Goal: Task Accomplishment & Management: Manage account settings

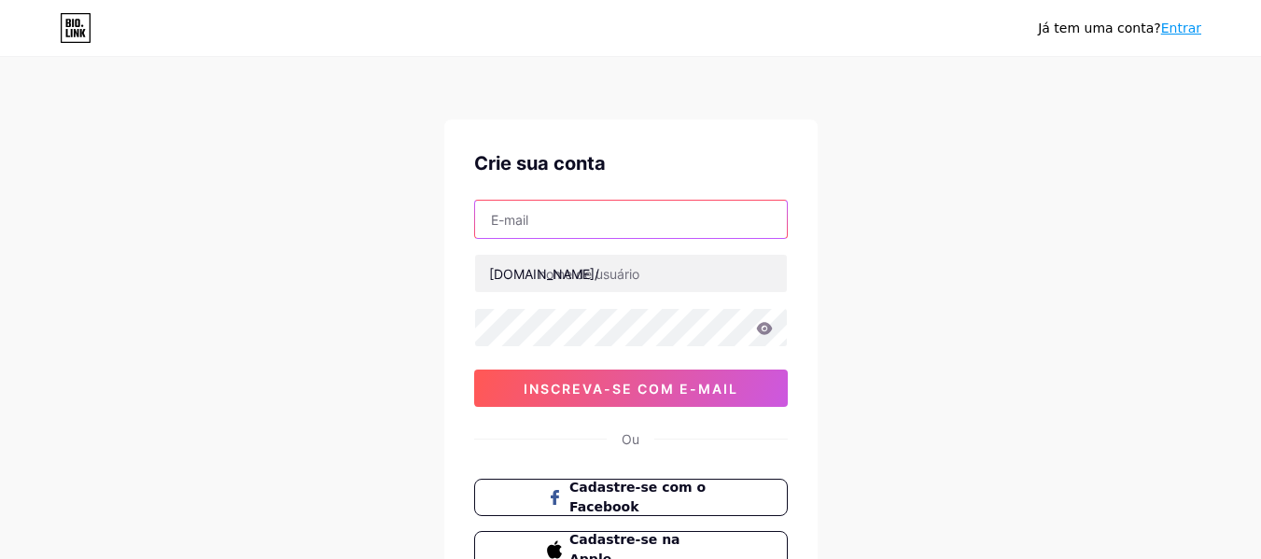
click at [592, 226] on input "text" at bounding box center [631, 219] width 312 height 37
type input "[EMAIL_ADDRESS][DOMAIN_NAME]"
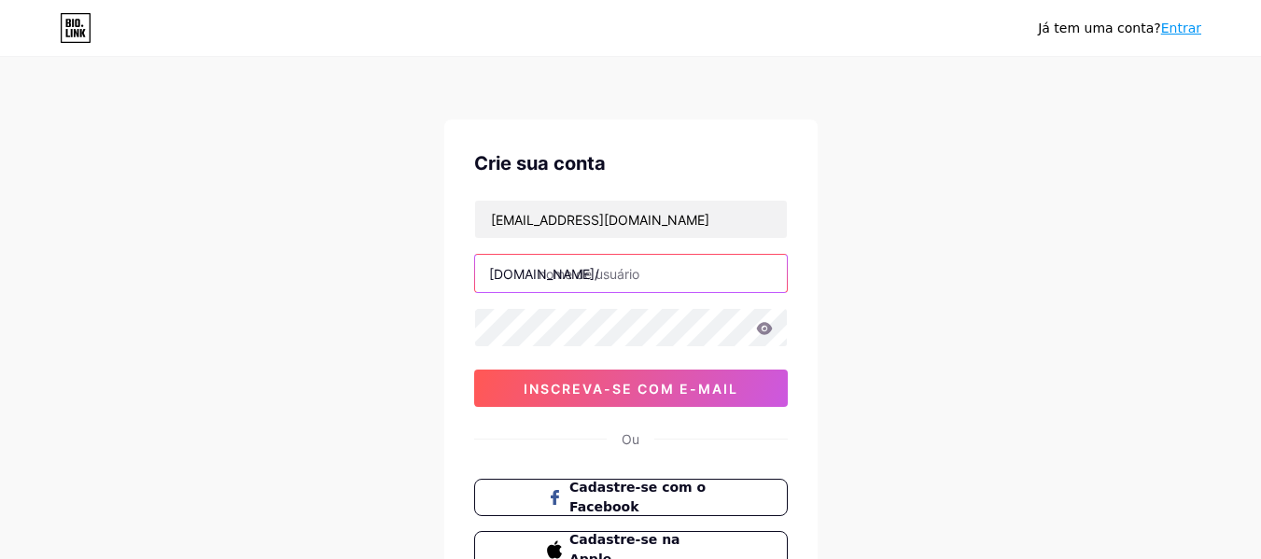
click at [573, 280] on input "text" at bounding box center [631, 273] width 312 height 37
type input "ionyr"
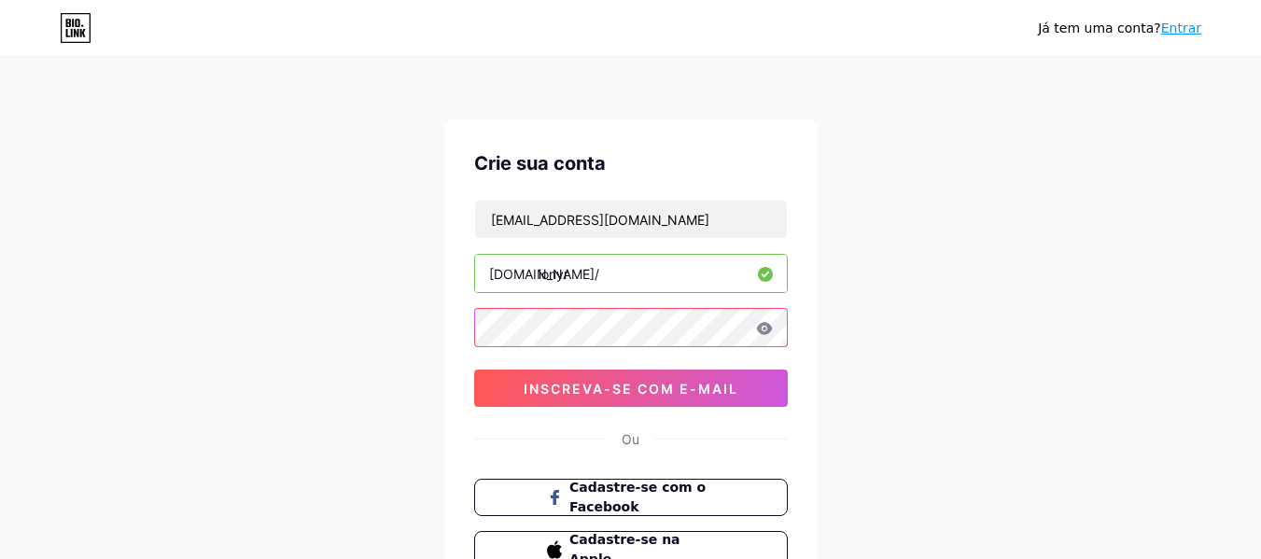
click at [441, 344] on div "[PERSON_NAME] tem uma conta? Entrar Crie sua conta [EMAIL_ADDRESS][DOMAIN_NAME]…" at bounding box center [630, 357] width 1261 height 714
click at [766, 323] on icon at bounding box center [764, 328] width 16 height 12
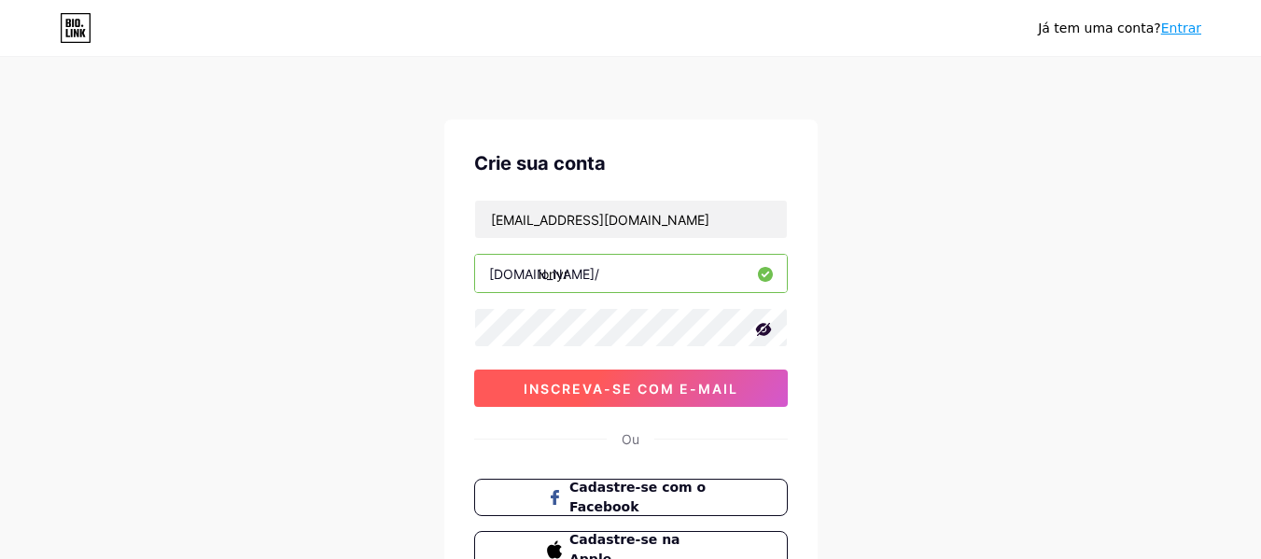
click at [657, 391] on font "inscreva-se com e-mail" at bounding box center [631, 389] width 215 height 16
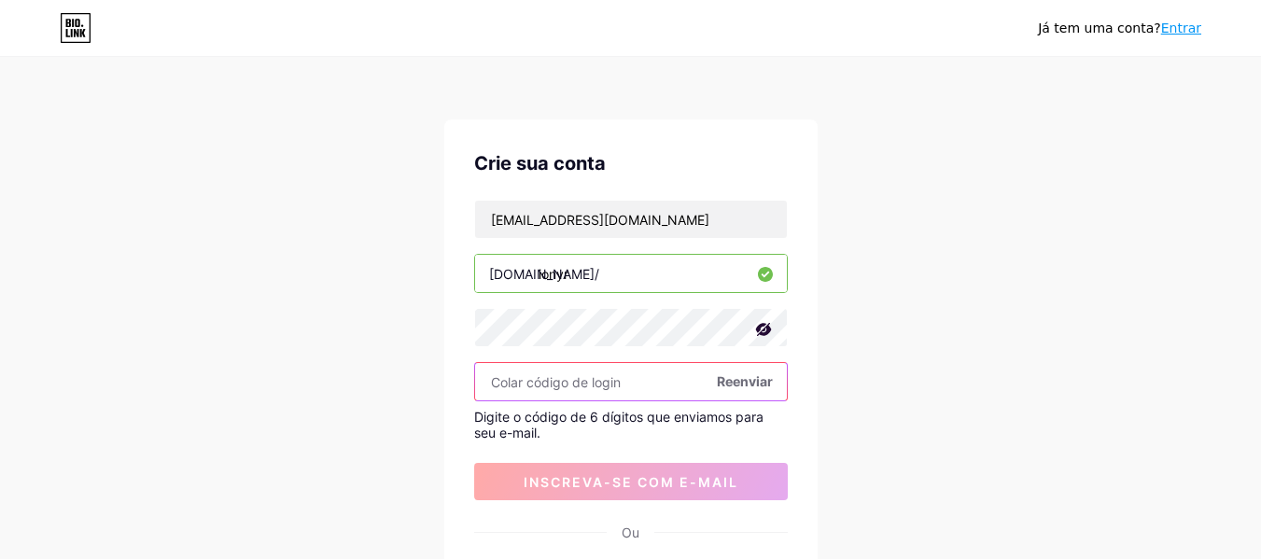
paste input "910676"
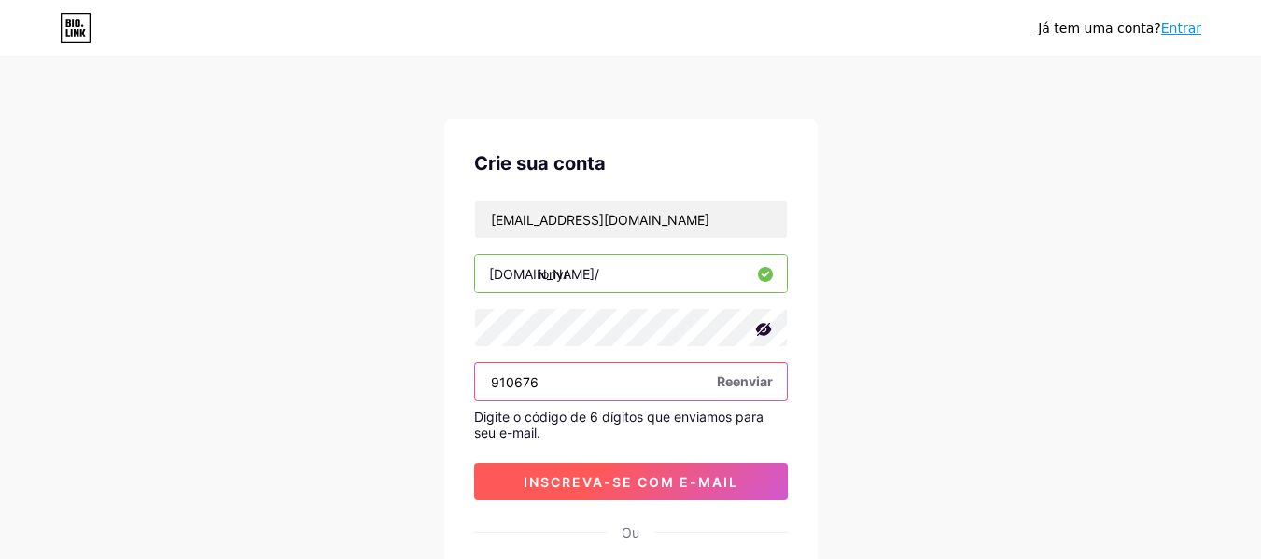
type input "910676"
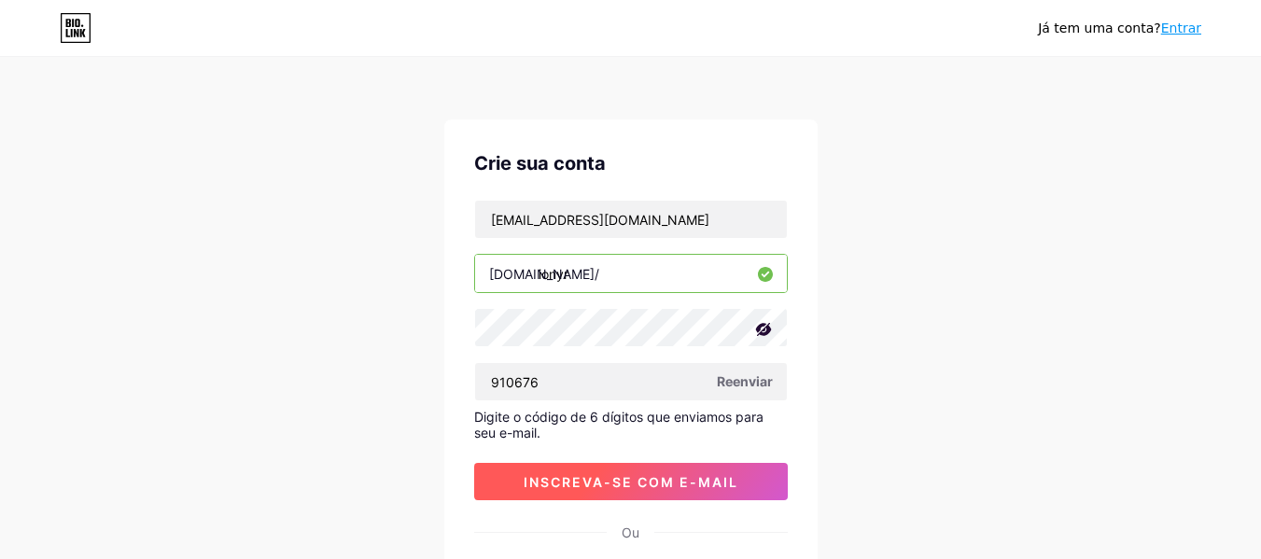
click at [618, 483] on font "inscreva-se com e-mail" at bounding box center [631, 482] width 215 height 16
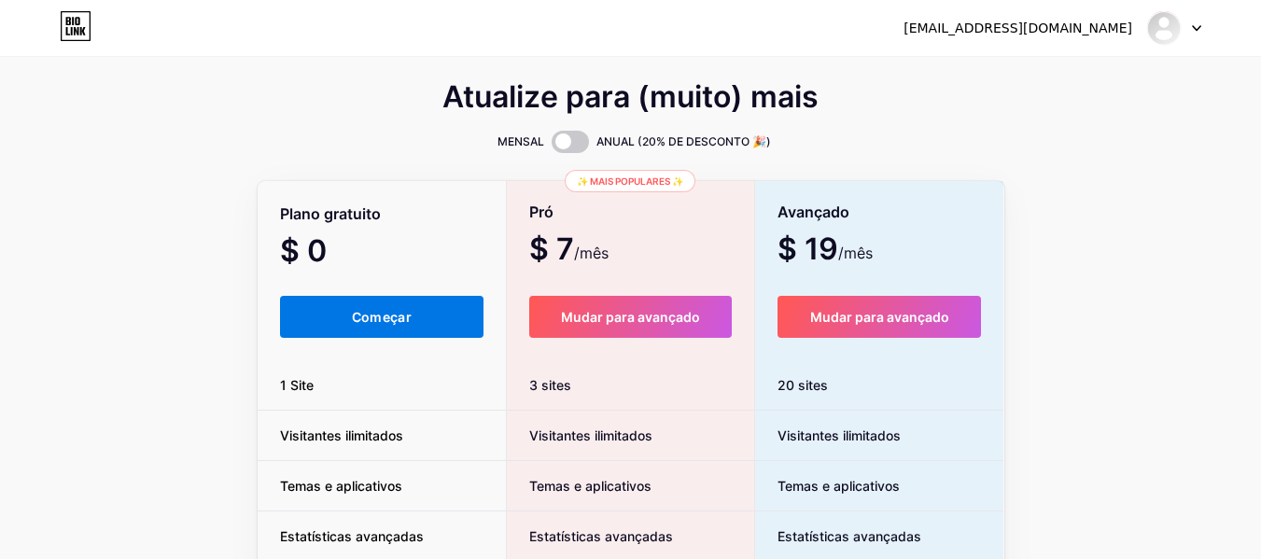
click at [399, 325] on button "Começar" at bounding box center [382, 317] width 204 height 42
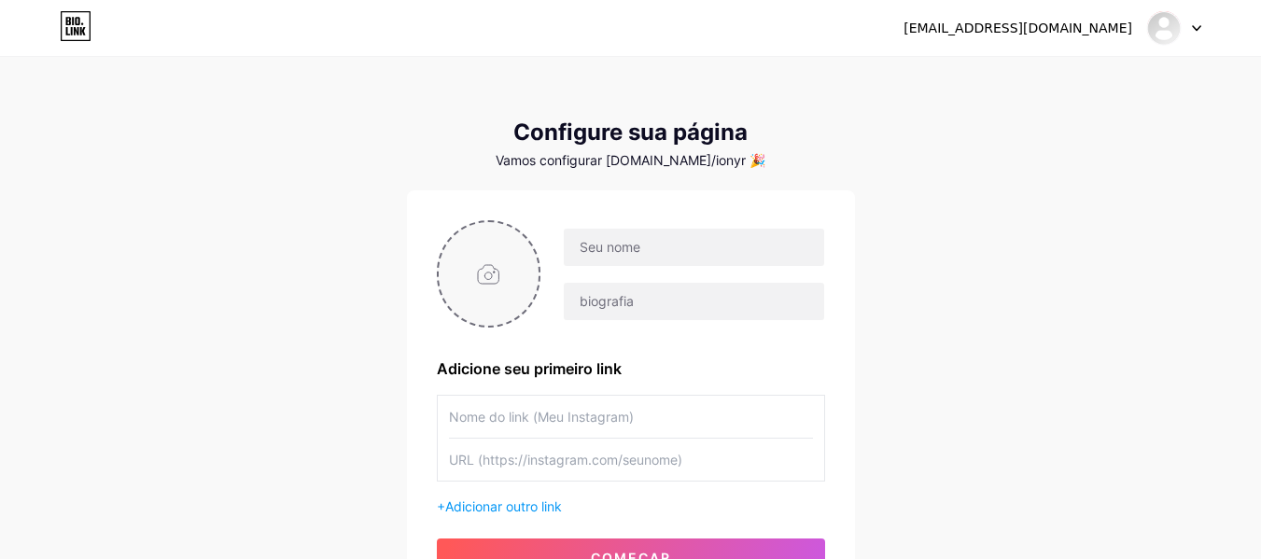
click at [484, 268] on input "file" at bounding box center [489, 274] width 101 height 104
type input "C:\fakepath\f9220fc9-5449-4ef6-9b66-d594b5927d6c.jpg"
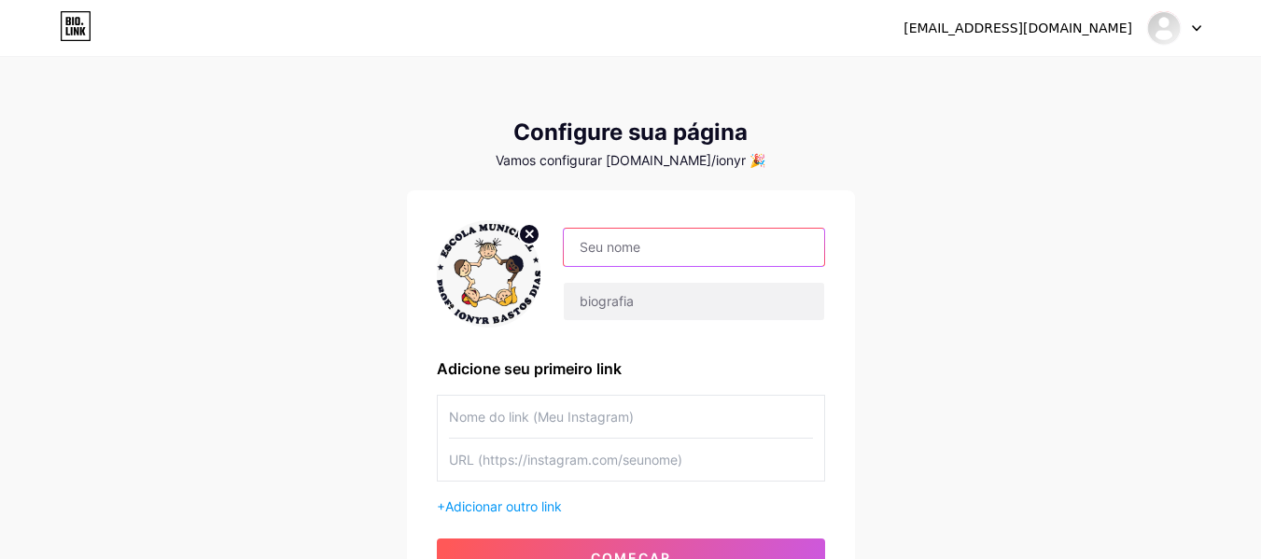
click at [644, 251] on input "text" at bounding box center [693, 247] width 259 height 37
type input "e"
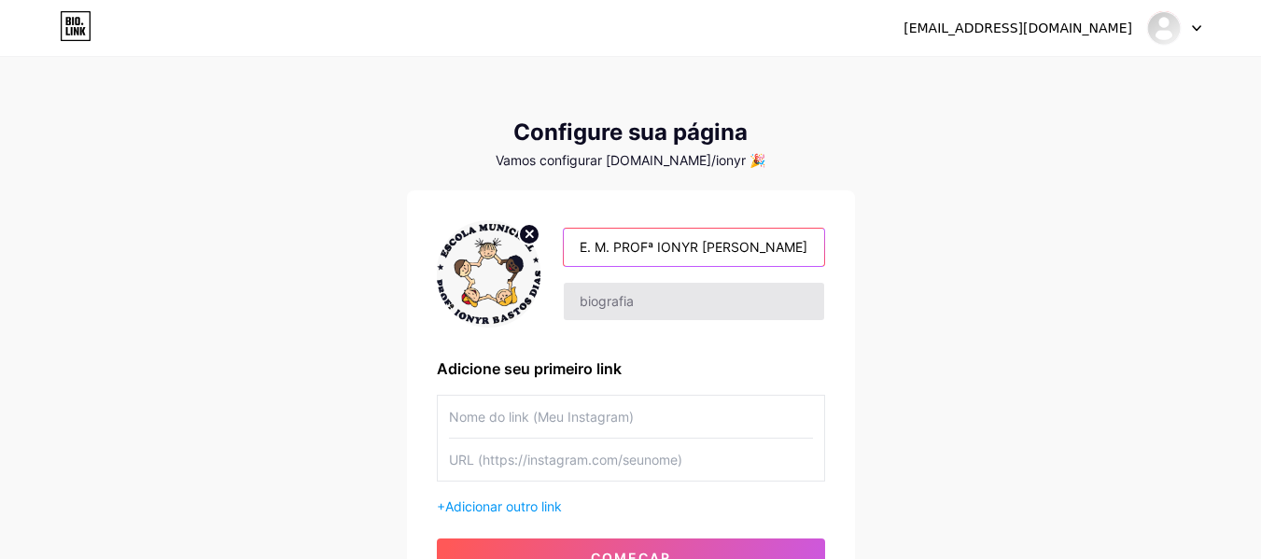
type input "E. M. PROFª IONYR [PERSON_NAME] [PERSON_NAME]"
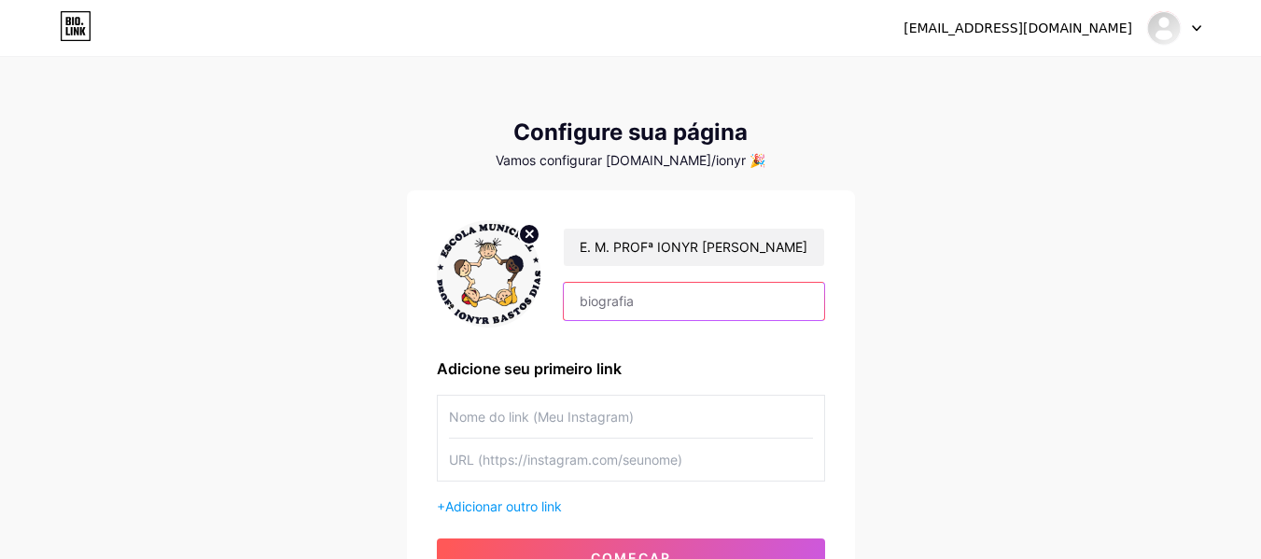
click at [647, 311] on input "text" at bounding box center [693, 301] width 259 height 37
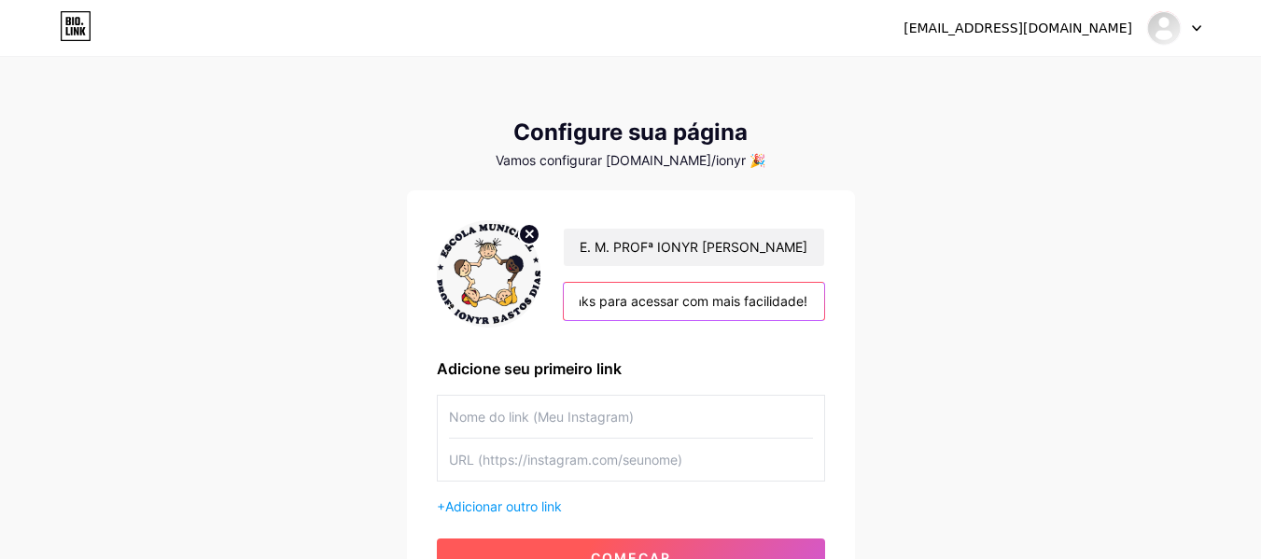
type input "Documentos importantes e links para acessar com mais facilidade!"
click at [651, 552] on font "começar" at bounding box center [631, 558] width 80 height 16
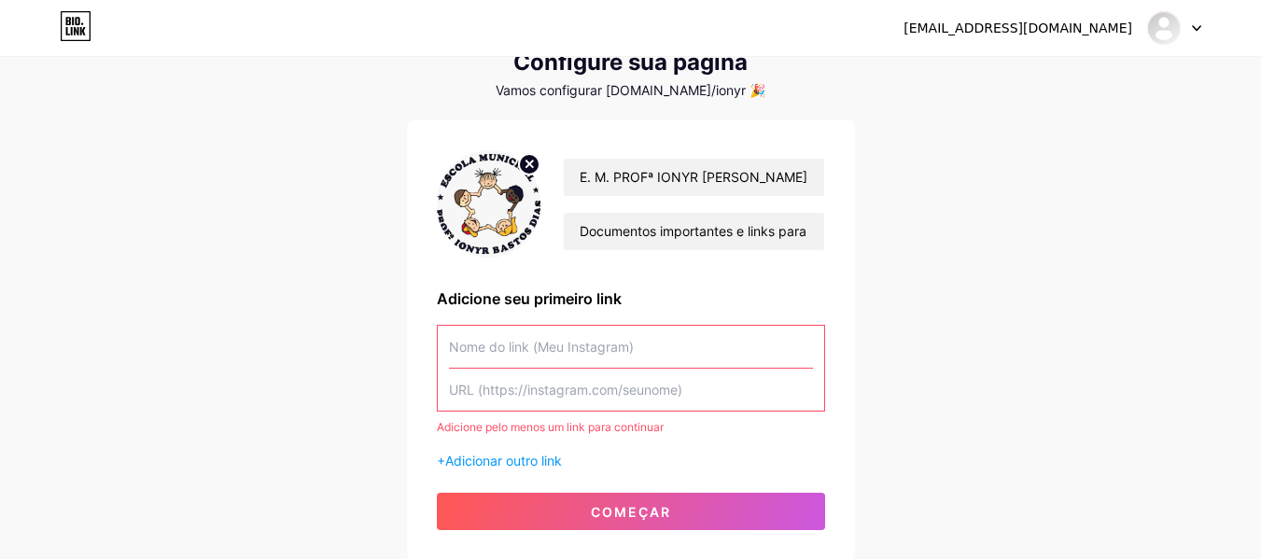
scroll to position [187, 0]
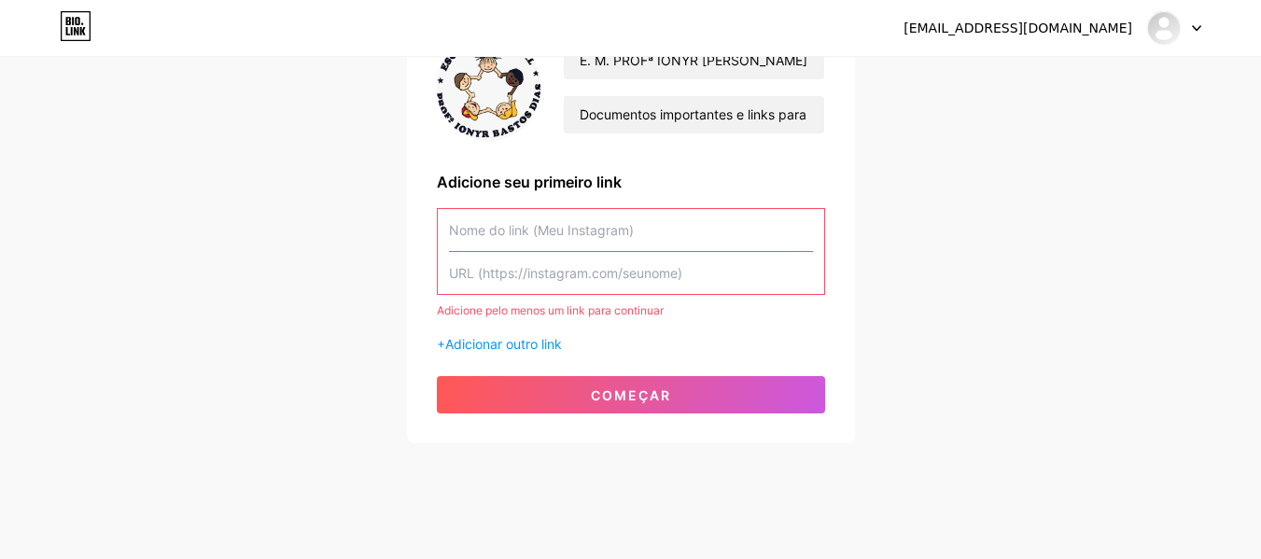
click at [559, 234] on input "text" at bounding box center [631, 230] width 364 height 42
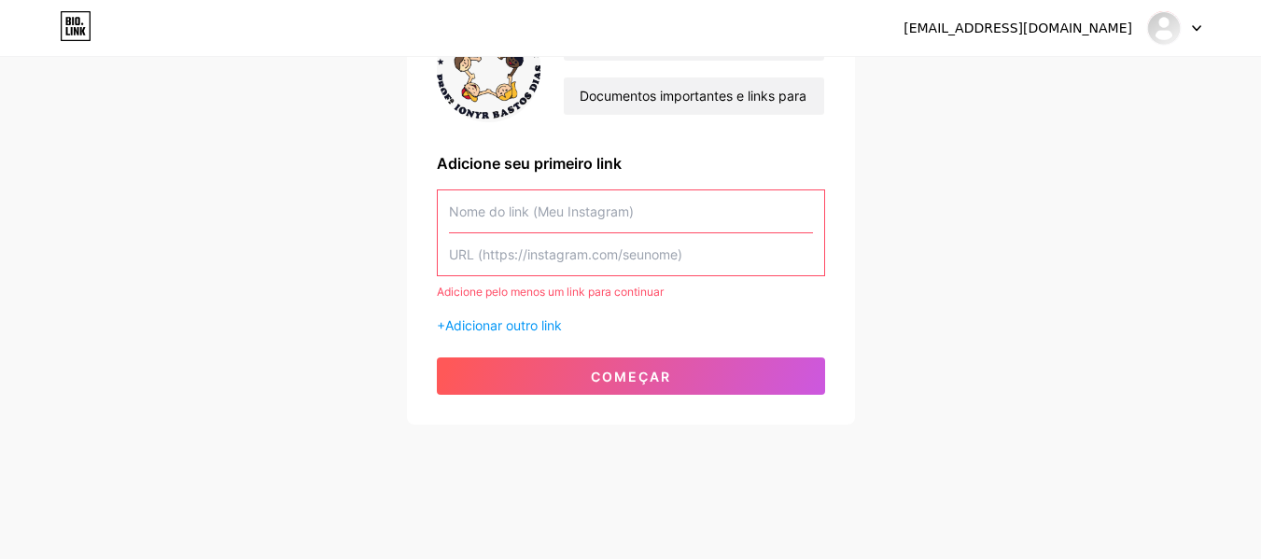
scroll to position [181, 0]
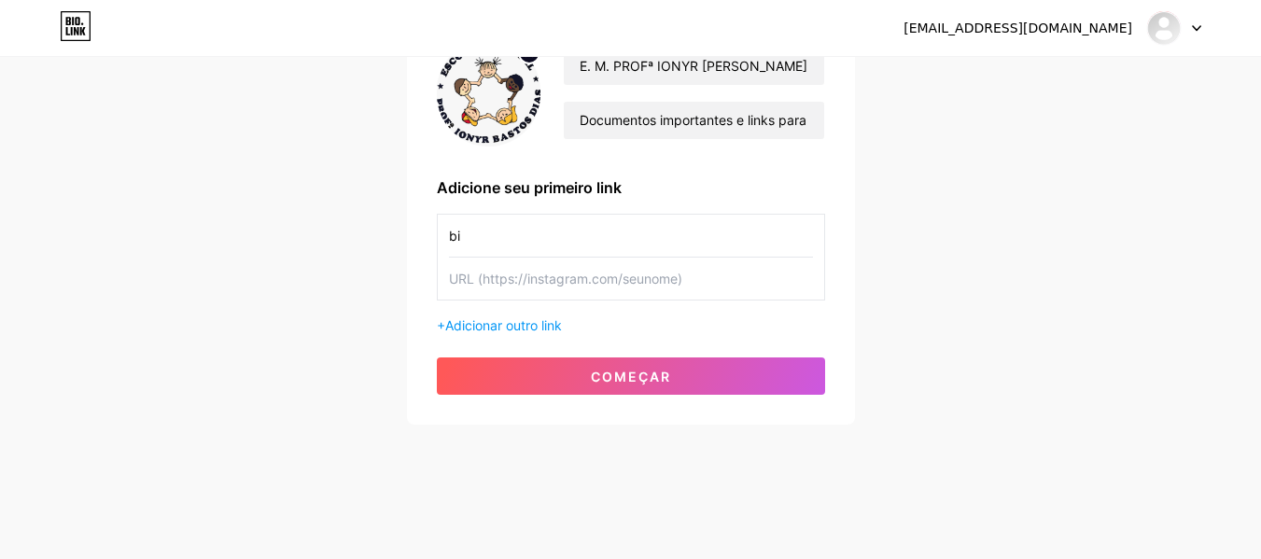
type input "b"
click at [501, 329] on font "Adicionar outro link" at bounding box center [503, 325] width 117 height 16
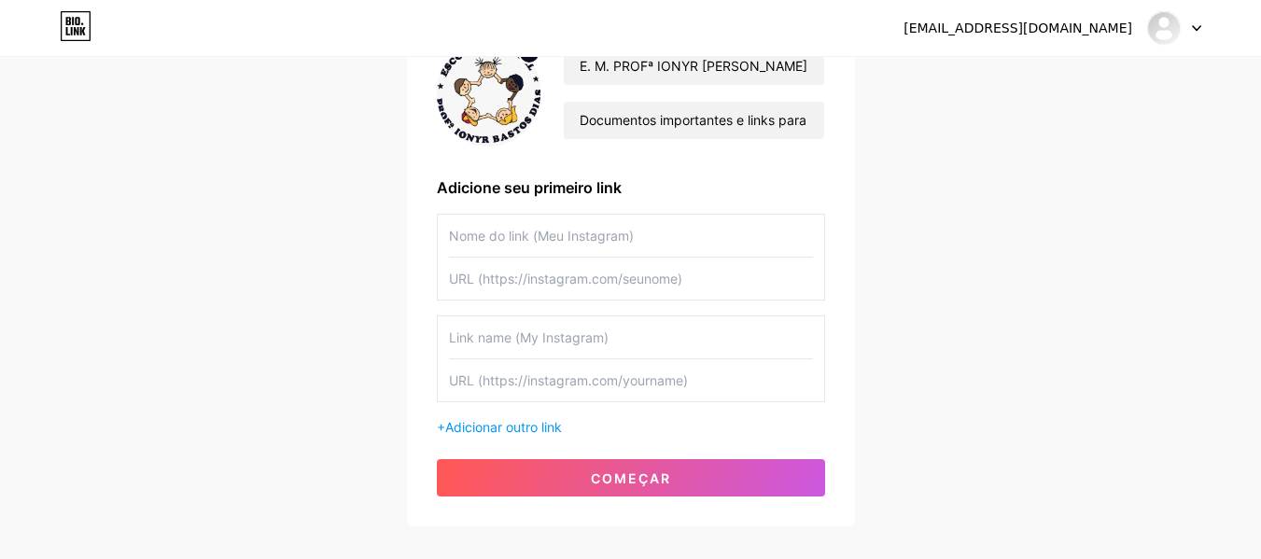
click at [530, 239] on input "text" at bounding box center [631, 236] width 364 height 42
type input "ionyrbastosdias"
click at [525, 288] on input "text" at bounding box center [631, 279] width 364 height 42
paste input "[URL][DOMAIN_NAME]"
type input "[URL][DOMAIN_NAME]"
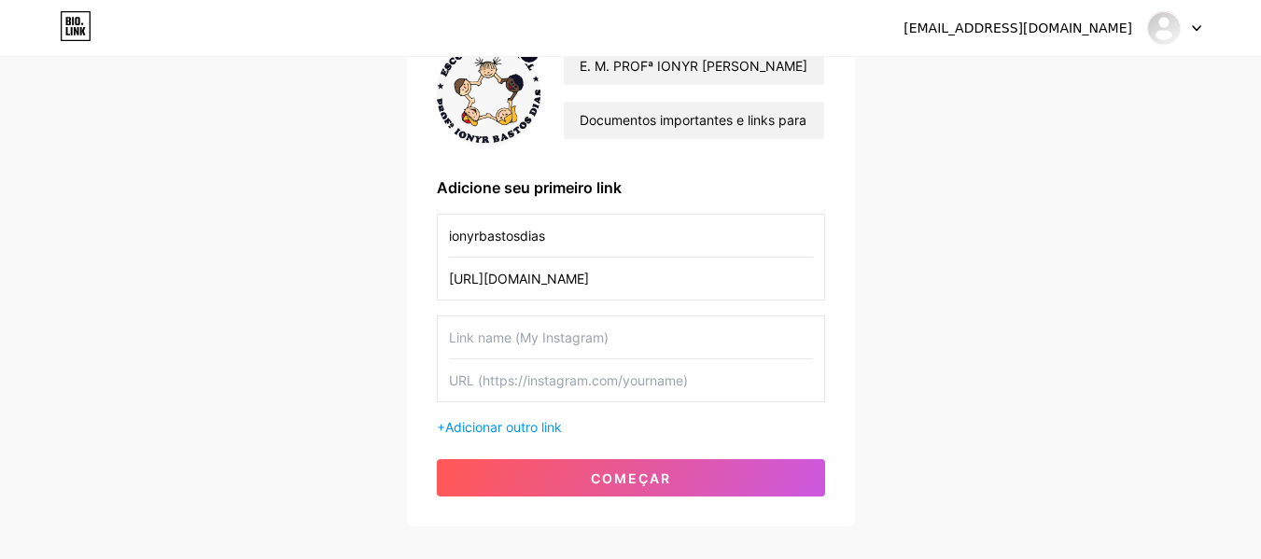
click at [885, 416] on div "[EMAIL_ADDRESS][DOMAIN_NAME] Painel Sair Configure sua página Vamos configurar …" at bounding box center [630, 202] width 1261 height 767
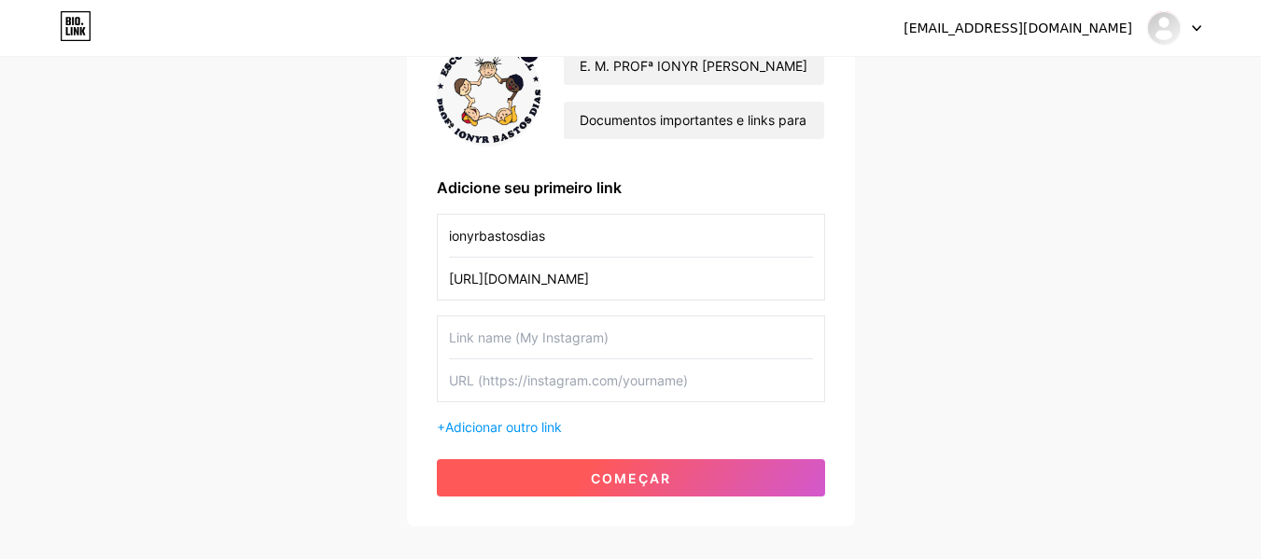
click at [636, 479] on font "começar" at bounding box center [631, 478] width 80 height 16
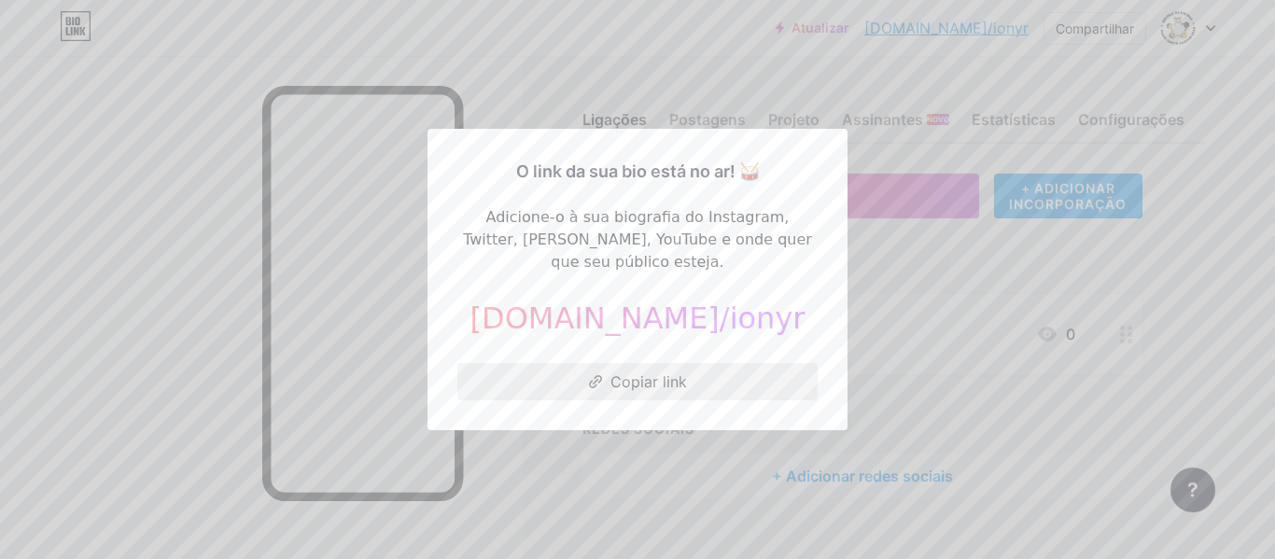
click at [642, 380] on button "Copiar link" at bounding box center [637, 381] width 360 height 37
click at [645, 372] on font "Copiar link" at bounding box center [648, 381] width 77 height 19
click at [1162, 259] on div at bounding box center [637, 279] width 1275 height 559
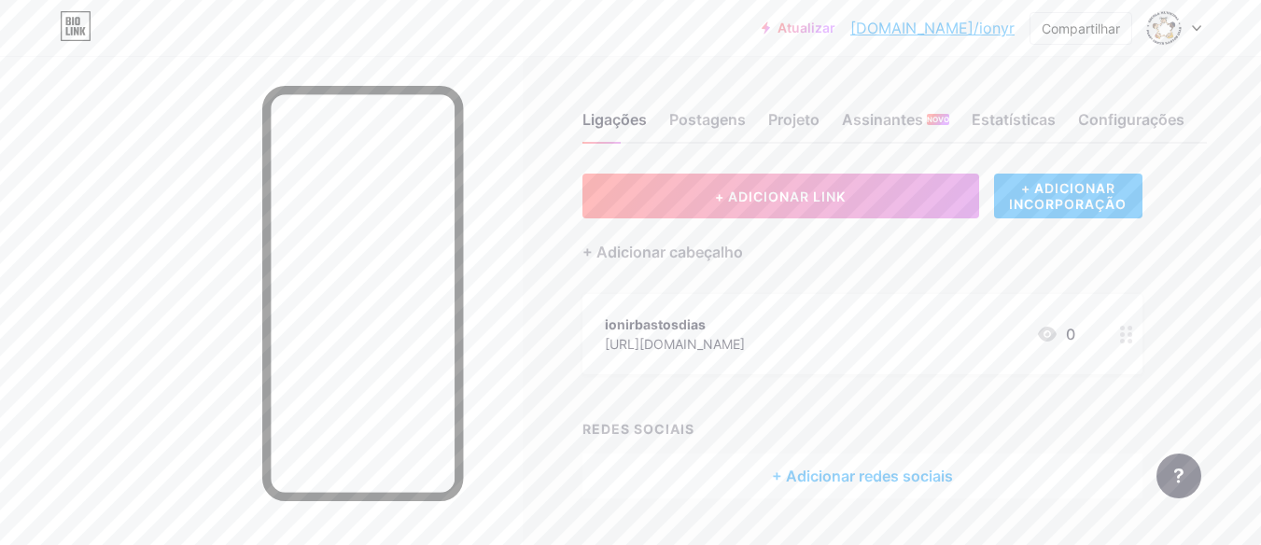
scroll to position [46, 0]
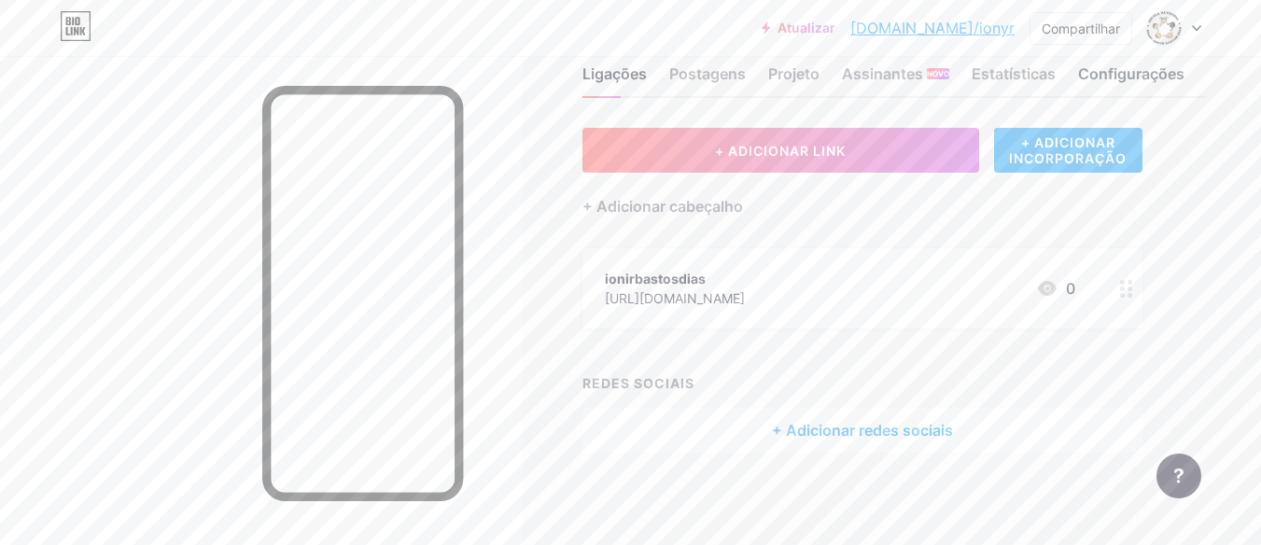
click at [1125, 79] on font "Configurações" at bounding box center [1131, 73] width 106 height 19
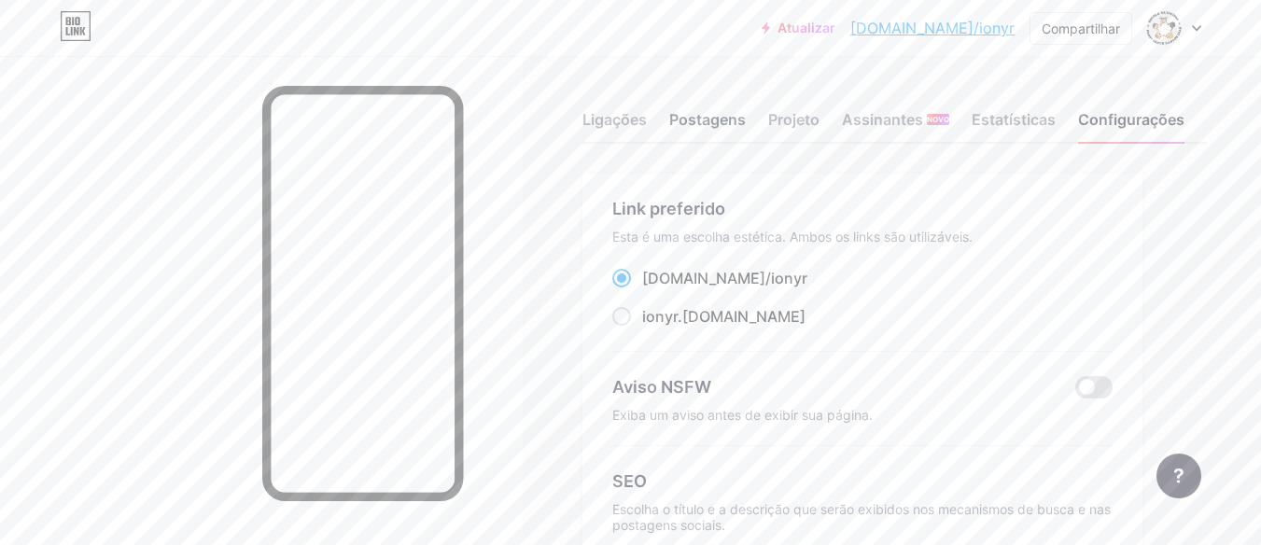
click at [691, 120] on font "Postagens" at bounding box center [707, 119] width 77 height 19
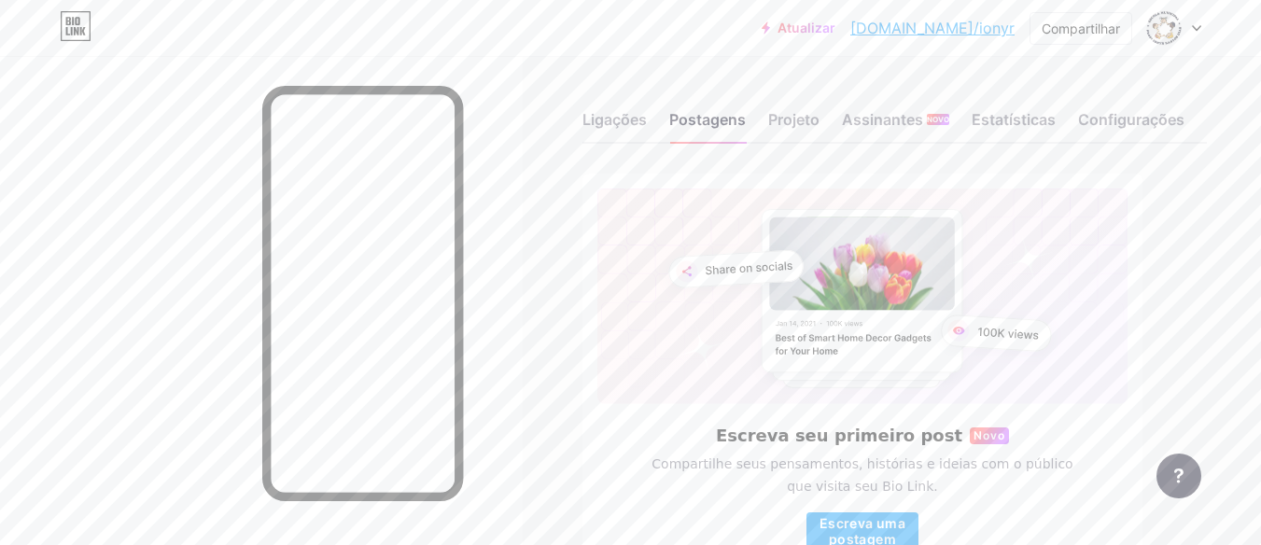
click at [1195, 26] on icon at bounding box center [1196, 28] width 9 height 7
click at [621, 119] on font "Ligações" at bounding box center [614, 119] width 64 height 19
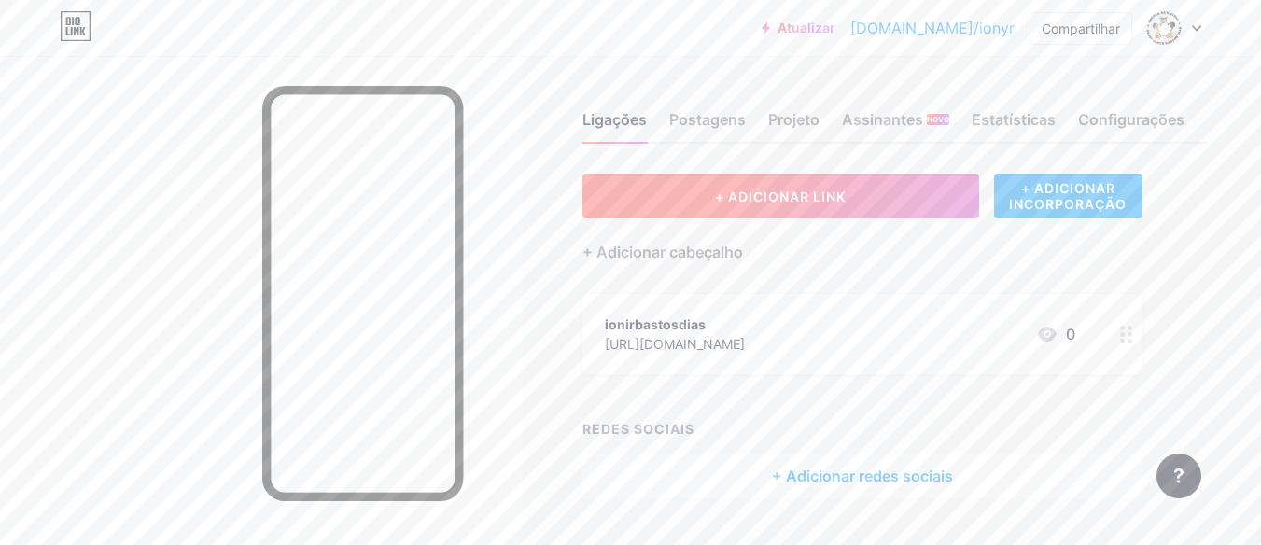
click at [733, 199] on font "+ ADICIONAR LINK" at bounding box center [780, 197] width 131 height 16
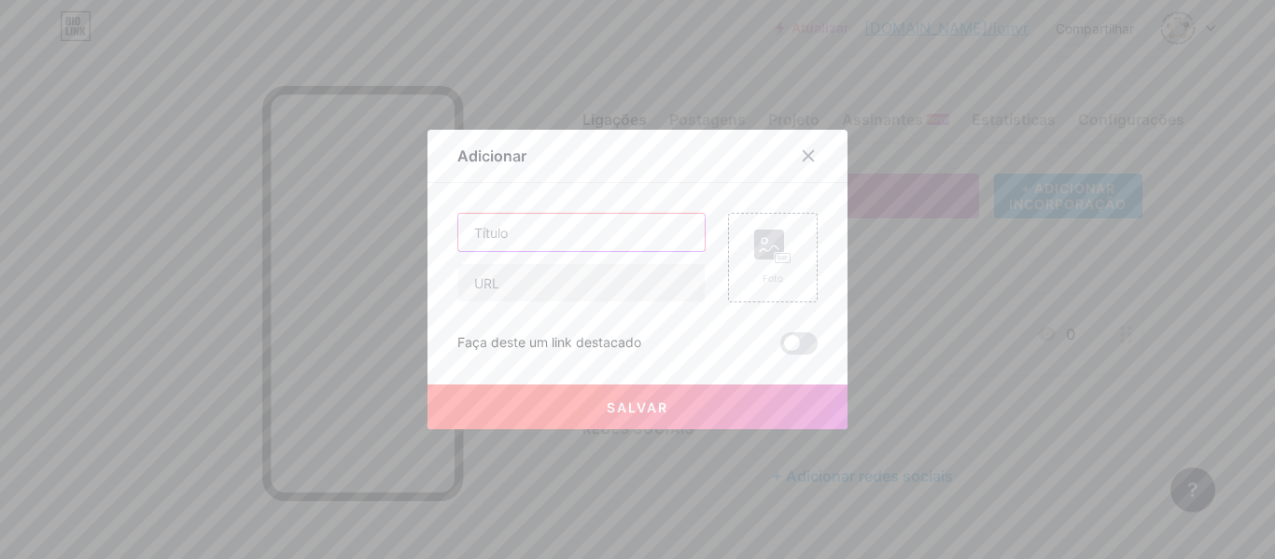
click at [559, 231] on input "text" at bounding box center [581, 232] width 246 height 37
click at [539, 285] on input "text" at bounding box center [581, 282] width 246 height 37
paste input "[URL][DOMAIN_NAME]"
type input "[URL][DOMAIN_NAME]"
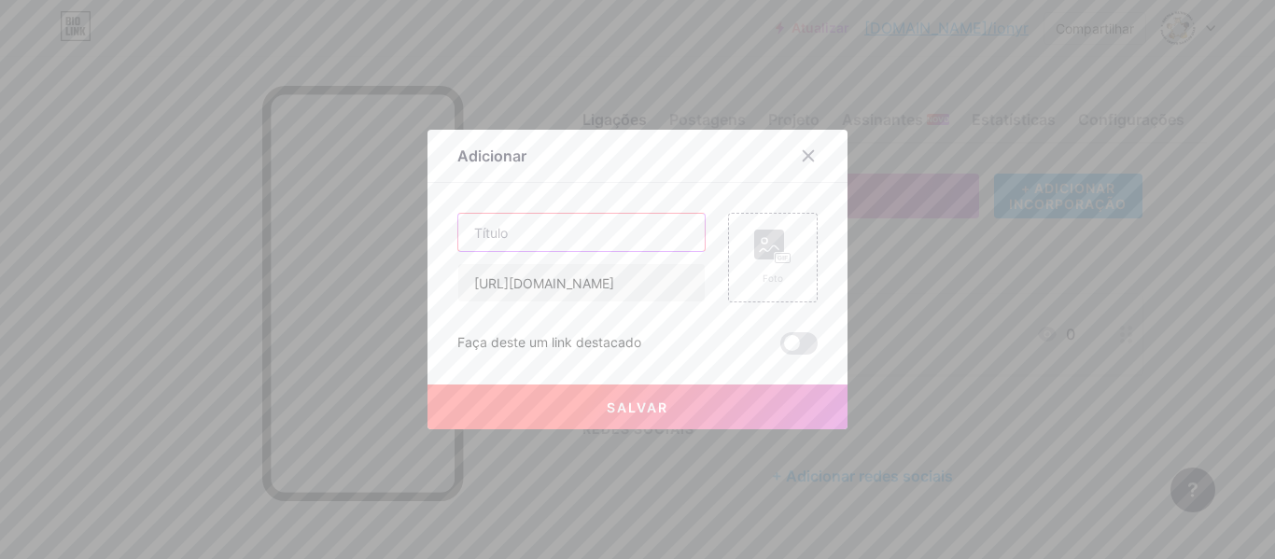
click at [549, 240] on input "text" at bounding box center [581, 232] width 246 height 37
click at [484, 234] on input "RELAÇÕES ETNICO-RACIAIS E EQUIDADE" at bounding box center [581, 232] width 246 height 37
type input "RELAÇÕES ETNICO-RACIAIS E EQUIDADE"
click at [764, 254] on rect at bounding box center [769, 245] width 30 height 30
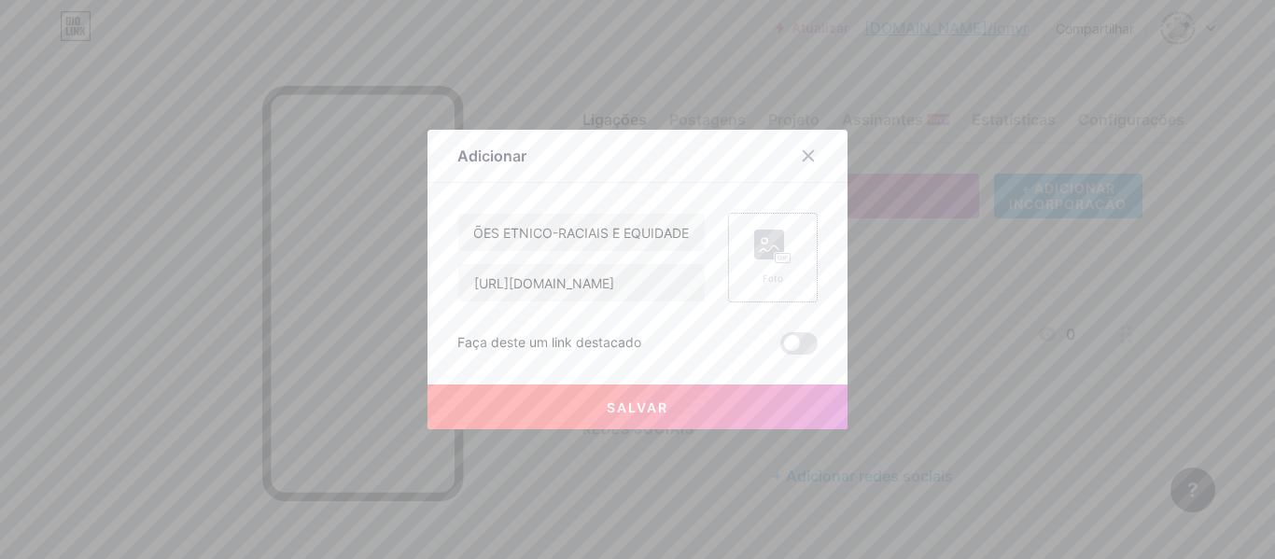
scroll to position [0, 0]
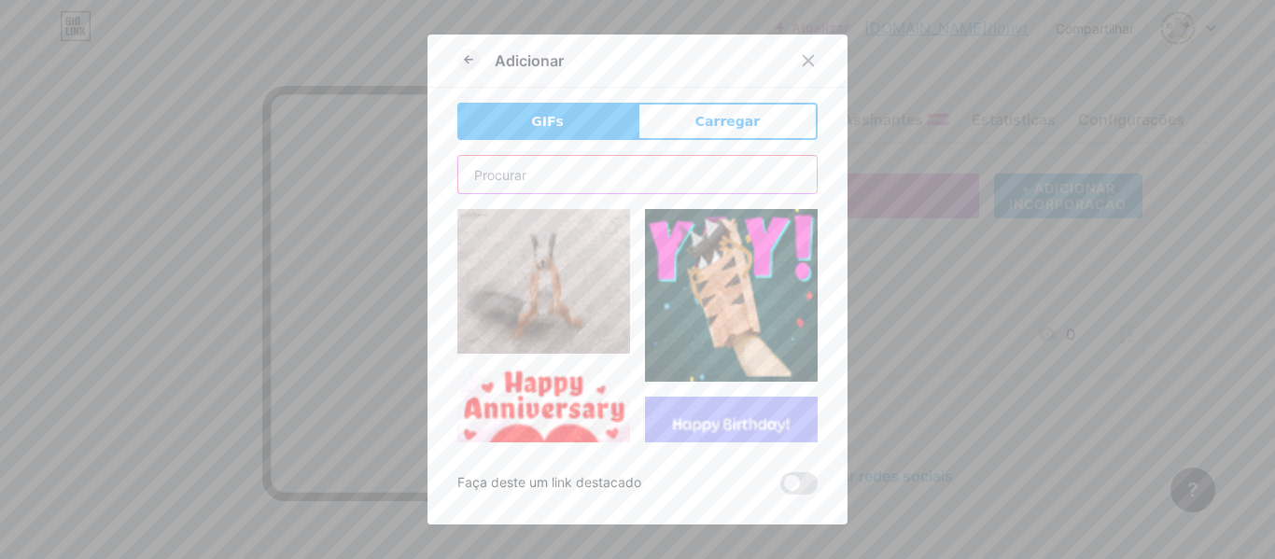
click at [645, 161] on input "text" at bounding box center [637, 174] width 358 height 37
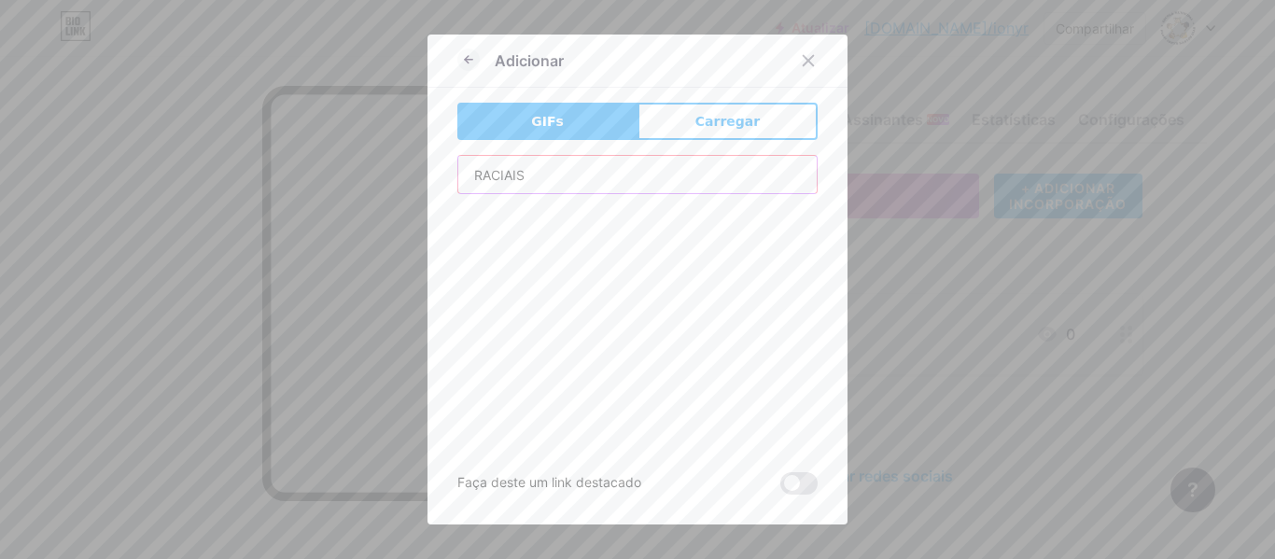
click at [581, 182] on input "RACIAIS" at bounding box center [637, 174] width 358 height 37
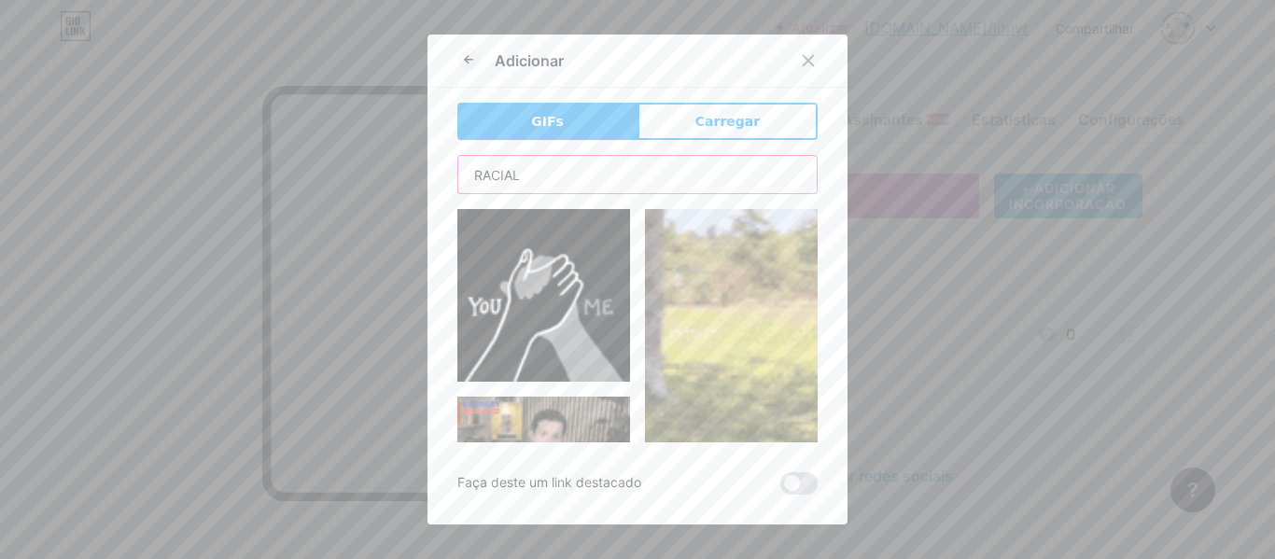
type input "RACIAL"
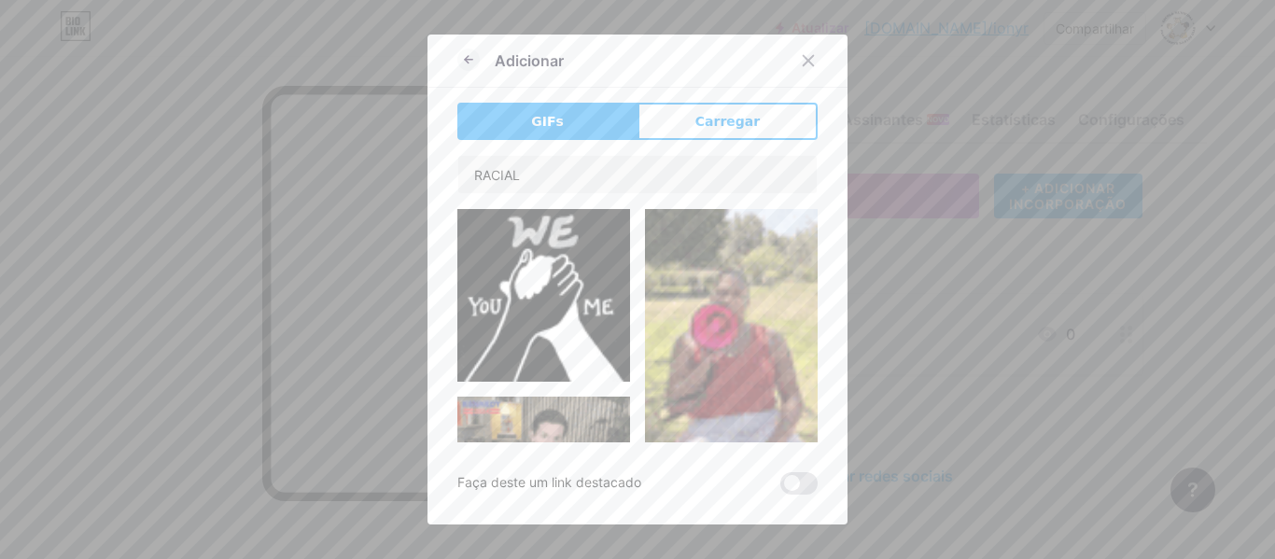
click at [505, 327] on img at bounding box center [543, 295] width 173 height 173
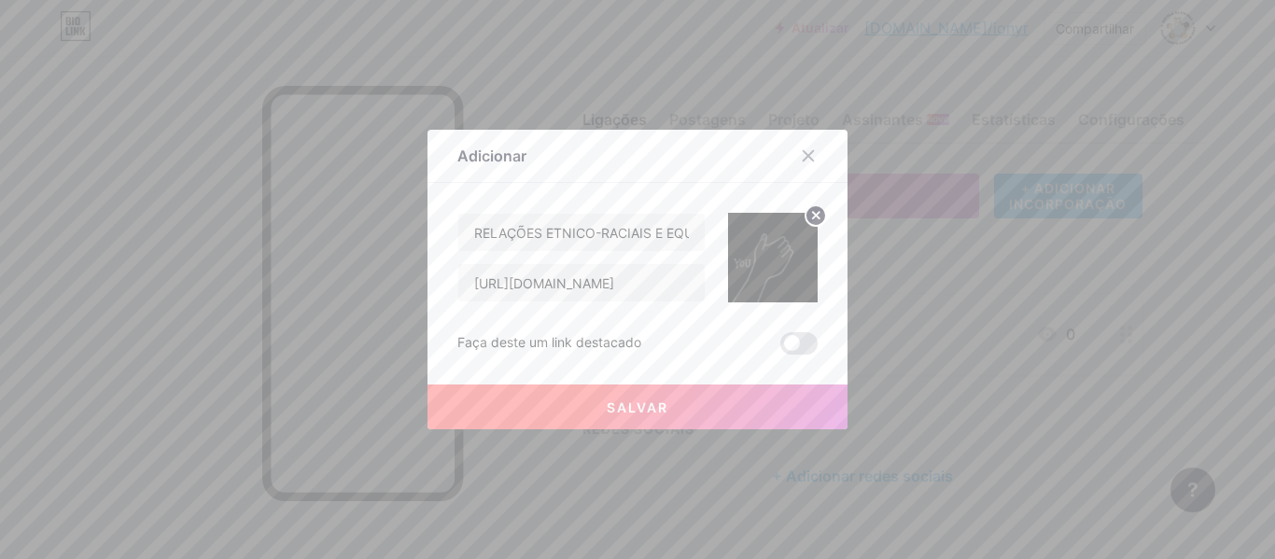
click at [665, 406] on button "Salvar" at bounding box center [637, 407] width 420 height 45
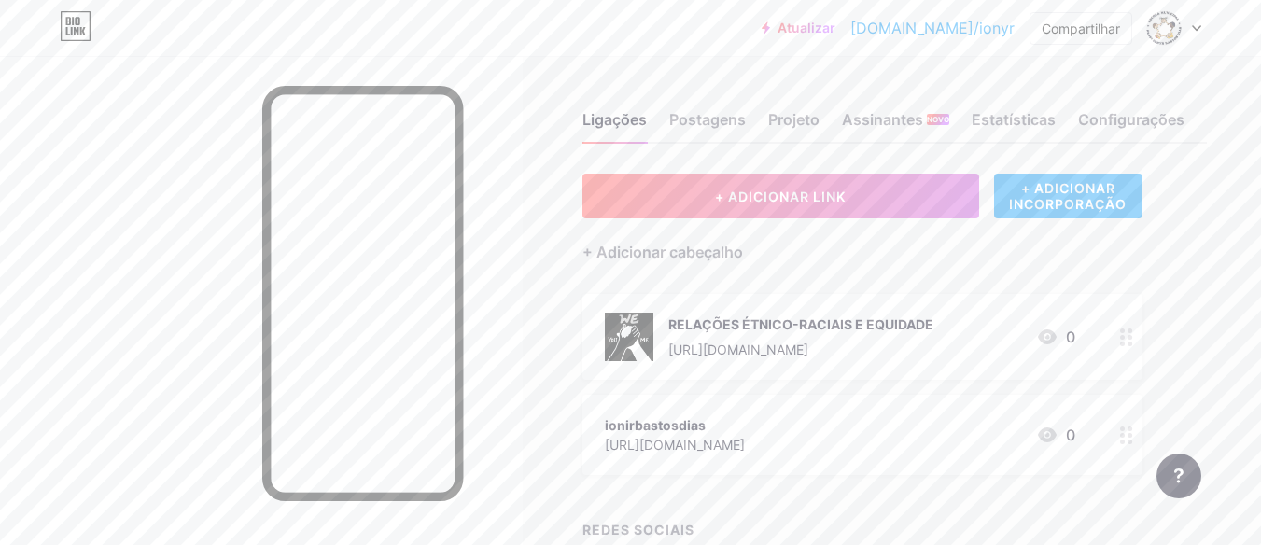
click at [1045, 195] on font "+ ADICIONAR INCORPORAÇÃO" at bounding box center [1068, 196] width 118 height 32
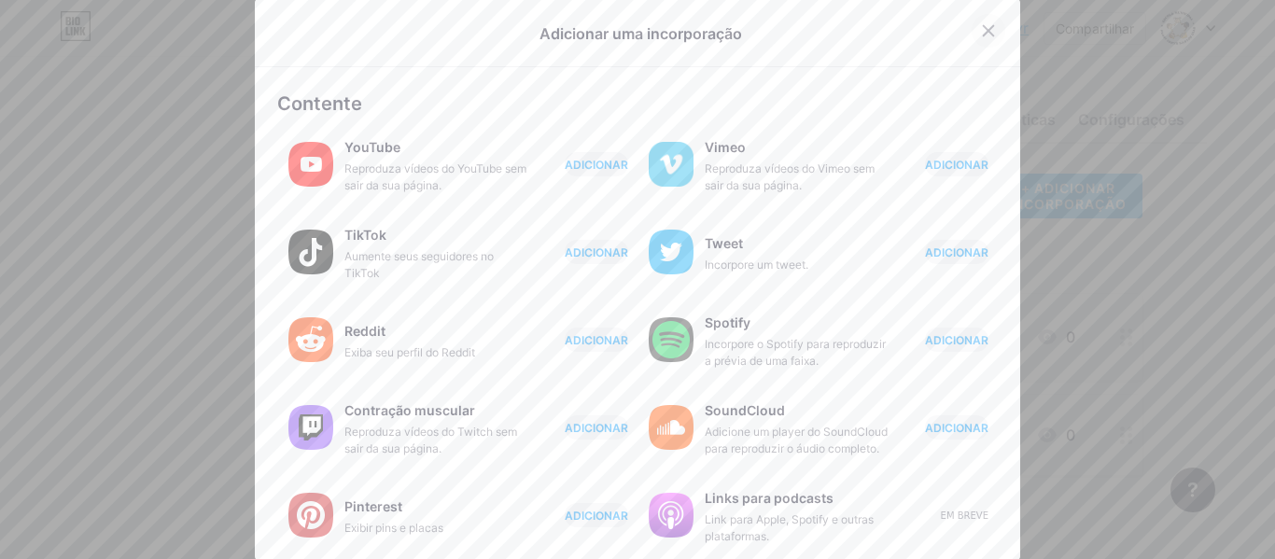
click at [984, 32] on icon at bounding box center [989, 31] width 10 height 10
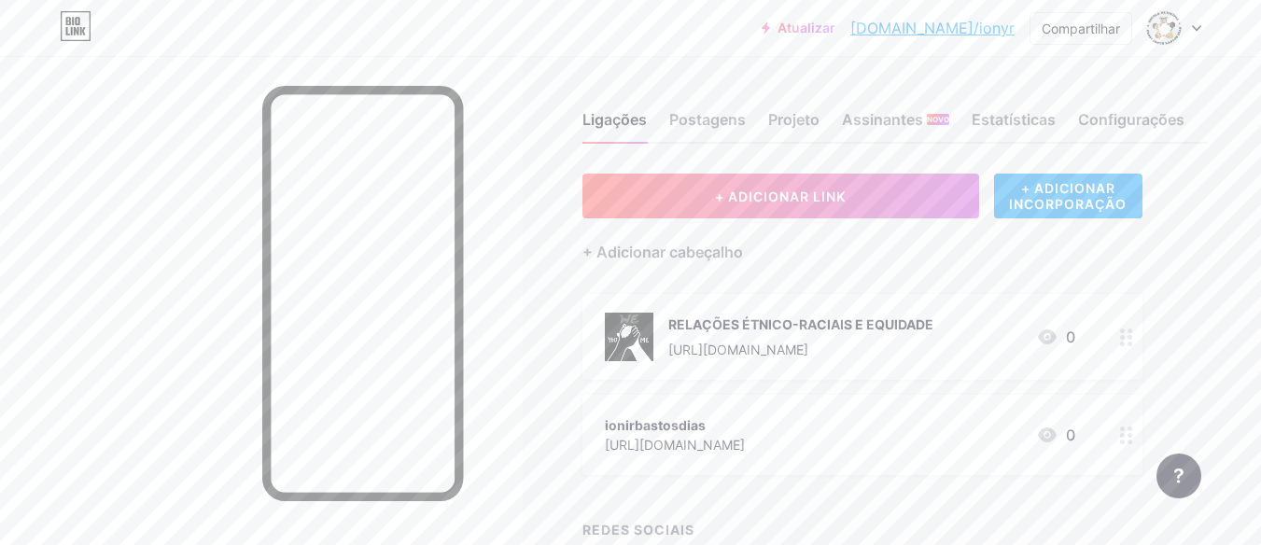
click at [683, 428] on font "ionirbastosdias" at bounding box center [655, 425] width 101 height 16
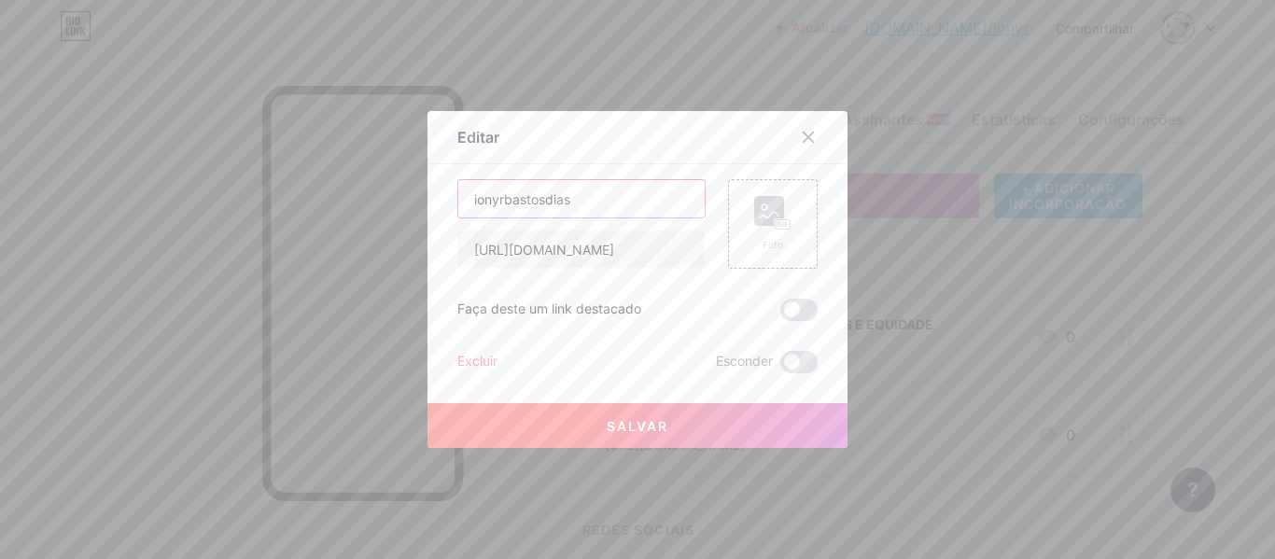
drag, startPoint x: 583, startPoint y: 203, endPoint x: 554, endPoint y: 203, distance: 28.9
click at [554, 203] on input "ionyrbastosdias" at bounding box center [581, 198] width 246 height 37
click at [462, 359] on font "Excluir" at bounding box center [477, 361] width 40 height 16
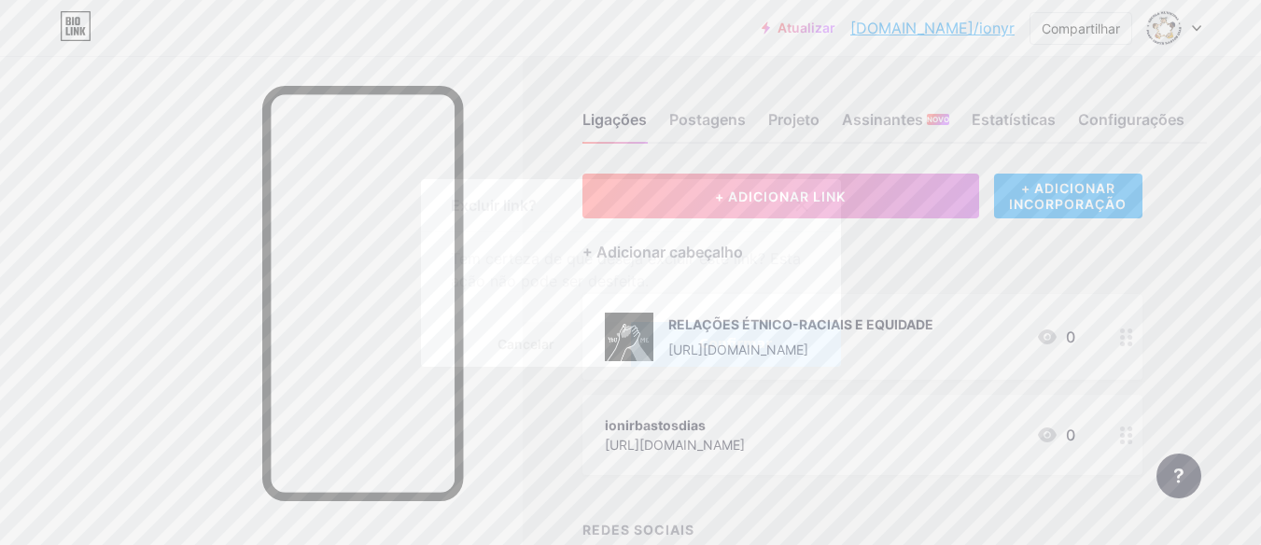
click at [711, 351] on font "Confirmar" at bounding box center [735, 343] width 73 height 15
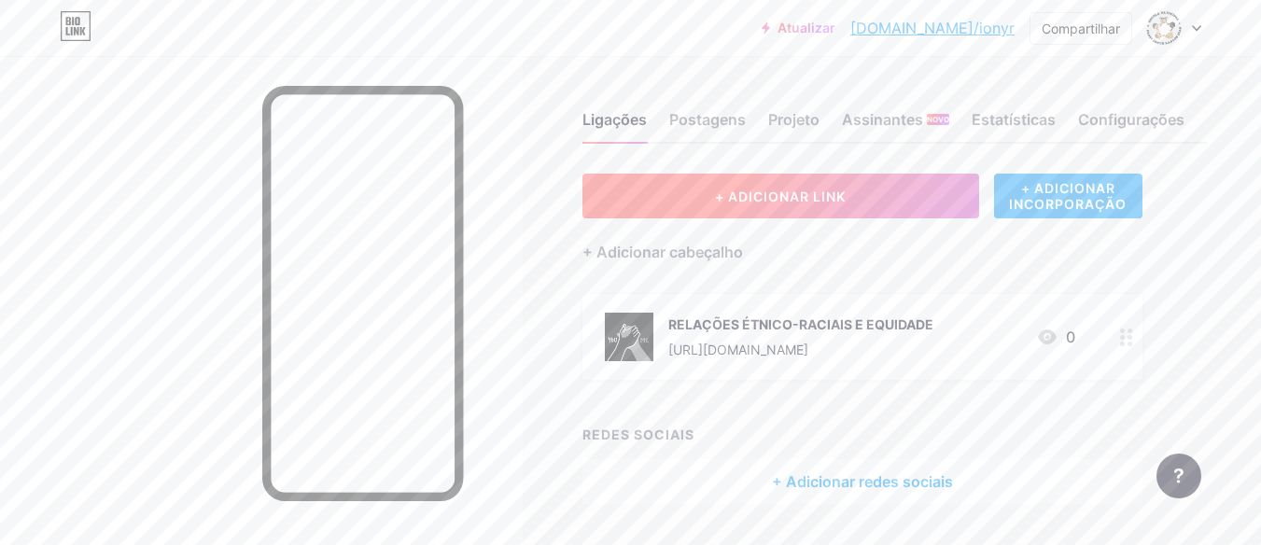
click at [763, 186] on button "+ ADICIONAR LINK" at bounding box center [780, 196] width 397 height 45
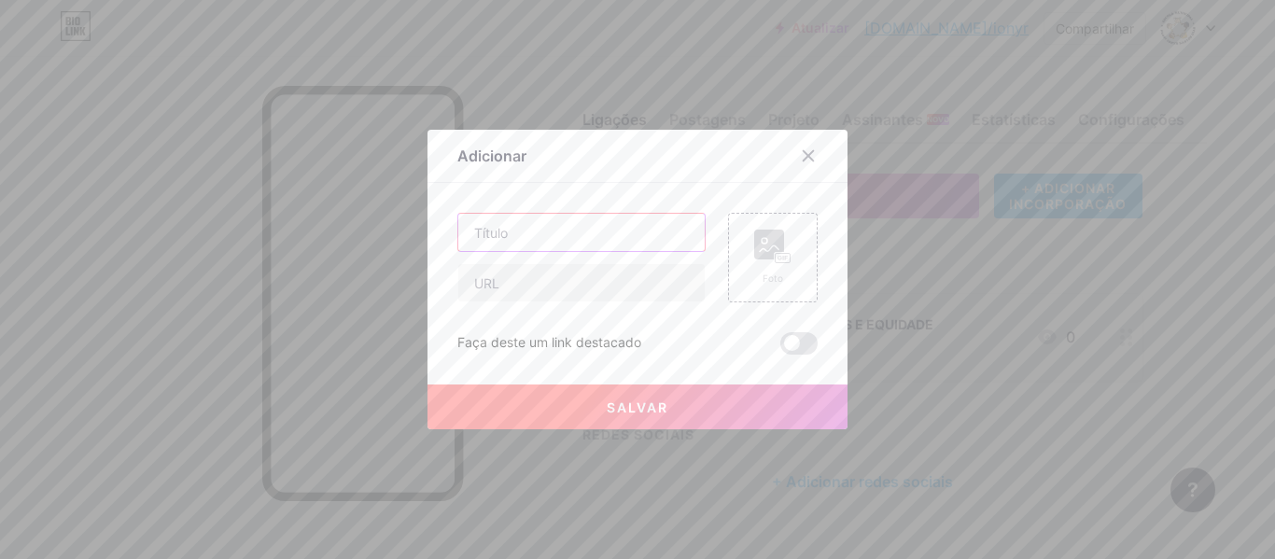
click at [538, 233] on input "text" at bounding box center [581, 232] width 246 height 37
type input "p"
type input "PEI MATUTINO"
click at [522, 282] on input "text" at bounding box center [581, 282] width 246 height 37
paste input "[URL][DOMAIN_NAME]"
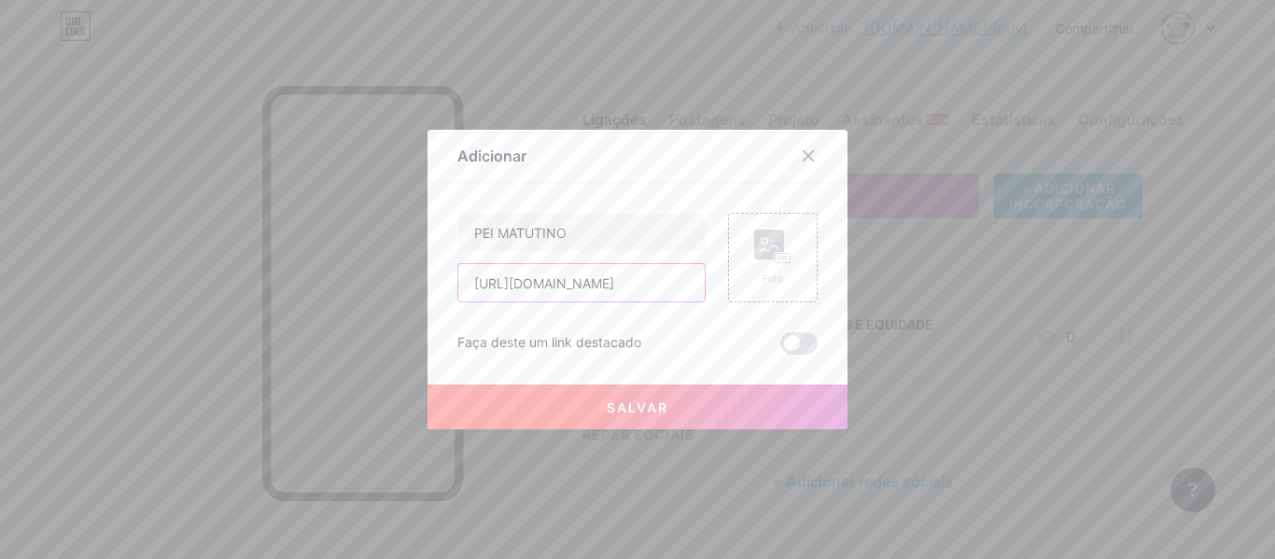
scroll to position [0, 362]
type input "[URL][DOMAIN_NAME]"
click at [762, 240] on circle at bounding box center [765, 241] width 6 height 6
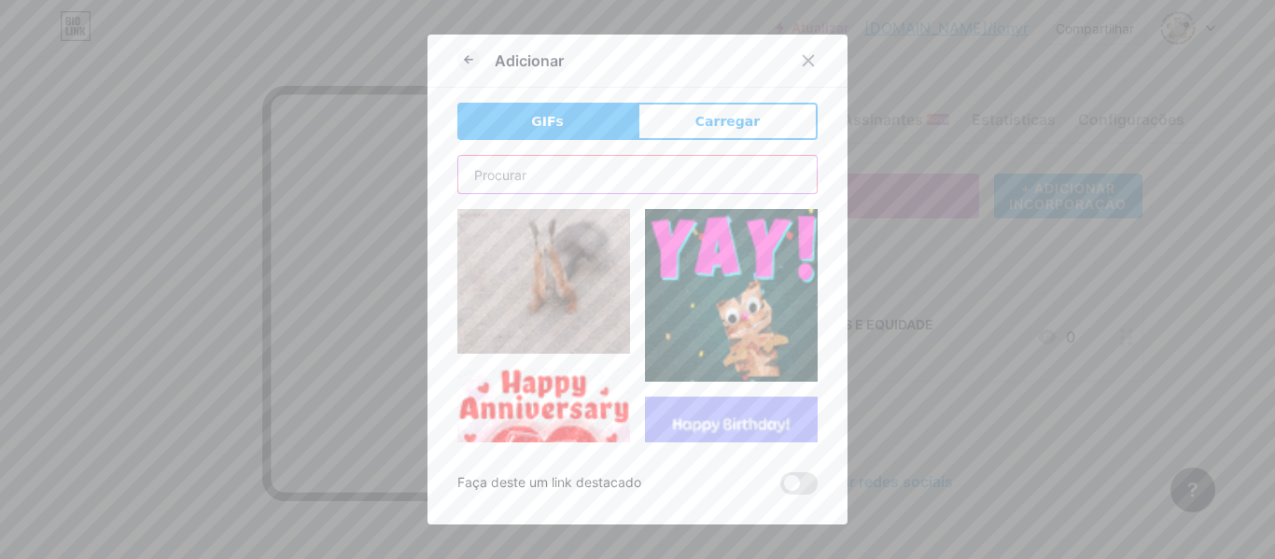
click at [665, 162] on input "text" at bounding box center [637, 174] width 358 height 37
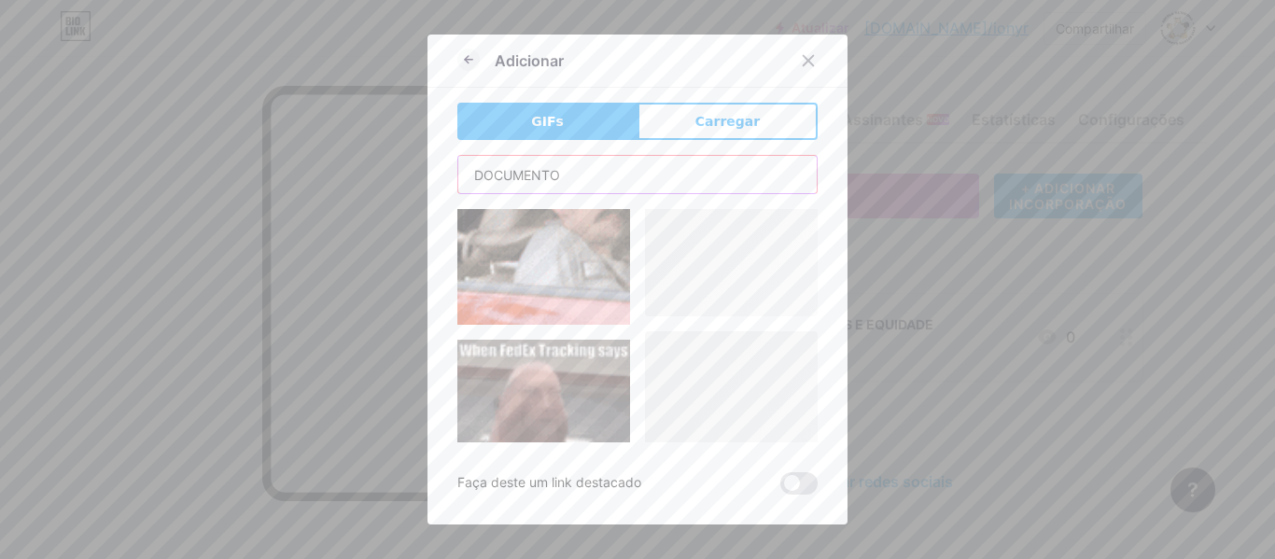
scroll to position [1331, 0]
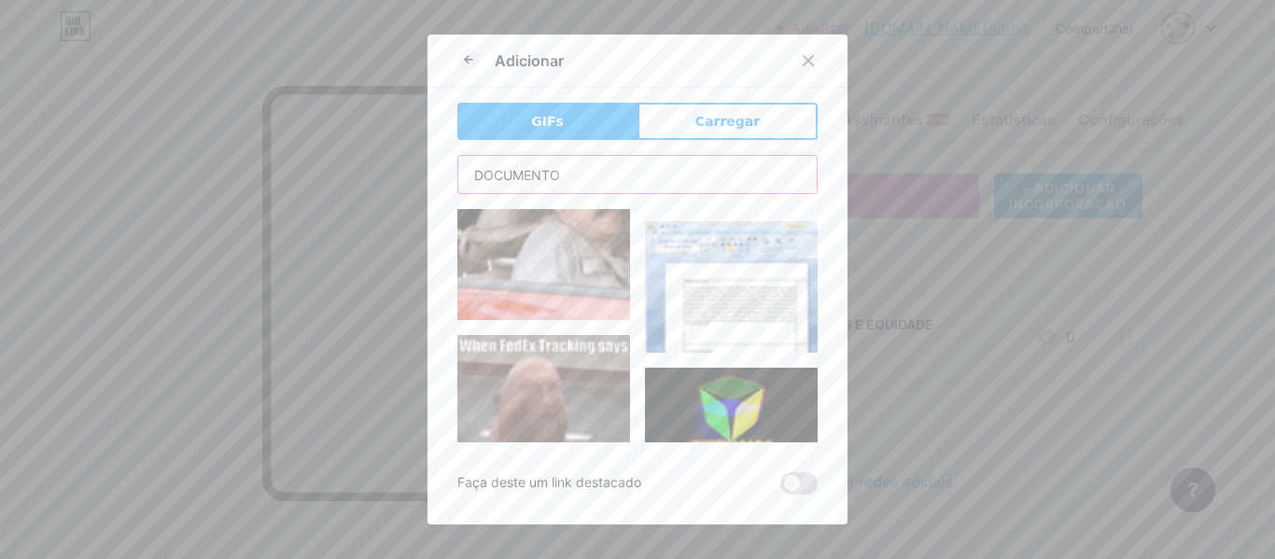
drag, startPoint x: 581, startPoint y: 177, endPoint x: 431, endPoint y: 177, distance: 149.3
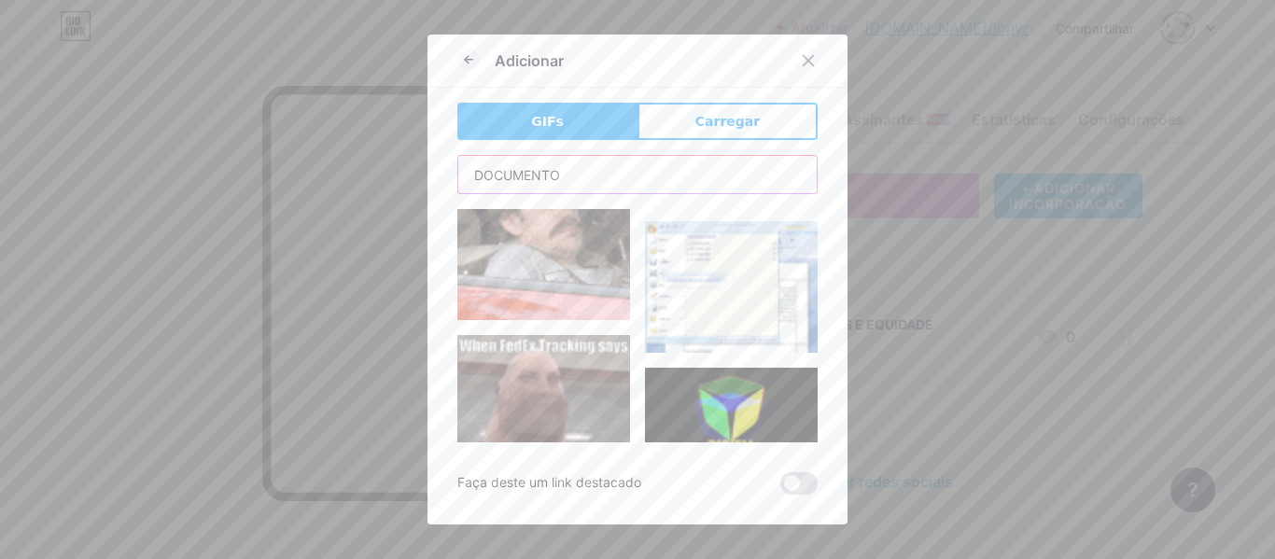
click at [431, 177] on div "Adicionar GIFs Carregar Contente YouTube Reproduza vídeos do YouTube sem sair d…" at bounding box center [637, 280] width 420 height 490
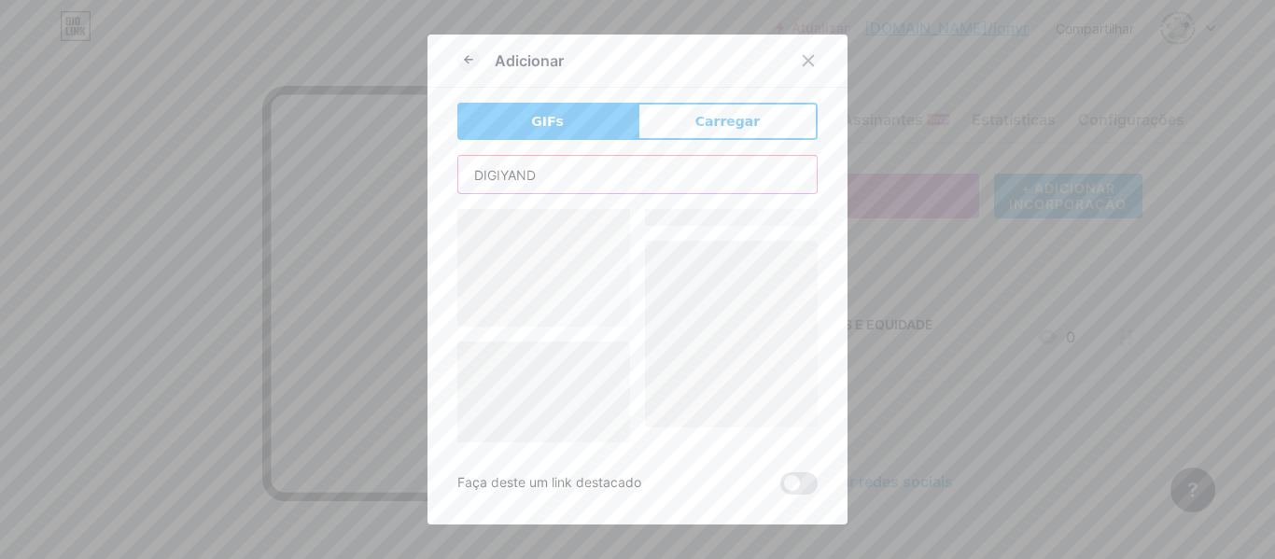
scroll to position [0, 0]
click at [497, 172] on input "DIGIYANDO" at bounding box center [637, 174] width 358 height 37
type input "DIGITANDO"
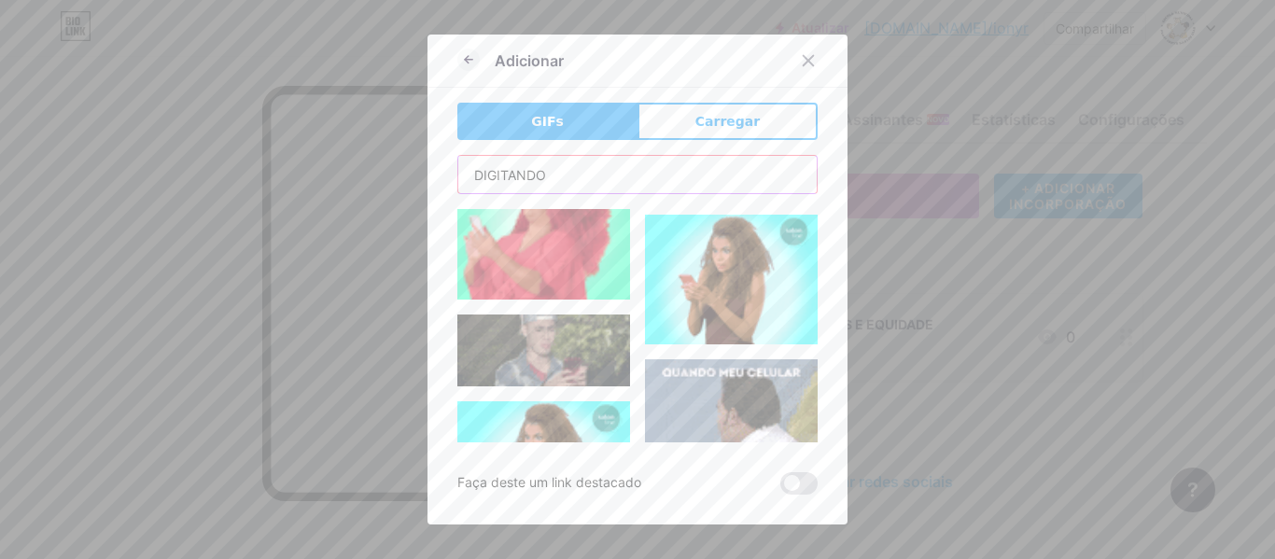
scroll to position [1550, 0]
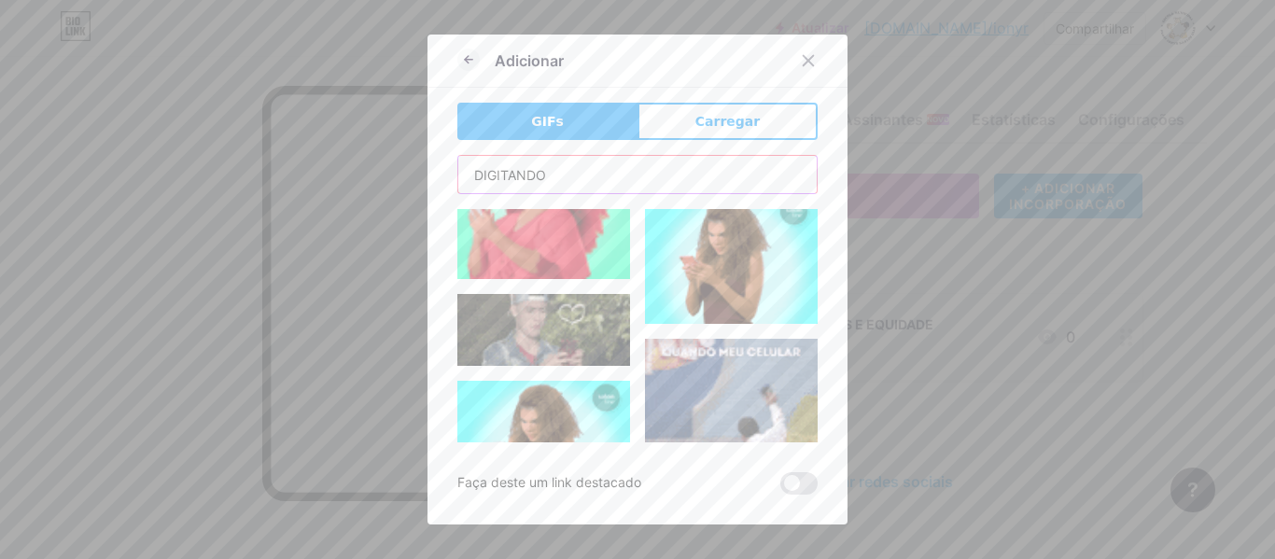
drag, startPoint x: 470, startPoint y: 174, endPoint x: 426, endPoint y: 176, distance: 44.9
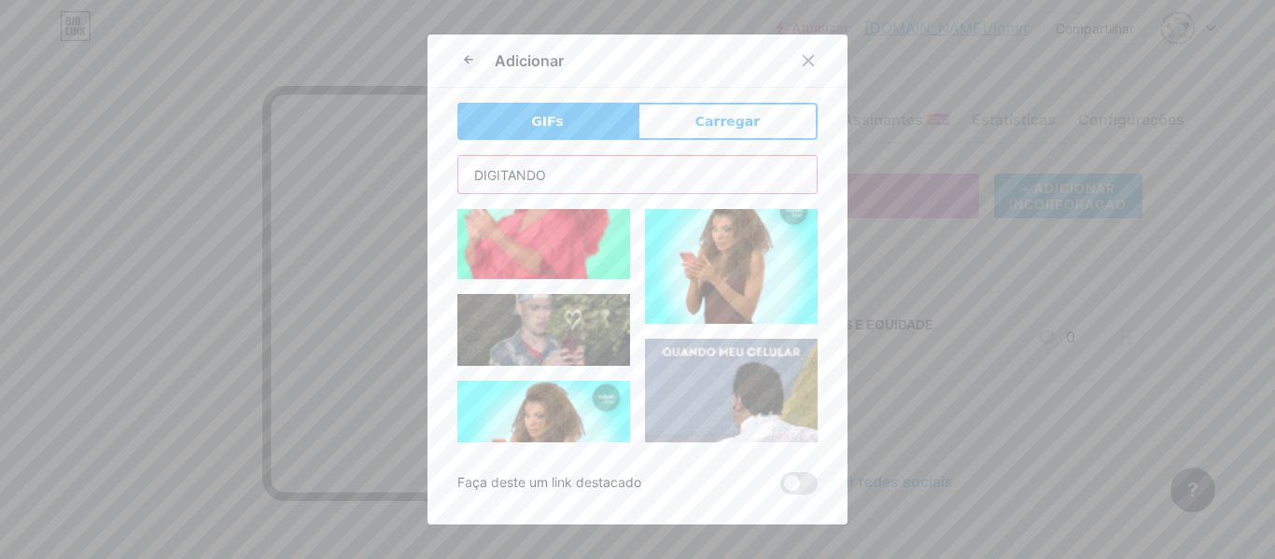
click at [427, 176] on div "Adicionar GIFs Carregar Contente YouTube Reproduza vídeos do YouTube sem sair d…" at bounding box center [637, 280] width 420 height 490
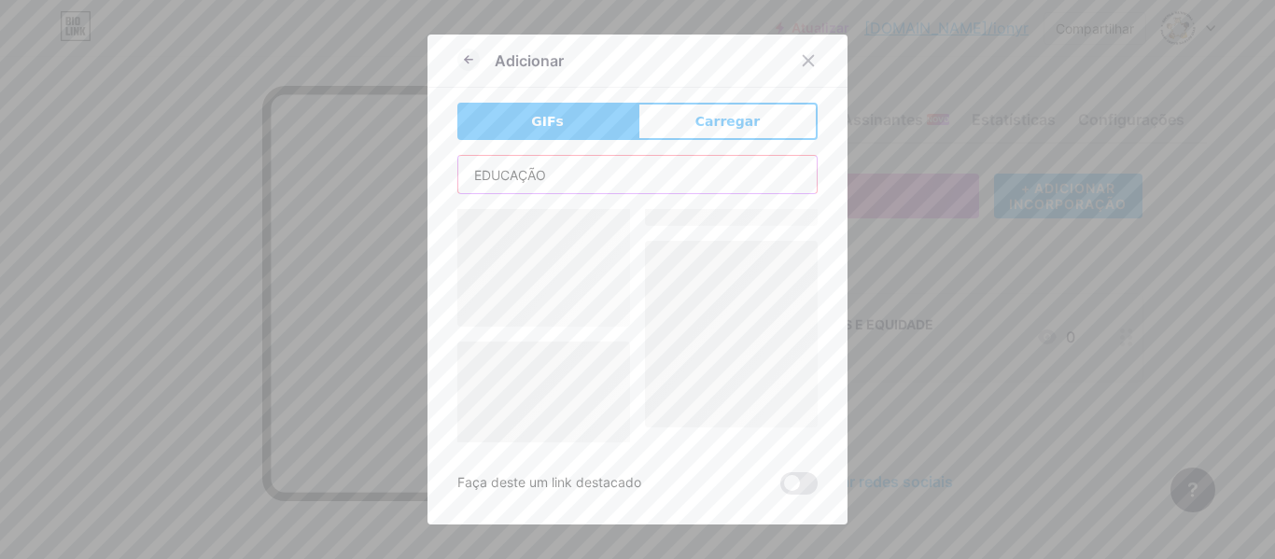
scroll to position [0, 0]
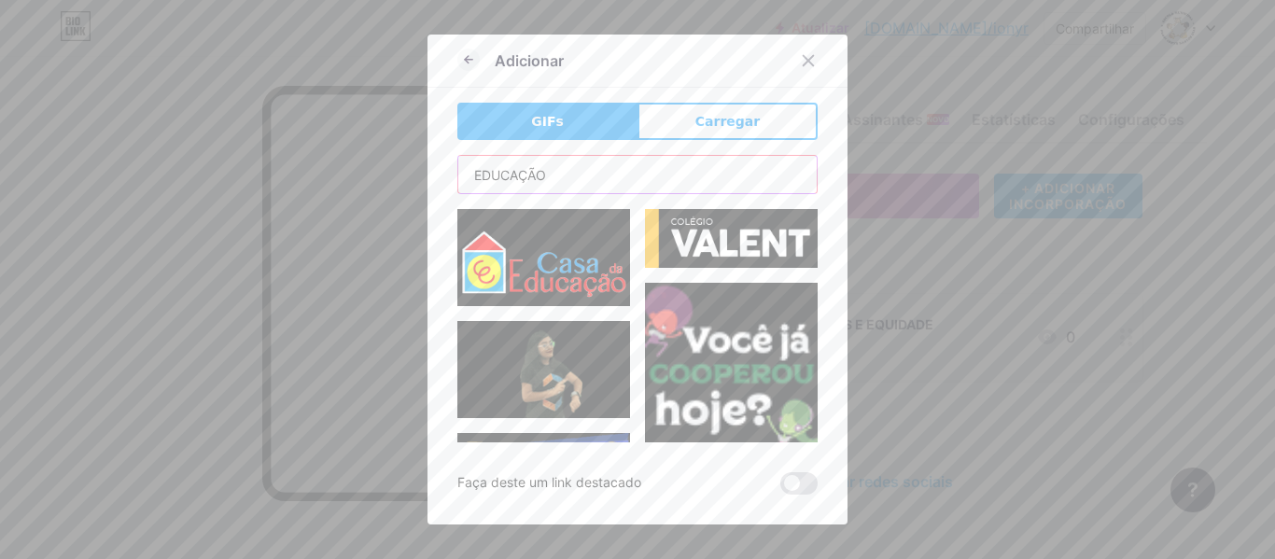
type input "EDUCAÇÃO"
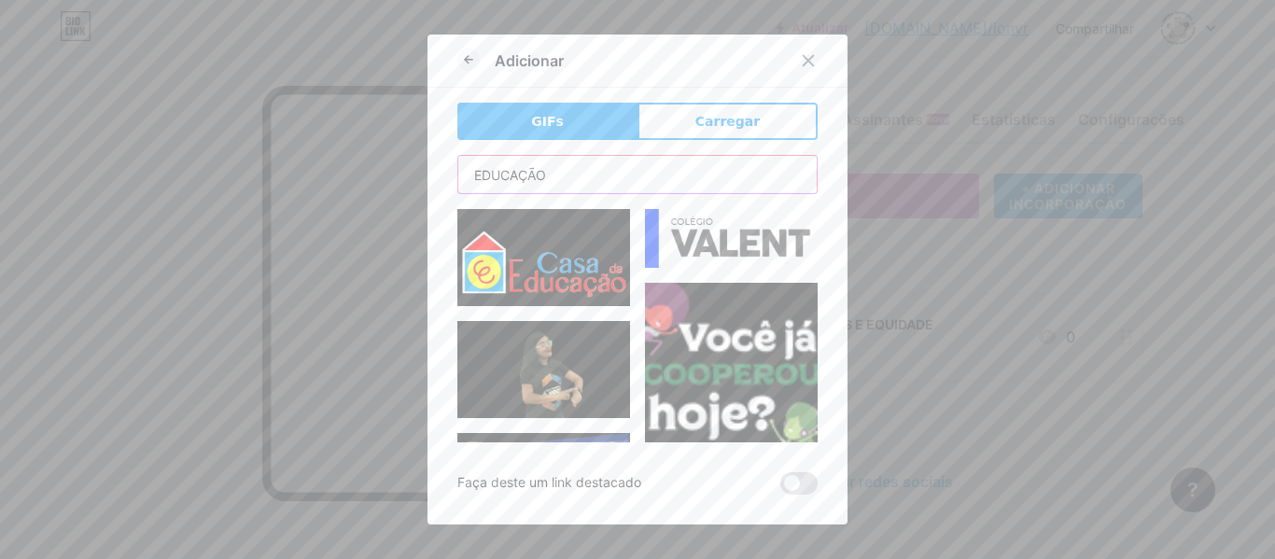
drag, startPoint x: 568, startPoint y: 189, endPoint x: 307, endPoint y: 179, distance: 261.5
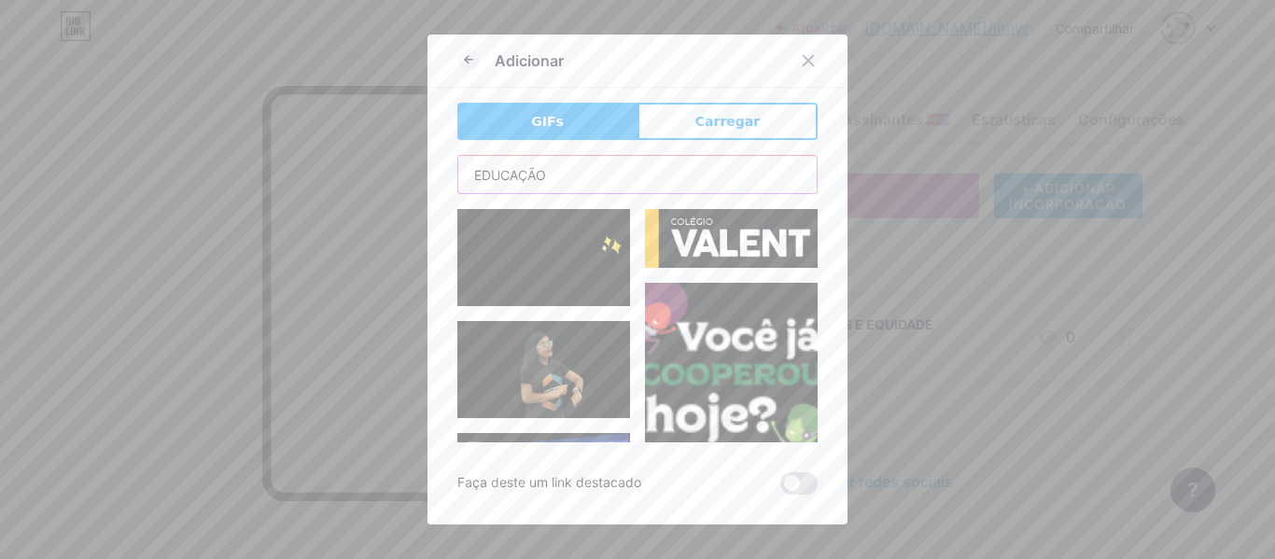
click at [307, 179] on div "Adicionar GIFs Carregar Contente YouTube Reproduza vídeos do YouTube sem sair d…" at bounding box center [637, 279] width 1275 height 559
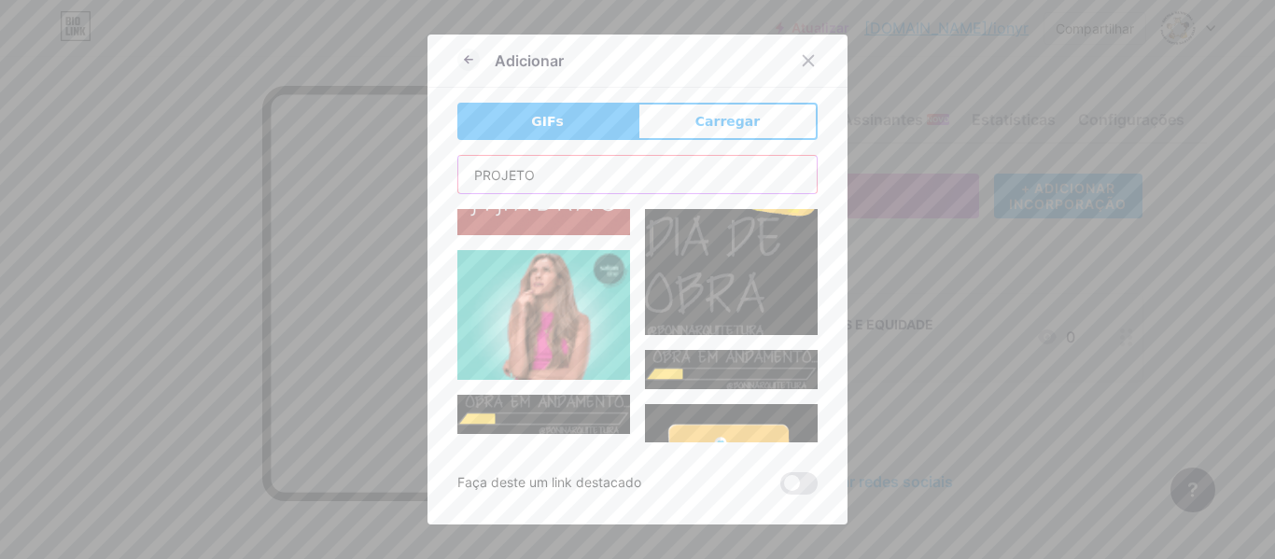
scroll to position [3029, 0]
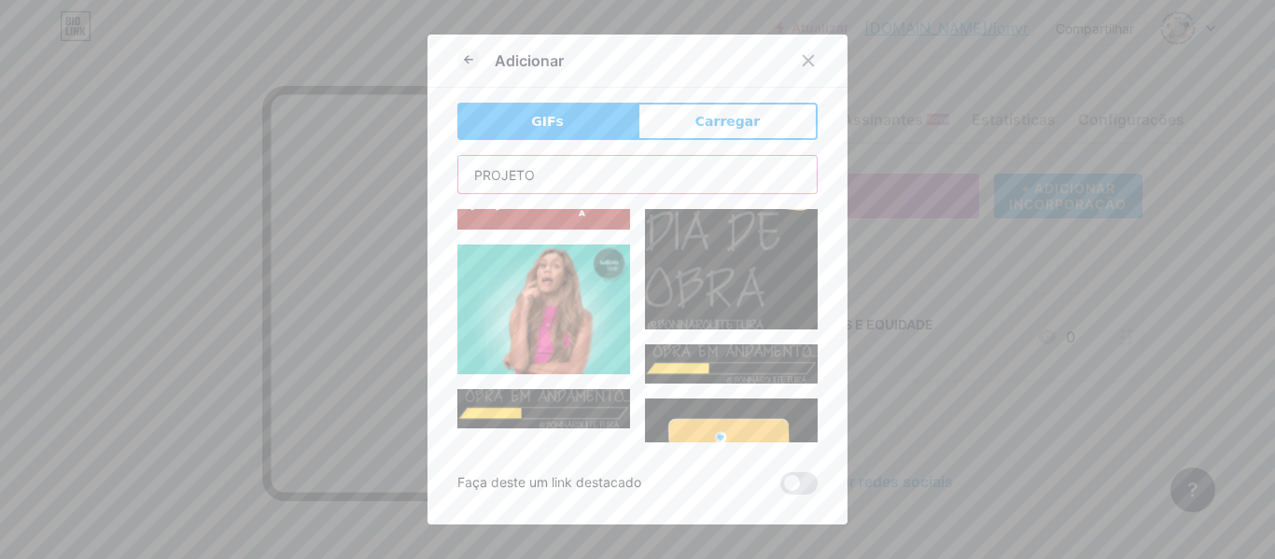
drag, startPoint x: 567, startPoint y: 166, endPoint x: 343, endPoint y: 176, distance: 224.2
click at [343, 176] on div "Adicionar GIFs Carregar Contente YouTube Reproduza vídeos do YouTube sem sair d…" at bounding box center [637, 279] width 1275 height 559
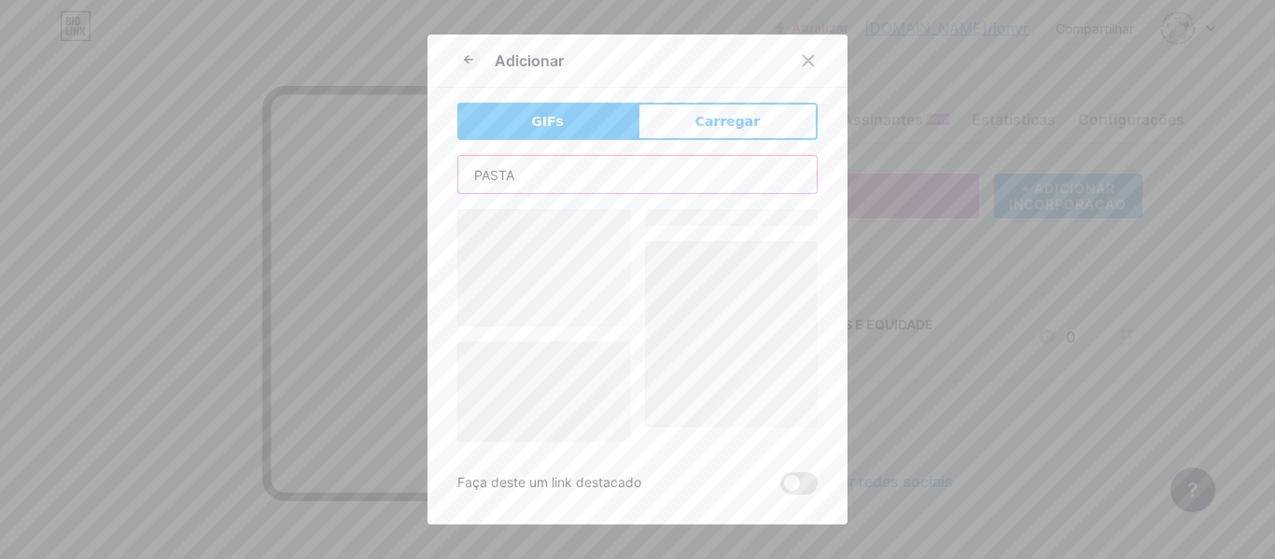
scroll to position [0, 0]
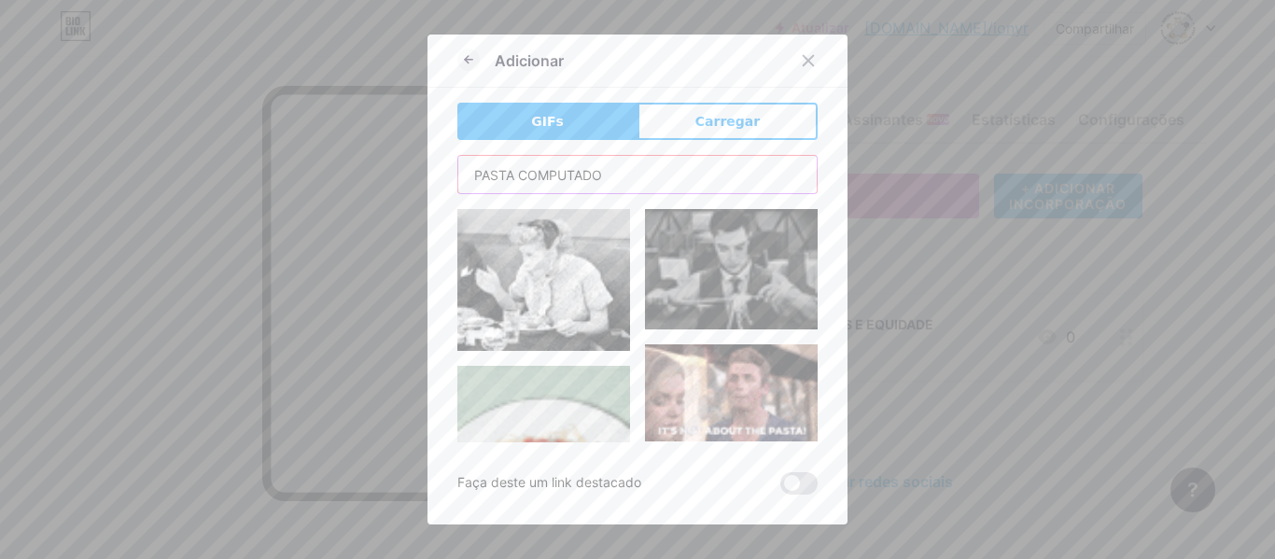
type input "PASTA COMPUTADOR"
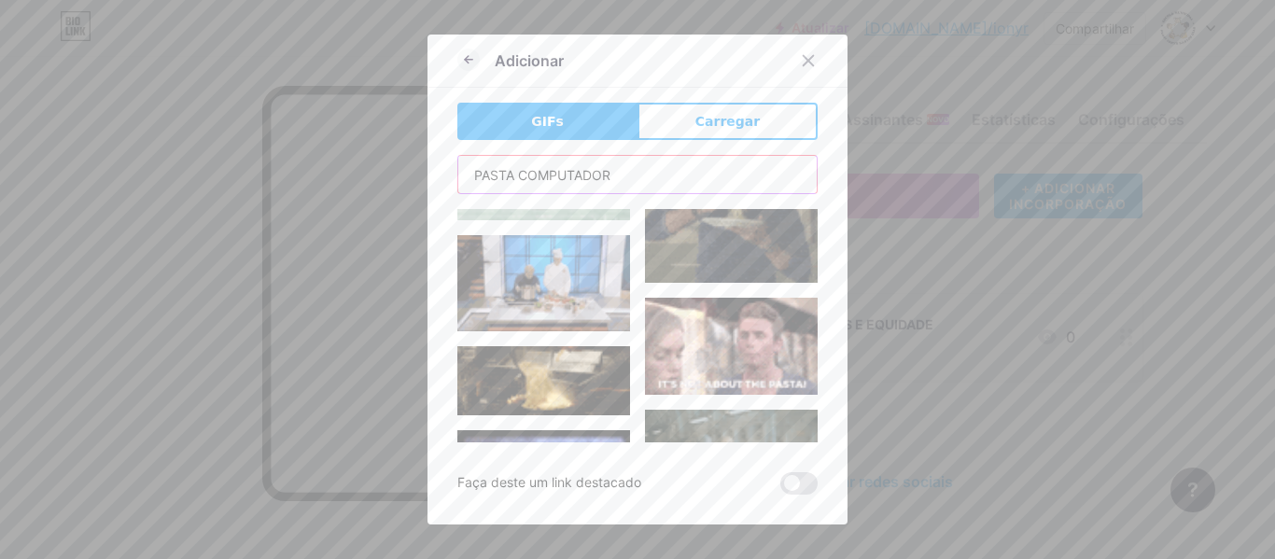
scroll to position [373, 0]
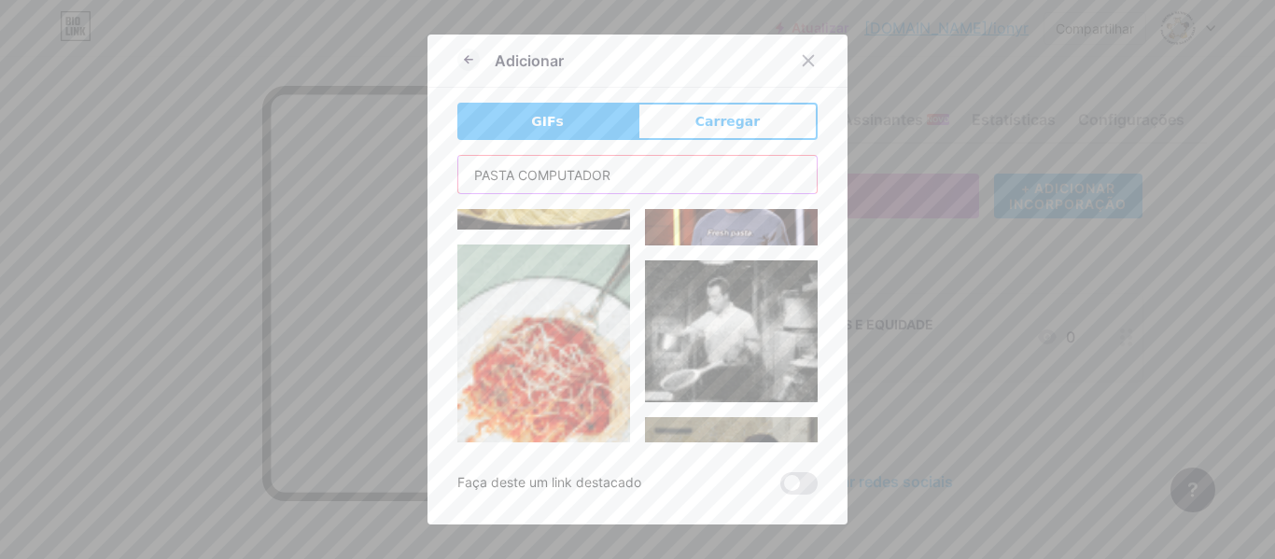
drag, startPoint x: 638, startPoint y: 167, endPoint x: 101, endPoint y: 153, distance: 537.8
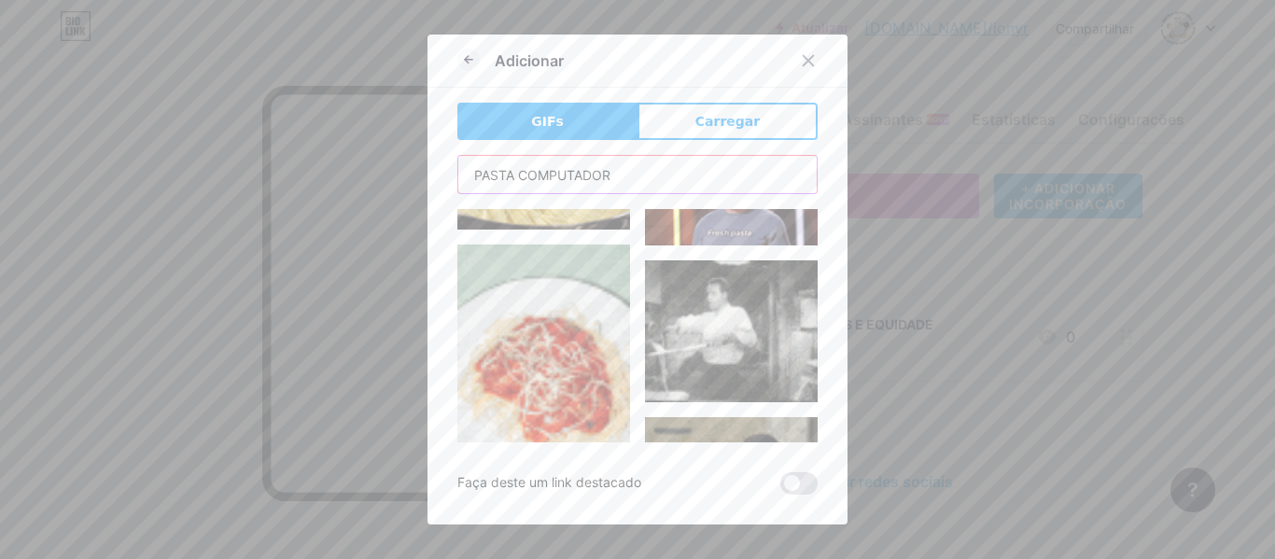
click at [106, 159] on div "Adicionar GIFs Carregar Contente YouTube Reproduza vídeos do YouTube sem sair d…" at bounding box center [637, 279] width 1275 height 559
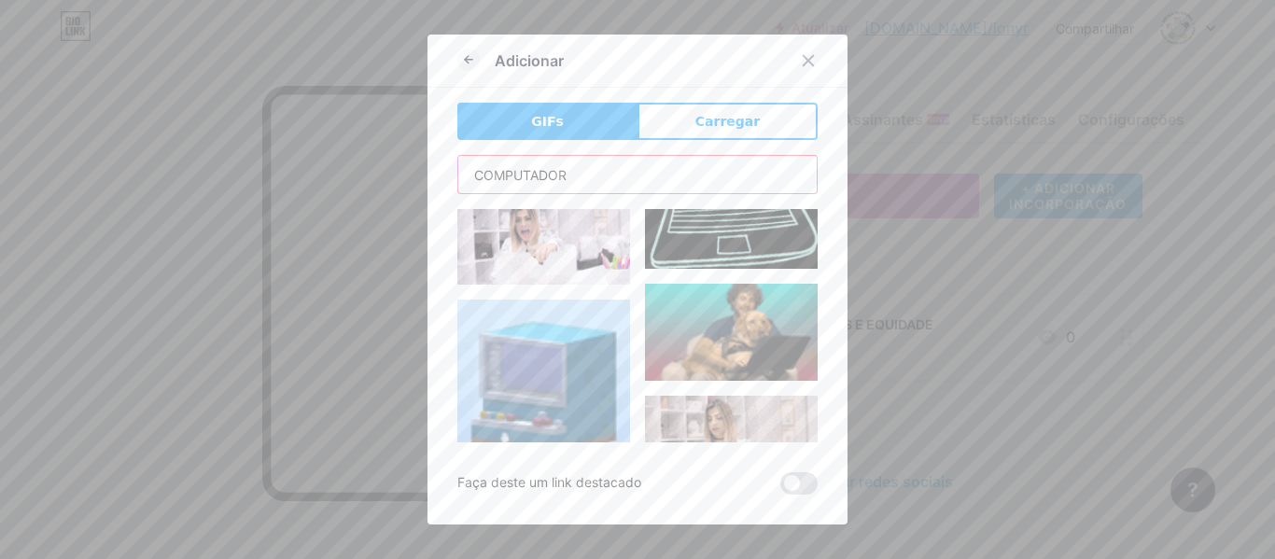
scroll to position [3360, 0]
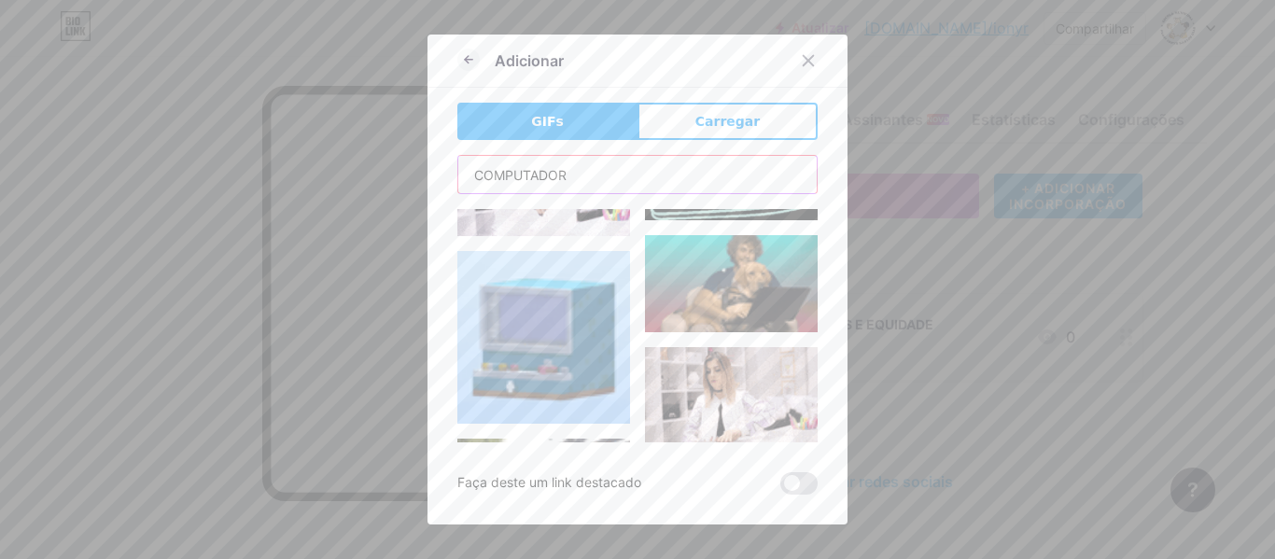
drag, startPoint x: 613, startPoint y: 170, endPoint x: 415, endPoint y: 177, distance: 198.0
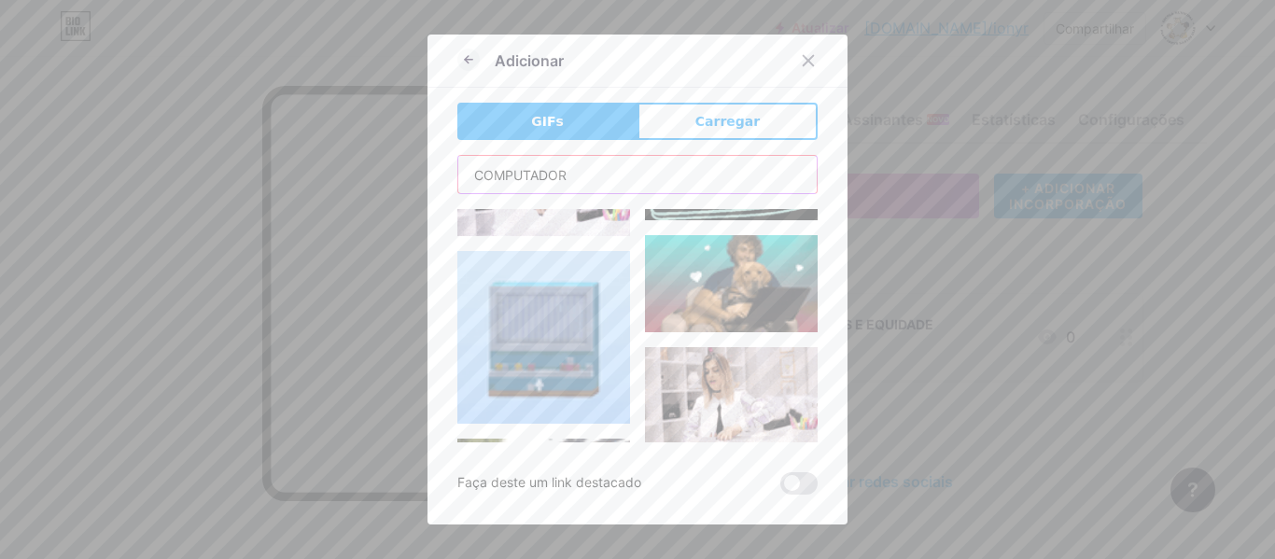
click at [415, 177] on div "Adicionar GIFs Carregar Contente YouTube Reproduza vídeos do YouTube sem sair d…" at bounding box center [637, 279] width 1275 height 559
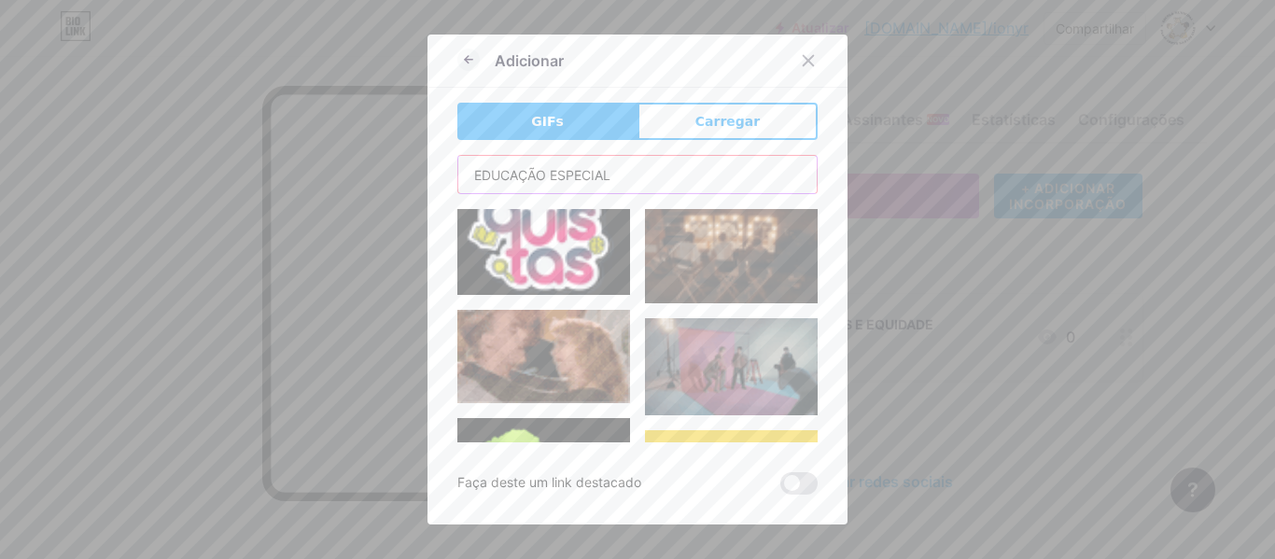
scroll to position [2987, 0]
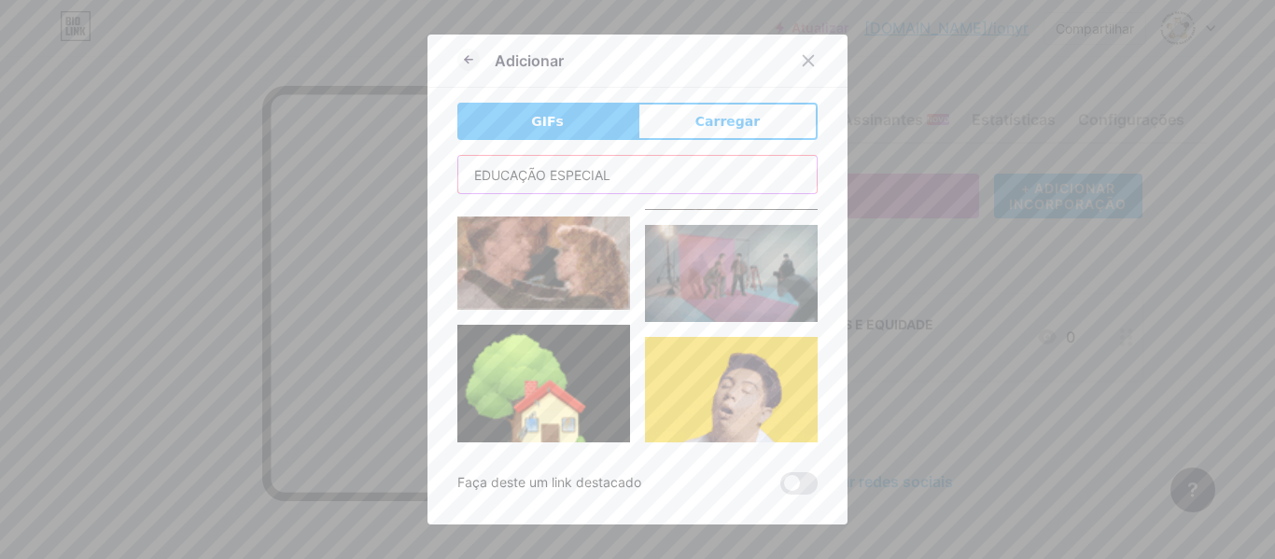
drag, startPoint x: 632, startPoint y: 175, endPoint x: 214, endPoint y: 171, distance: 418.1
click at [219, 173] on div "Adicionar GIFs Carregar Contente YouTube Reproduza vídeos do YouTube sem sair d…" at bounding box center [637, 279] width 1275 height 559
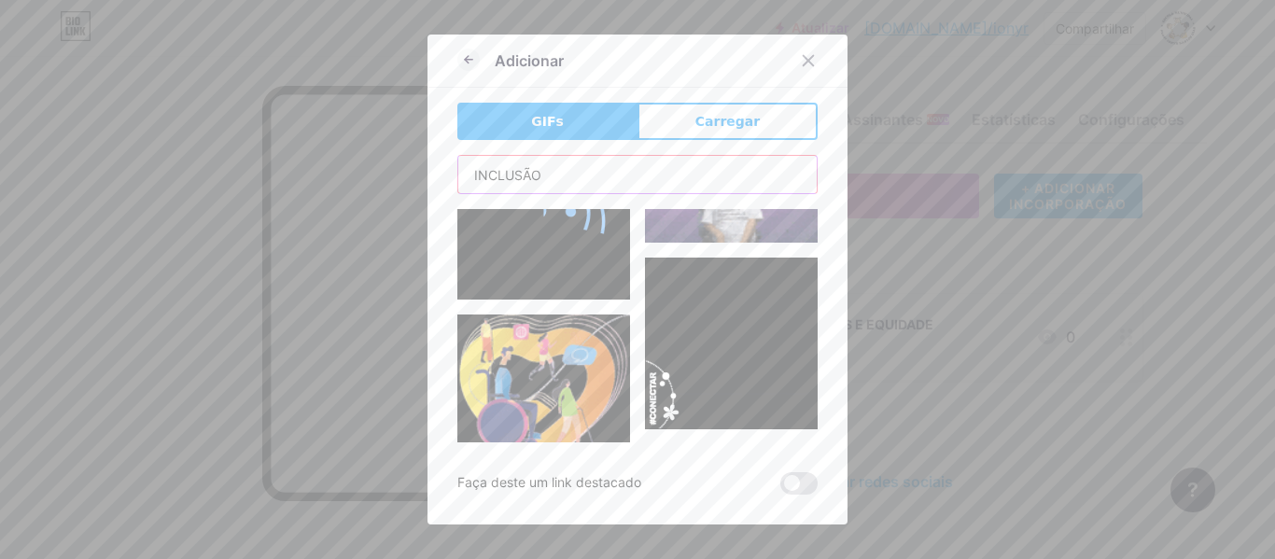
scroll to position [93, 0]
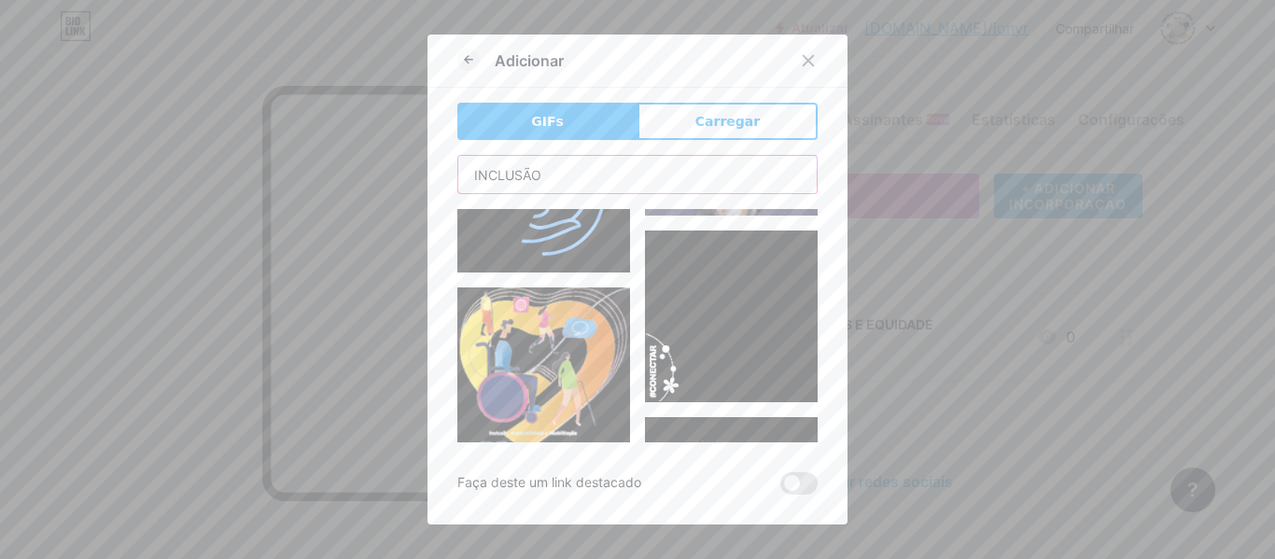
type input "INCLUSÃO"
click at [502, 309] on img at bounding box center [543, 382] width 173 height 191
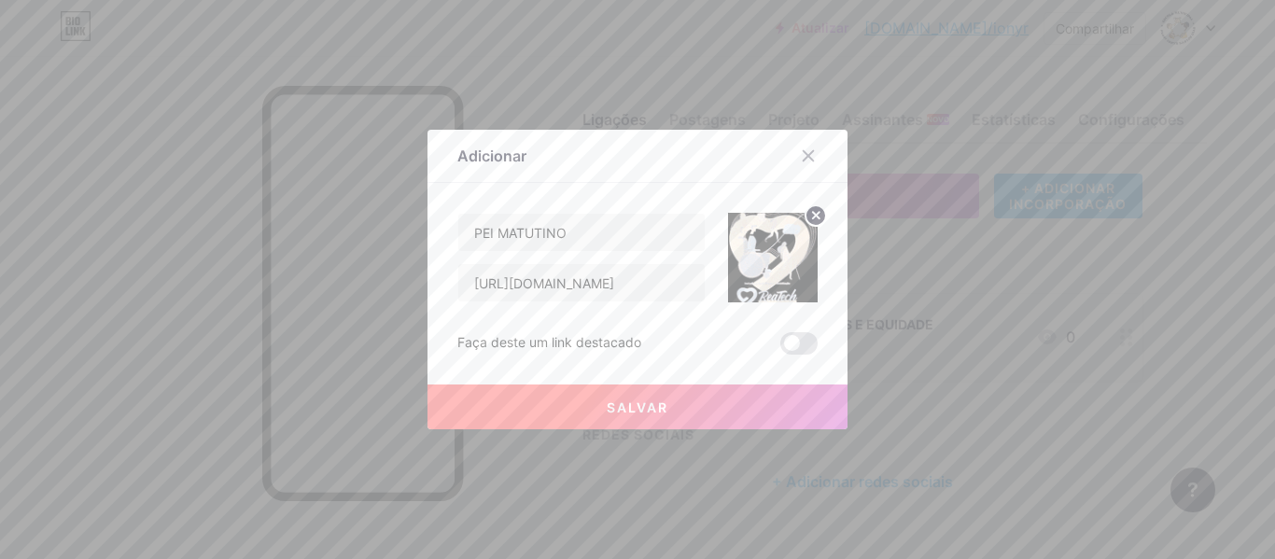
click at [644, 396] on button "Salvar" at bounding box center [637, 407] width 420 height 45
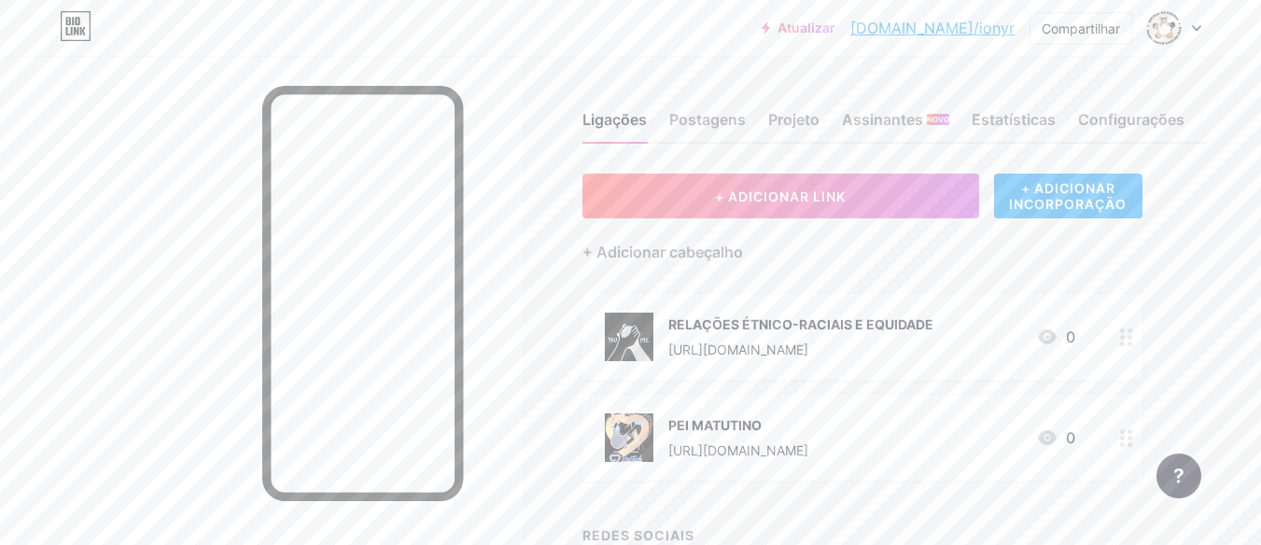
click at [834, 329] on font "RELAÇÕES ÉTNICO-RACIAIS E EQUIDADE" at bounding box center [800, 324] width 265 height 16
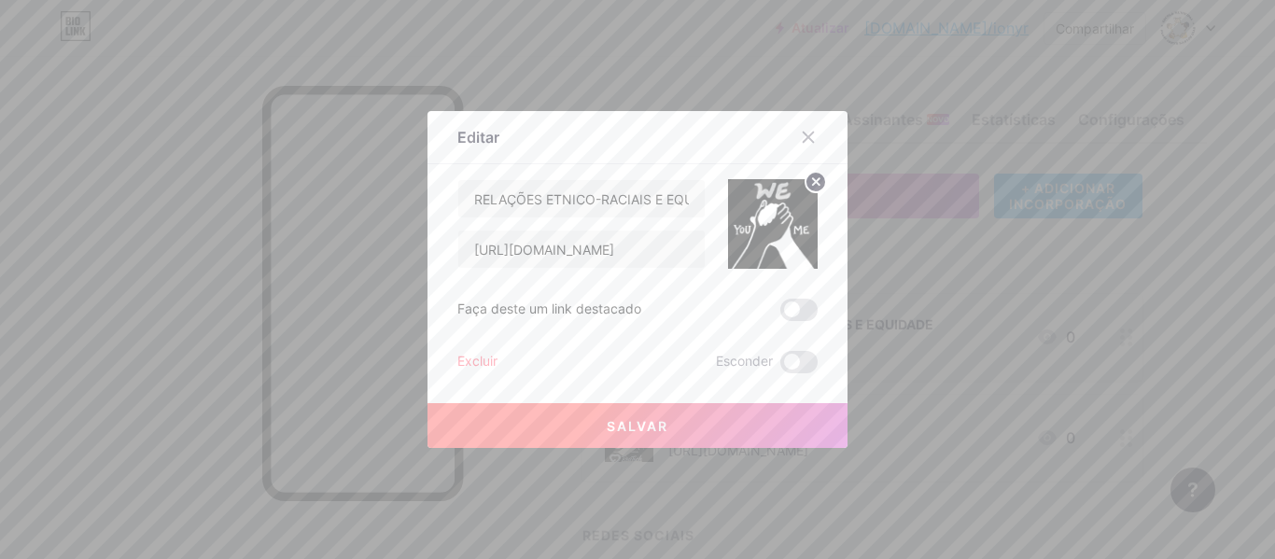
click at [632, 435] on button "Salvar" at bounding box center [637, 425] width 420 height 45
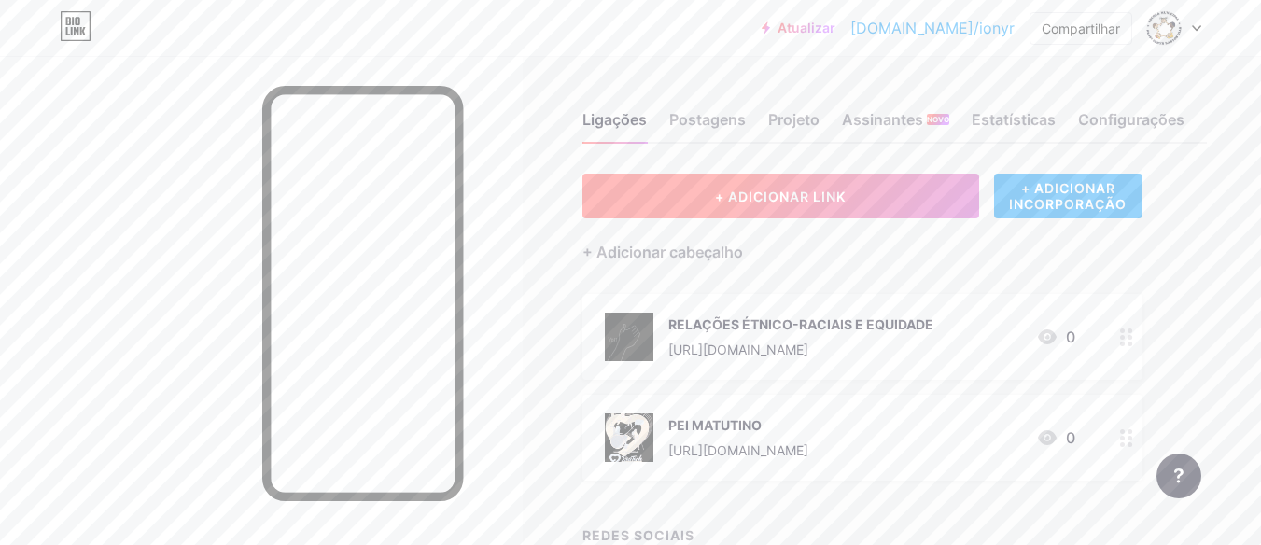
click at [777, 201] on font "+ ADICIONAR LINK" at bounding box center [780, 197] width 131 height 16
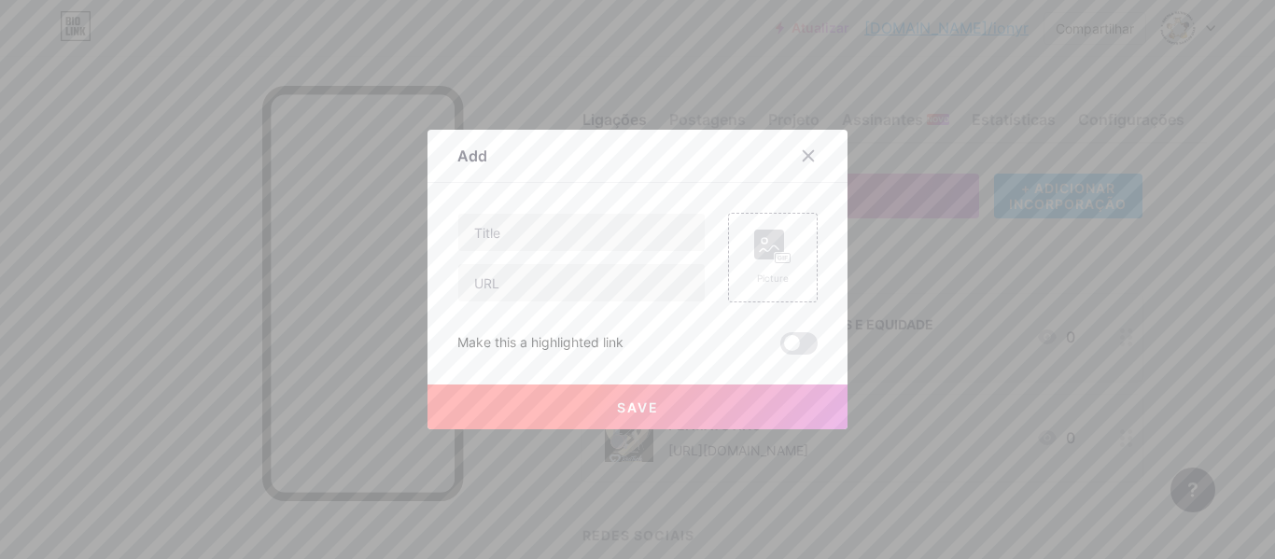
click at [436, 236] on div "Add Content YouTube Play YouTube video without leaving your page. ADD Vimeo Pla…" at bounding box center [637, 280] width 420 height 300
click at [508, 242] on input "text" at bounding box center [581, 232] width 246 height 37
type input "[PERSON_NAME]"
click at [770, 269] on div "Picture" at bounding box center [772, 258] width 37 height 56
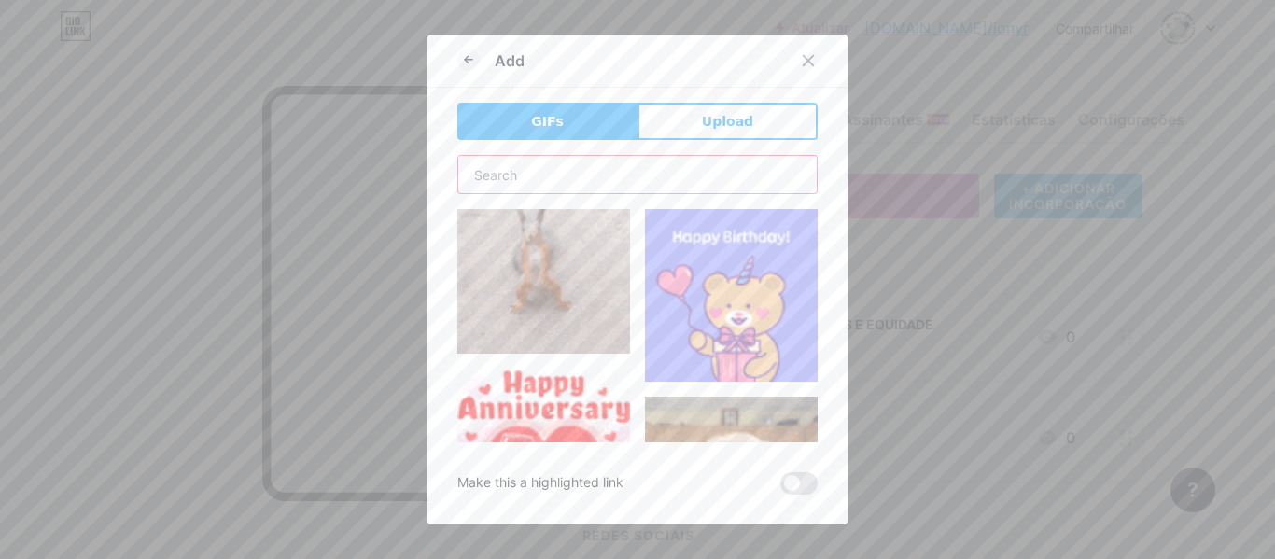
click at [541, 175] on input "text" at bounding box center [637, 174] width 358 height 37
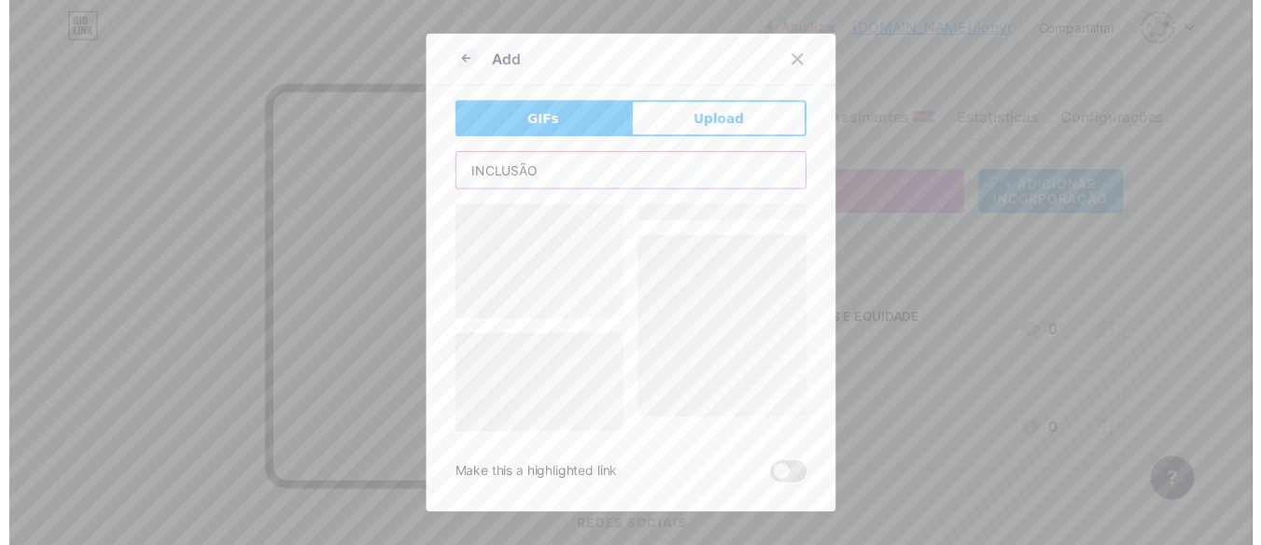
scroll to position [0, 0]
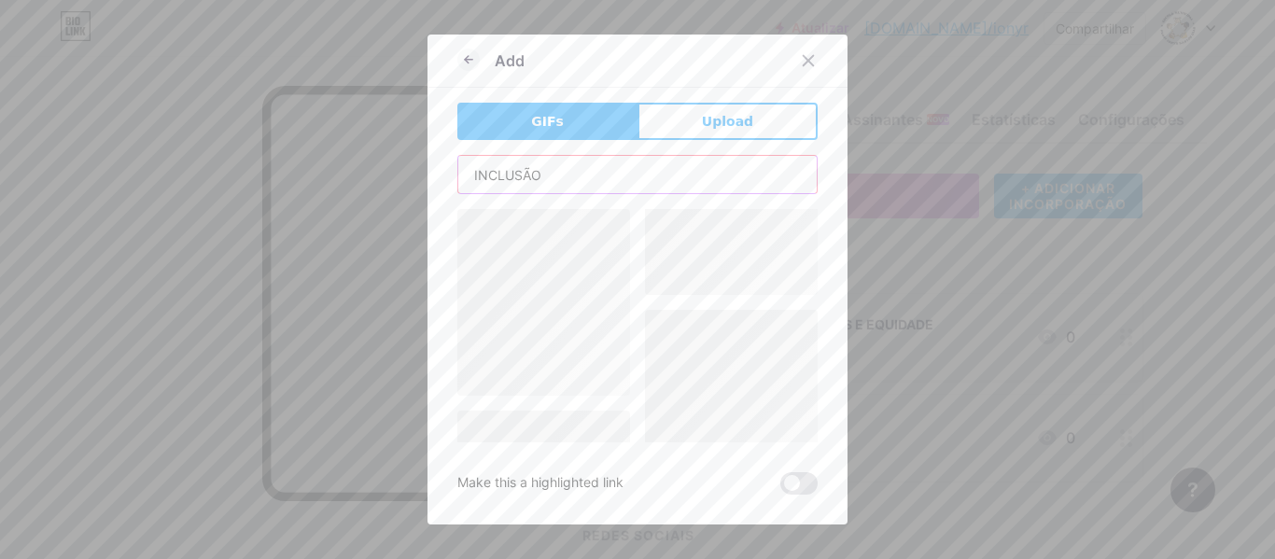
click at [634, 189] on input "INCLUSÃO" at bounding box center [637, 174] width 358 height 37
type input "I"
type input "INCLUSÃO"
click at [807, 63] on icon at bounding box center [808, 60] width 15 height 15
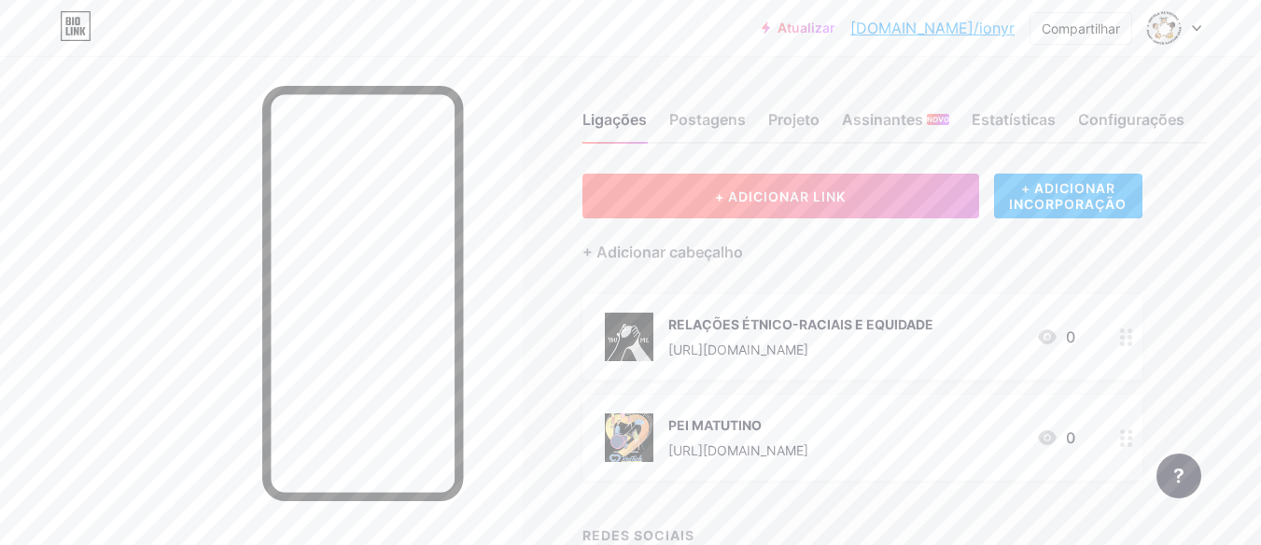
click at [832, 202] on font "+ ADICIONAR LINK" at bounding box center [780, 197] width 131 height 16
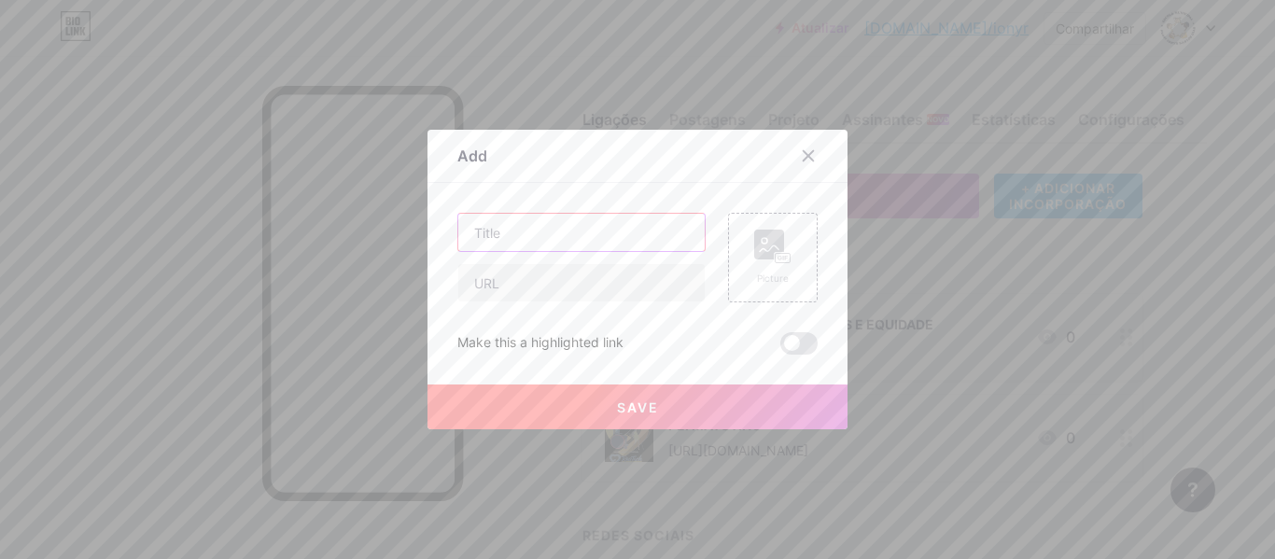
click at [529, 234] on input "text" at bounding box center [581, 232] width 246 height 37
type input "[PERSON_NAME]"
click at [806, 152] on icon at bounding box center [808, 155] width 15 height 15
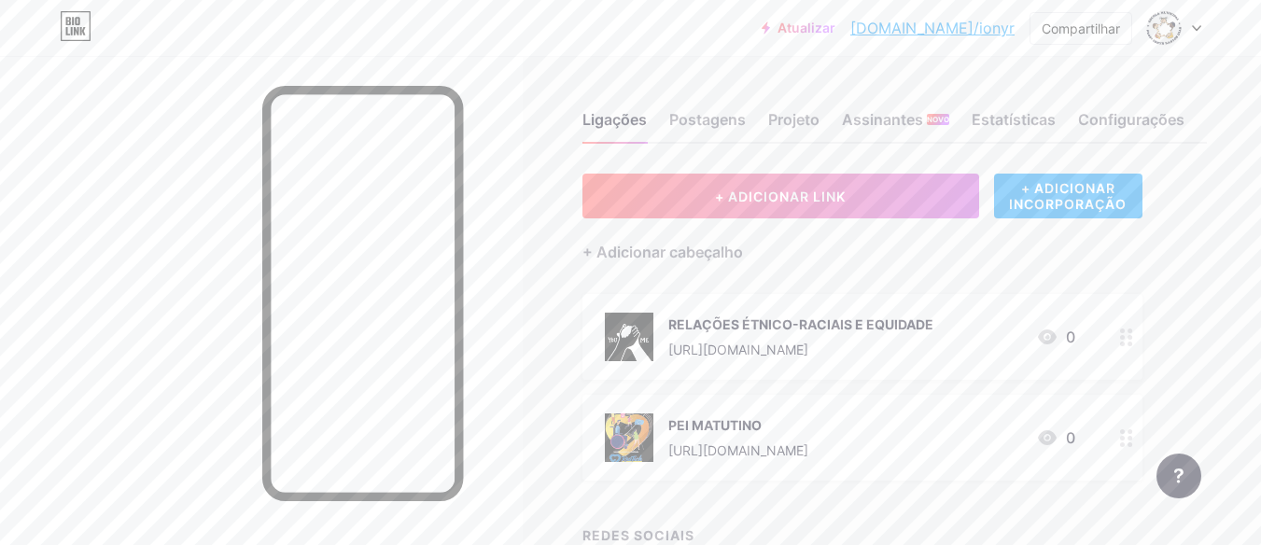
click at [725, 425] on font "PEI MATUTINO" at bounding box center [714, 425] width 93 height 16
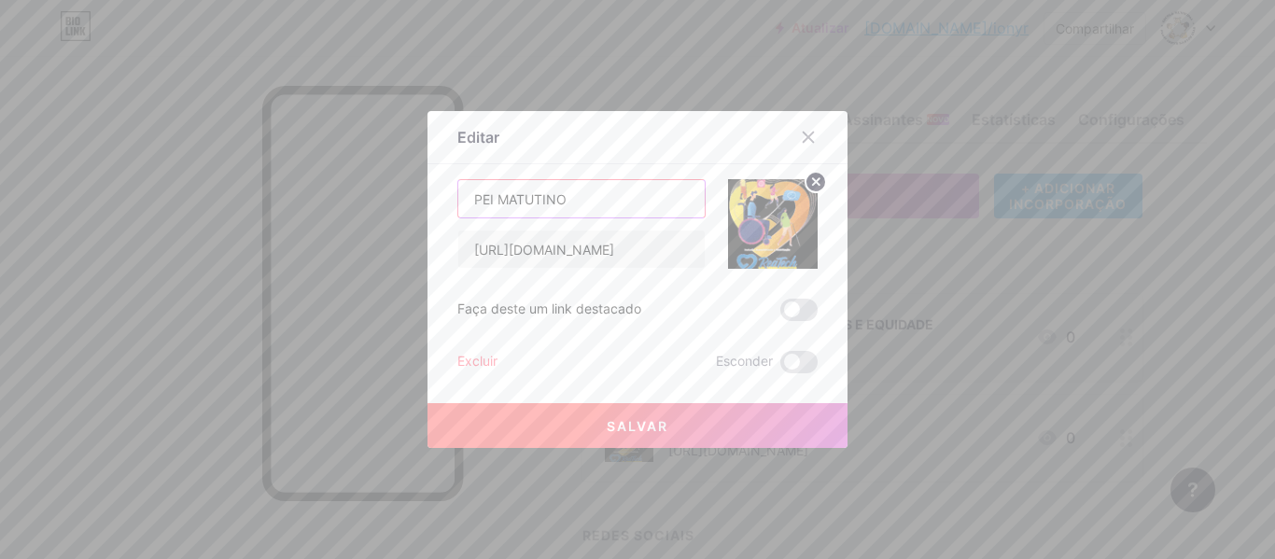
click at [578, 206] on input "PEI MATUTINO" at bounding box center [581, 198] width 246 height 37
type input "PEI ALUNOS VESPERTINO"
click at [645, 437] on button "Salvar" at bounding box center [637, 425] width 420 height 45
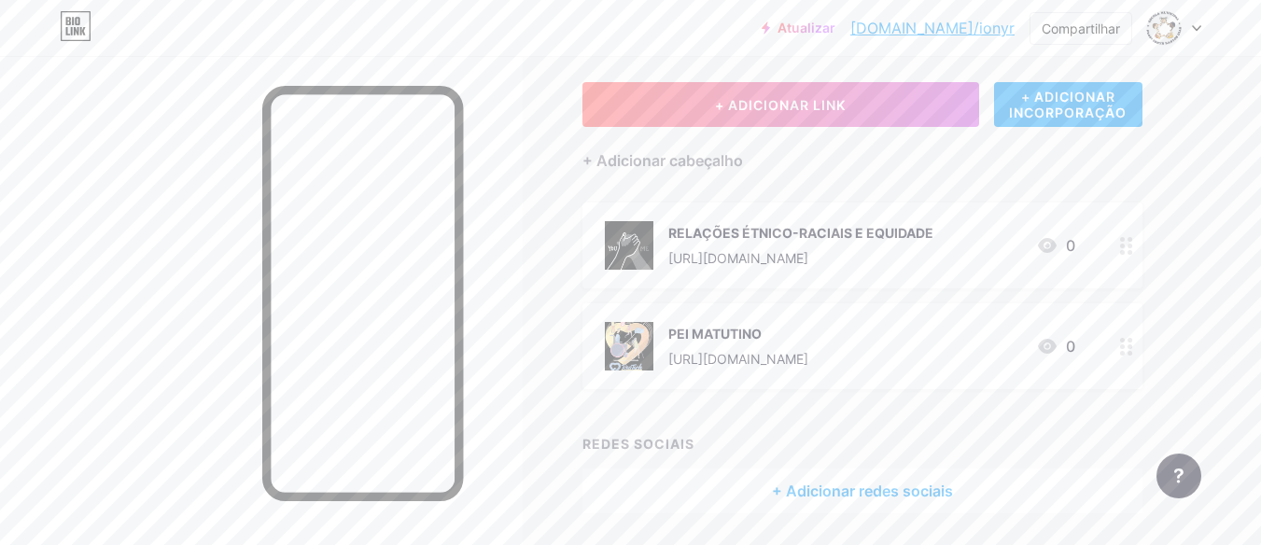
scroll to position [59, 0]
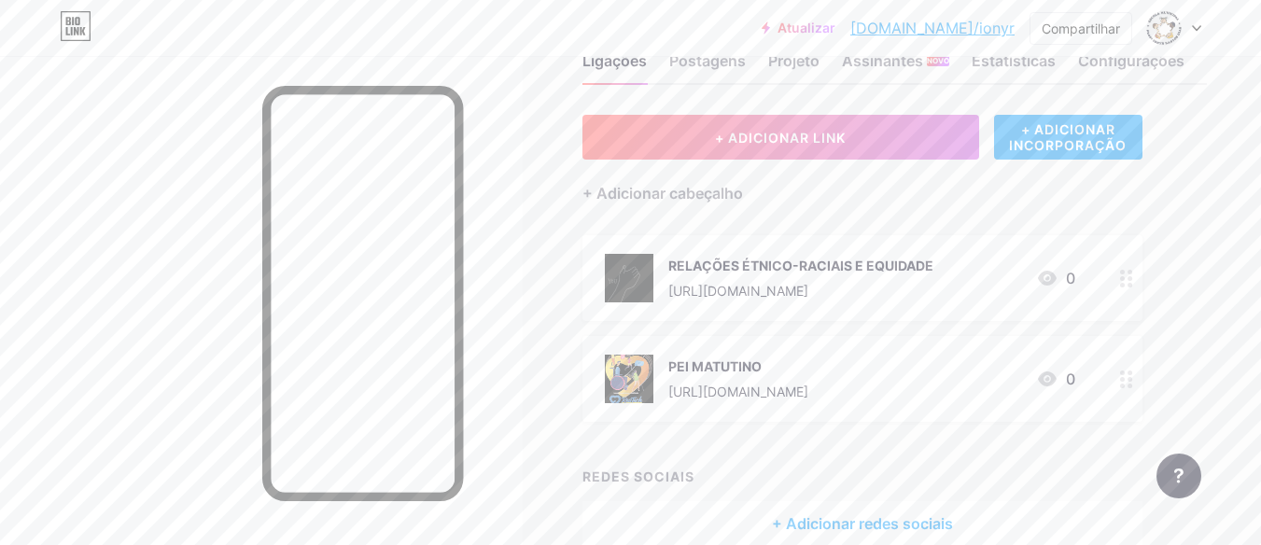
click at [711, 364] on font "PEI MATUTINO" at bounding box center [714, 366] width 93 height 16
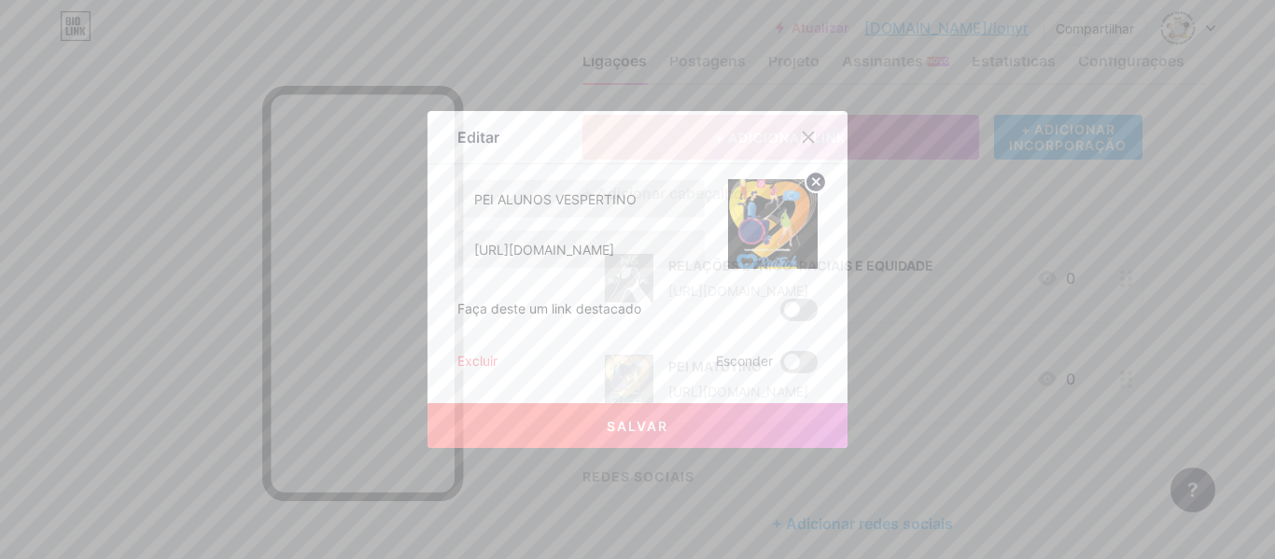
click at [801, 130] on icon at bounding box center [808, 137] width 15 height 15
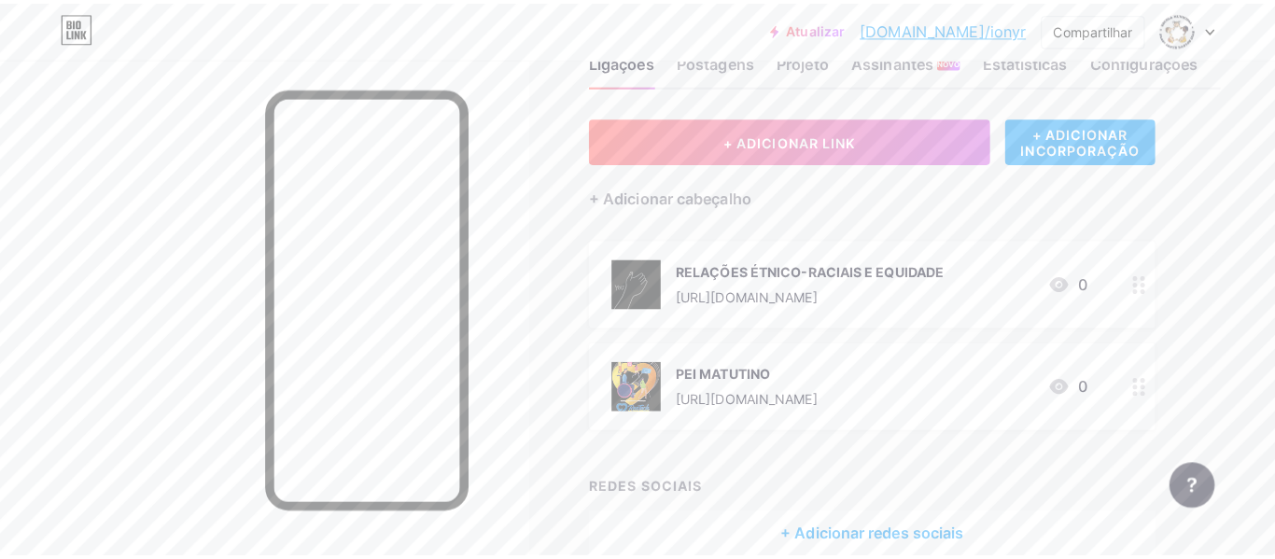
scroll to position [0, 0]
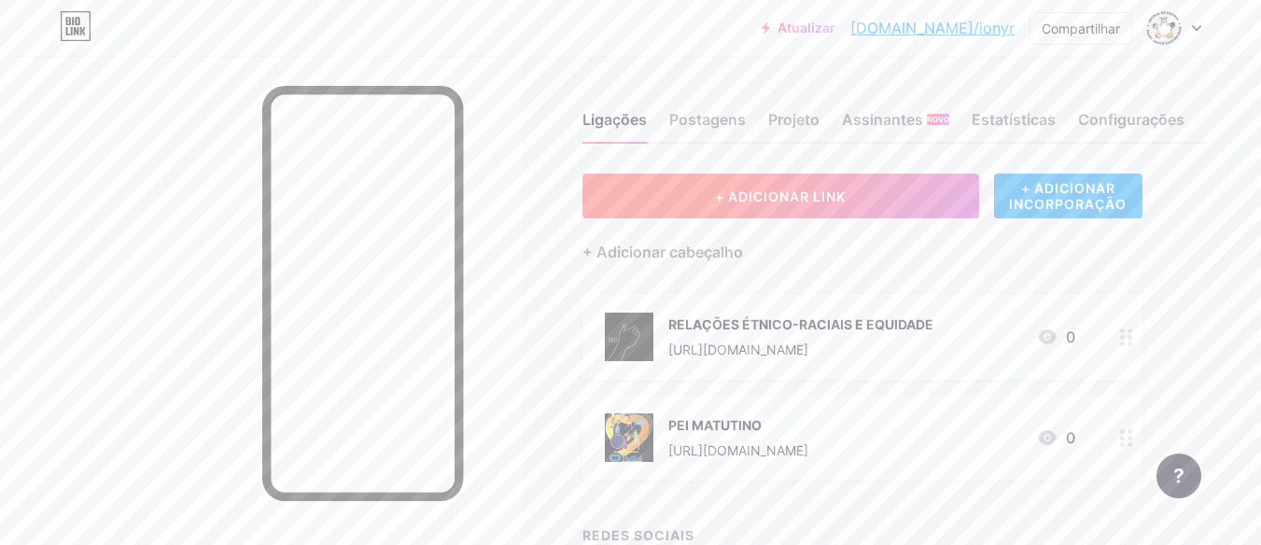
click at [825, 198] on font "+ ADICIONAR LINK" at bounding box center [780, 197] width 131 height 16
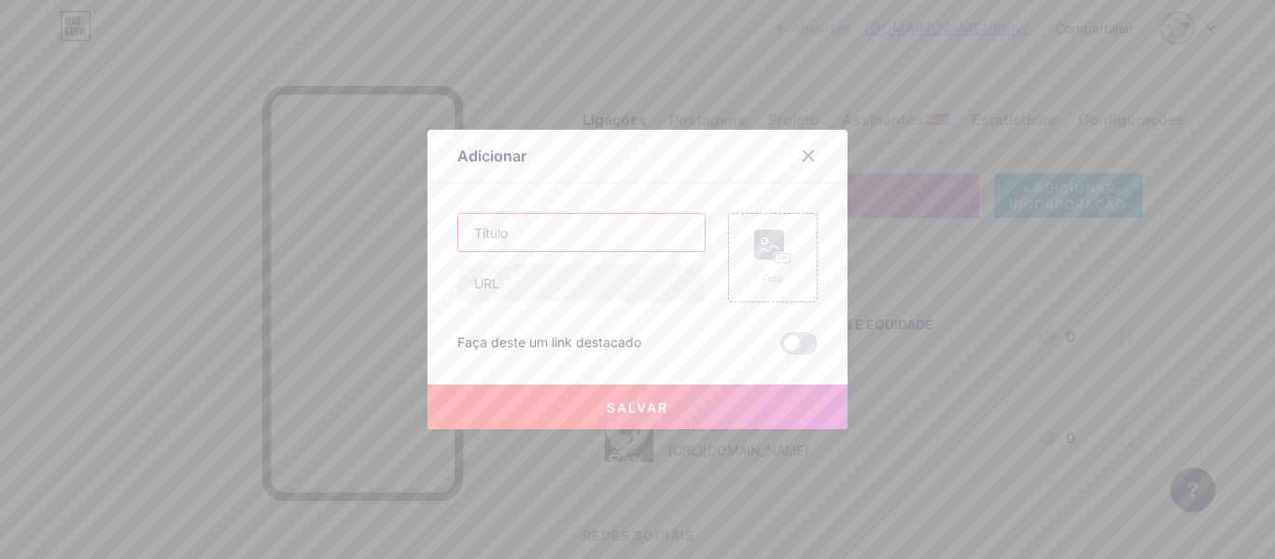
click at [492, 231] on input "text" at bounding box center [581, 232] width 246 height 37
type input "PEI ALUNOS MATUTINO"
click at [540, 281] on input "text" at bounding box center [581, 282] width 246 height 37
paste input "[URL][DOMAIN_NAME]"
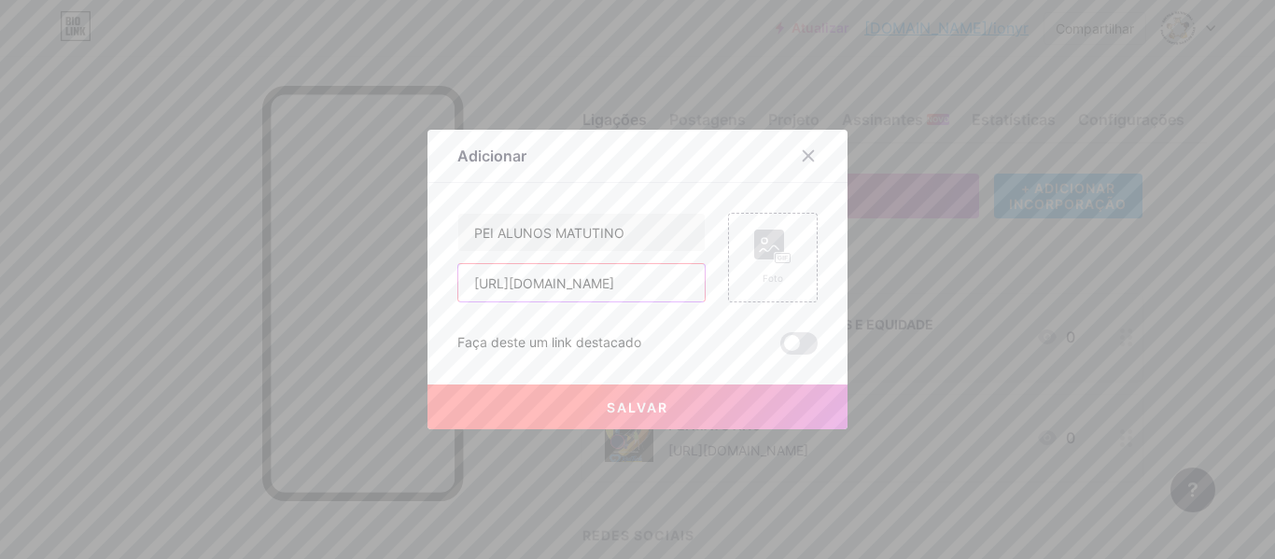
type input "[URL][DOMAIN_NAME]"
click at [644, 395] on button "Salvar" at bounding box center [637, 407] width 420 height 45
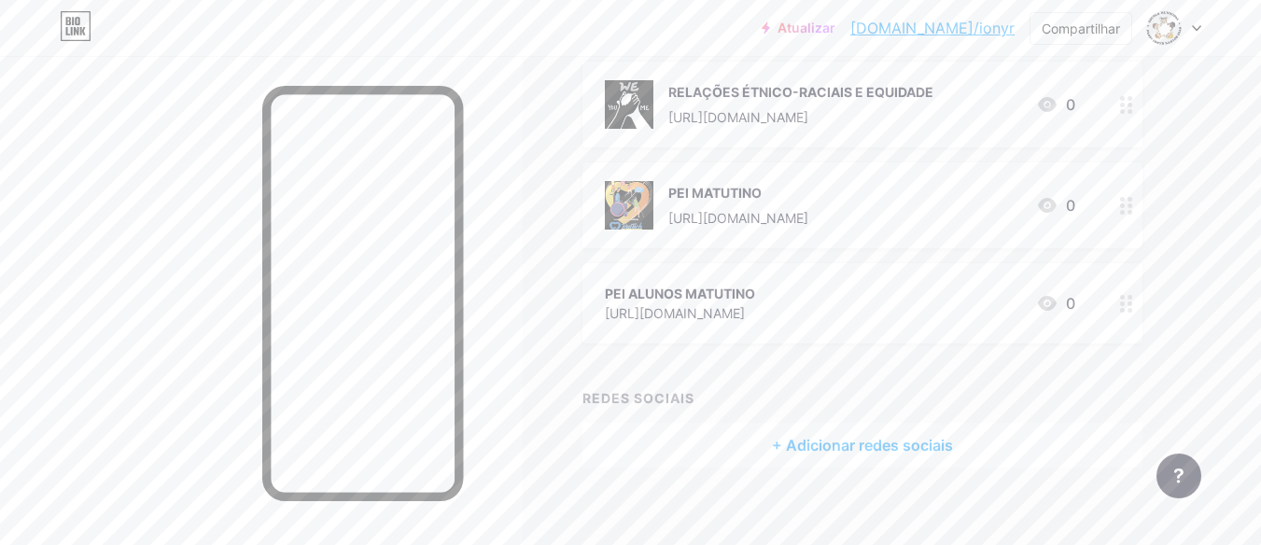
scroll to position [247, 0]
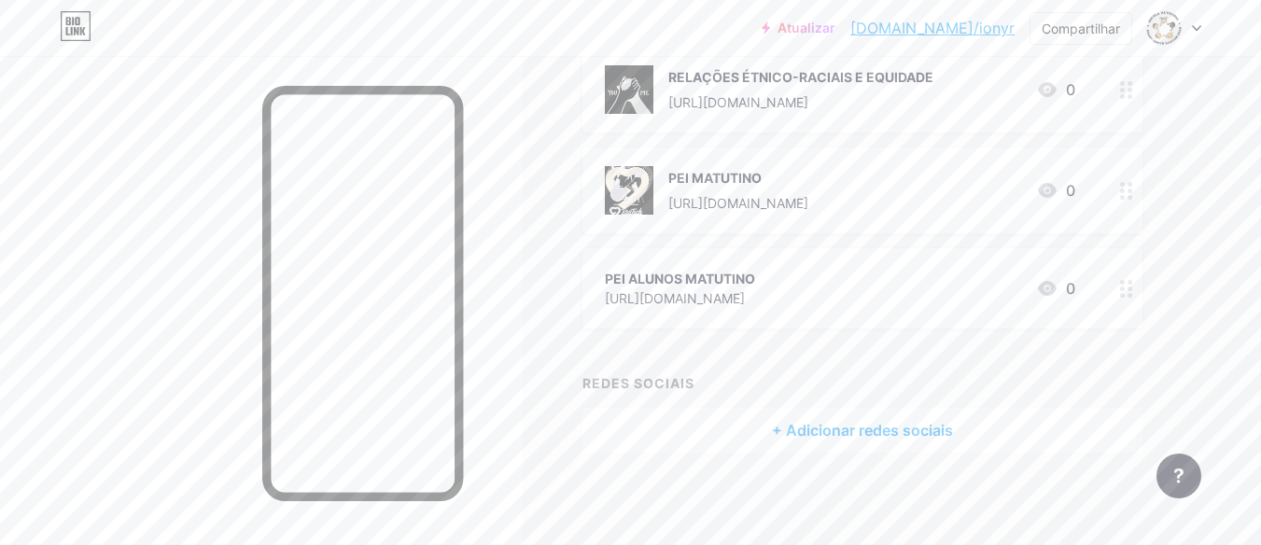
click at [712, 274] on font "PEI ALUNOS MATUTINO" at bounding box center [680, 279] width 150 height 16
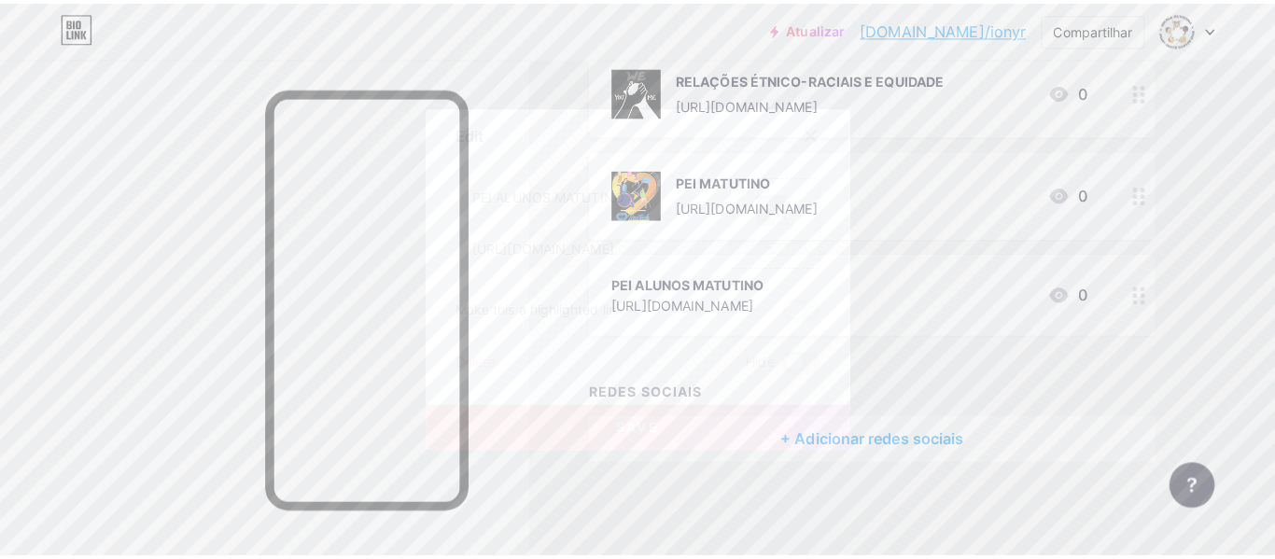
scroll to position [233, 0]
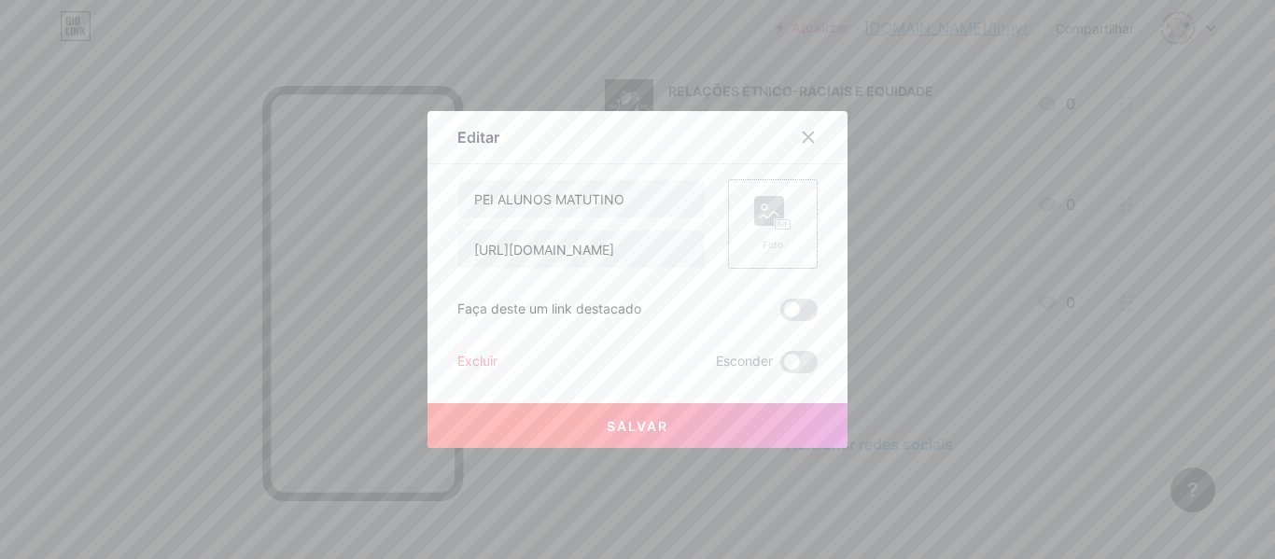
click at [775, 219] on rect at bounding box center [783, 224] width 17 height 11
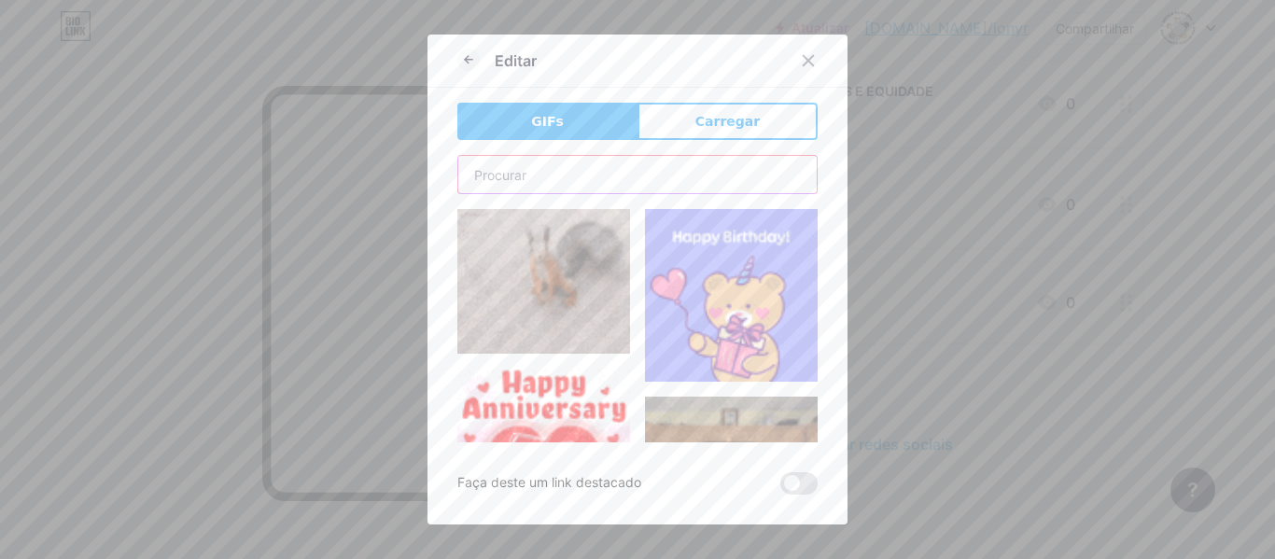
click at [598, 172] on input "text" at bounding box center [637, 174] width 358 height 37
type input "INCLUSÃO"
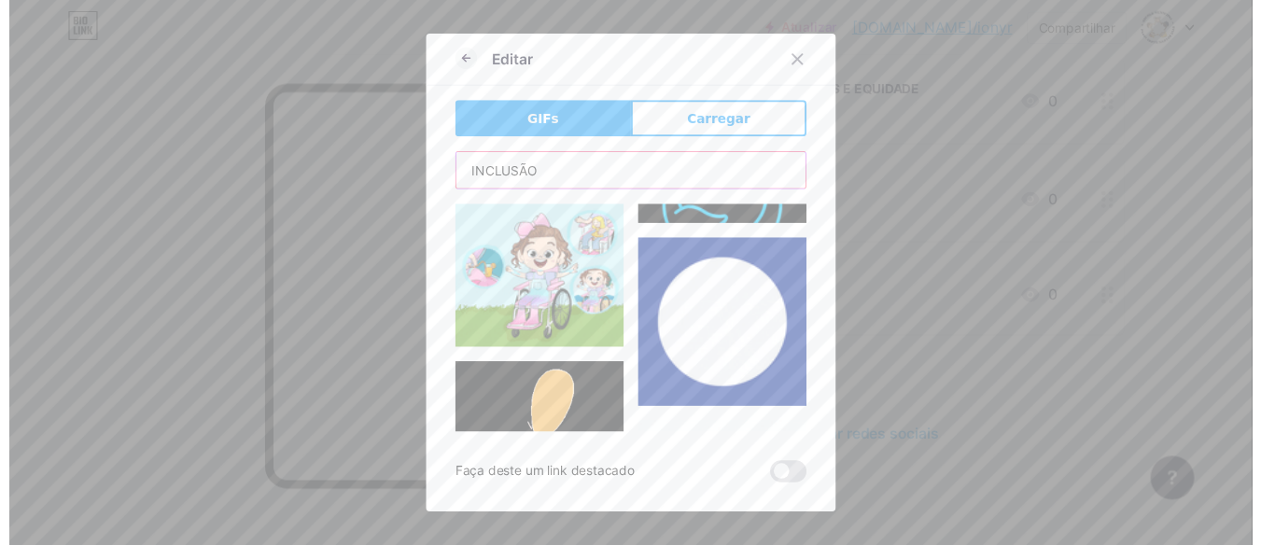
scroll to position [3931, 0]
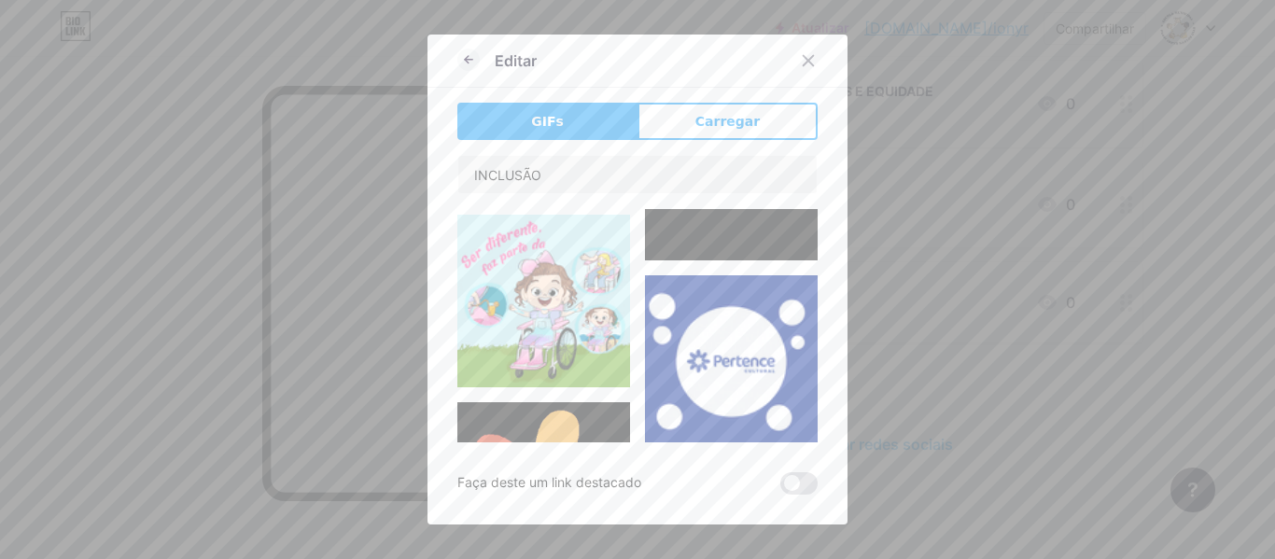
click at [545, 402] on img at bounding box center [543, 487] width 173 height 171
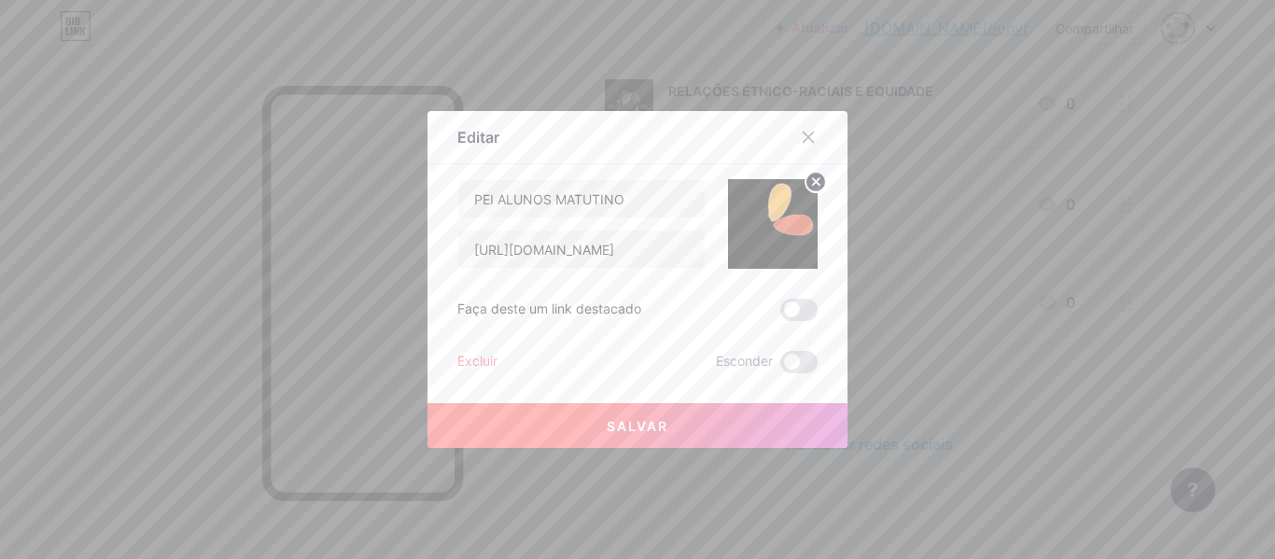
click at [614, 426] on font "Salvar" at bounding box center [638, 426] width 62 height 16
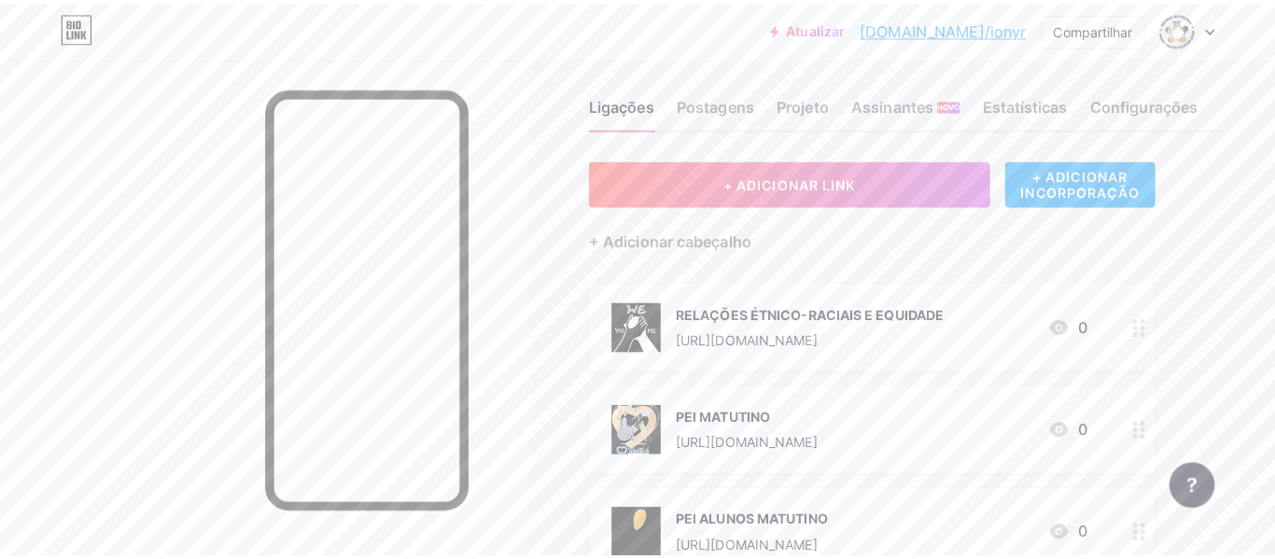
scroll to position [0, 0]
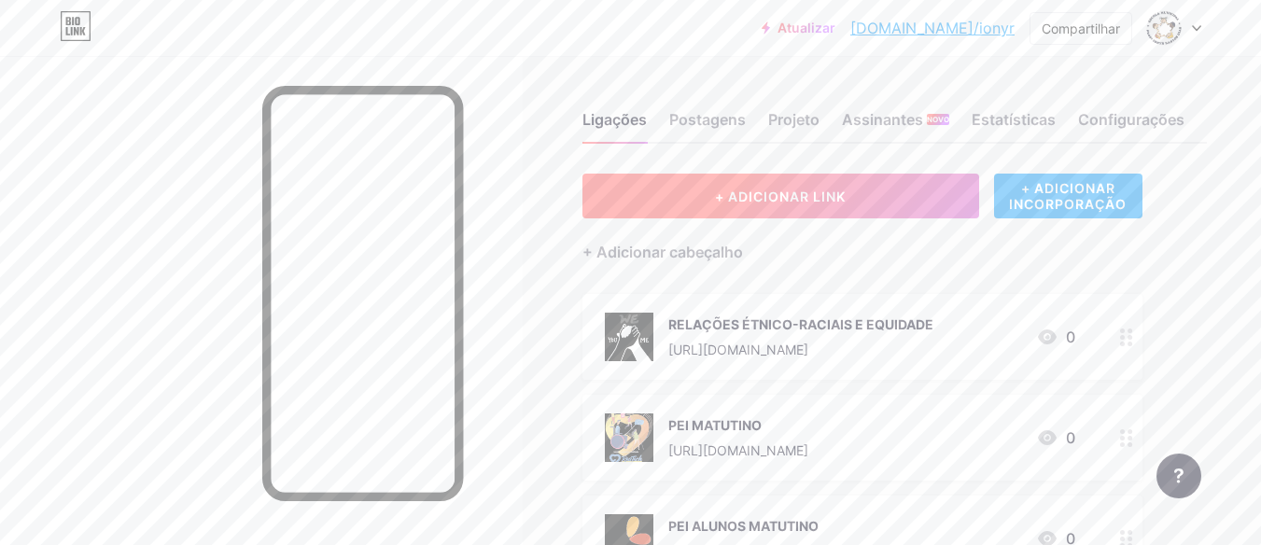
click at [789, 193] on font "+ ADICIONAR LINK" at bounding box center [780, 197] width 131 height 16
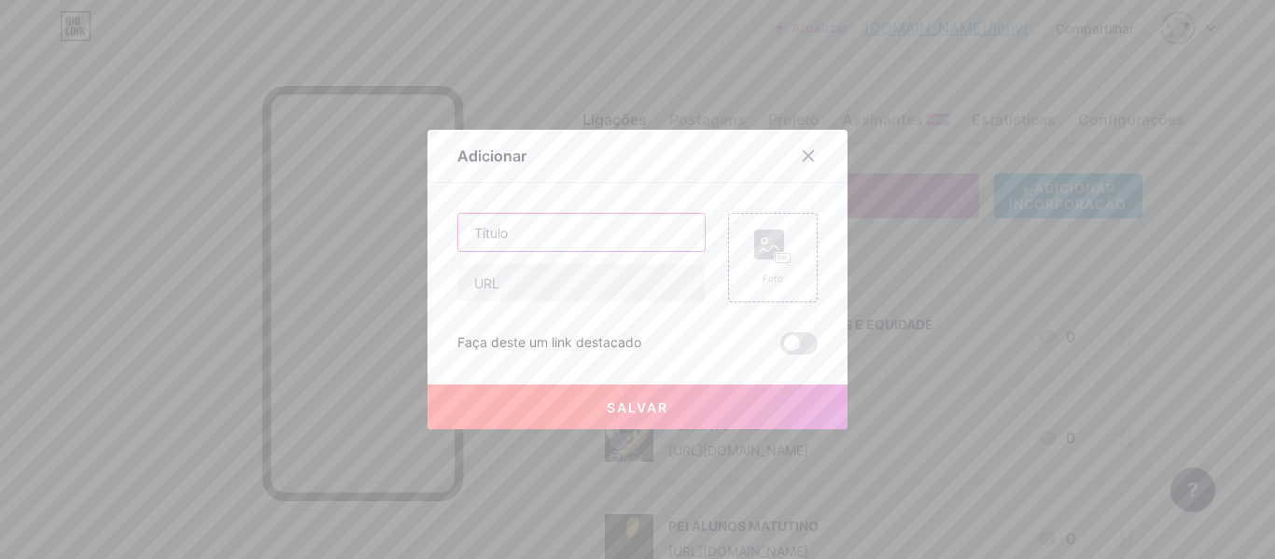
click at [565, 231] on input "text" at bounding box center [581, 232] width 246 height 37
type input "BANCO DE ATIVIDADES"
click at [651, 283] on input "text" at bounding box center [581, 282] width 246 height 37
paste input "[URL][DOMAIN_NAME]"
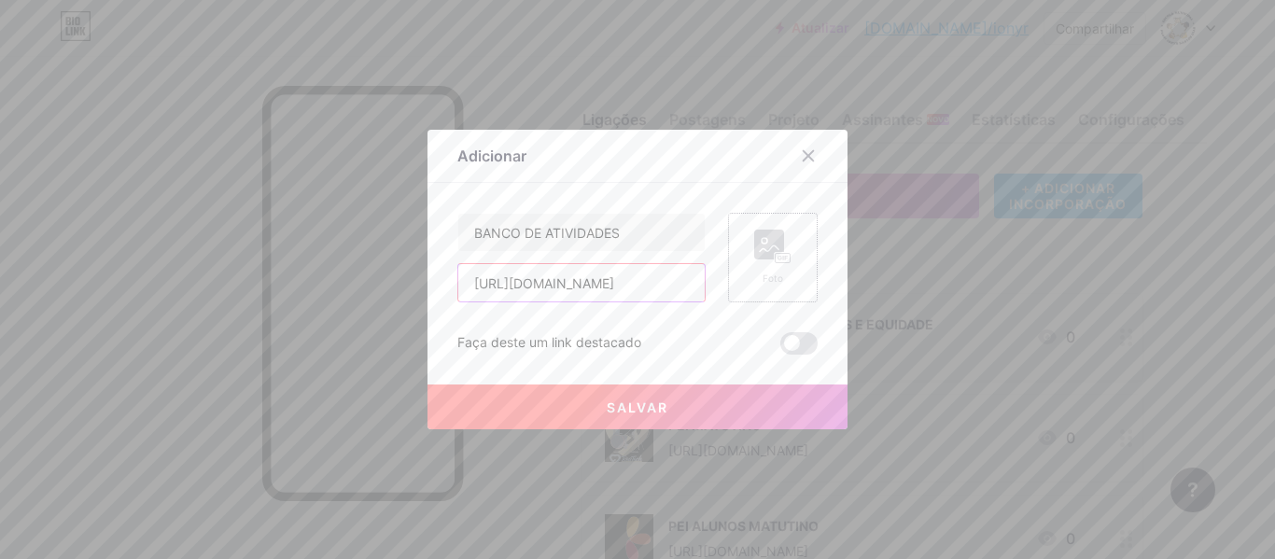
type input "[URL][DOMAIN_NAME]"
click at [762, 241] on circle at bounding box center [765, 241] width 6 height 6
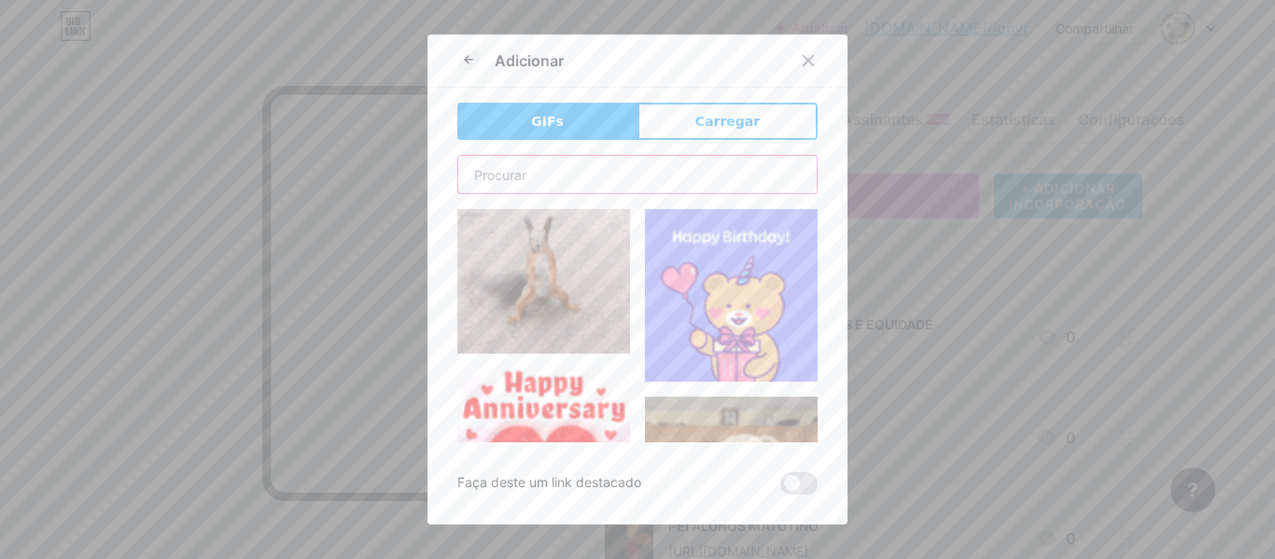
click at [586, 186] on input "text" at bounding box center [637, 174] width 358 height 37
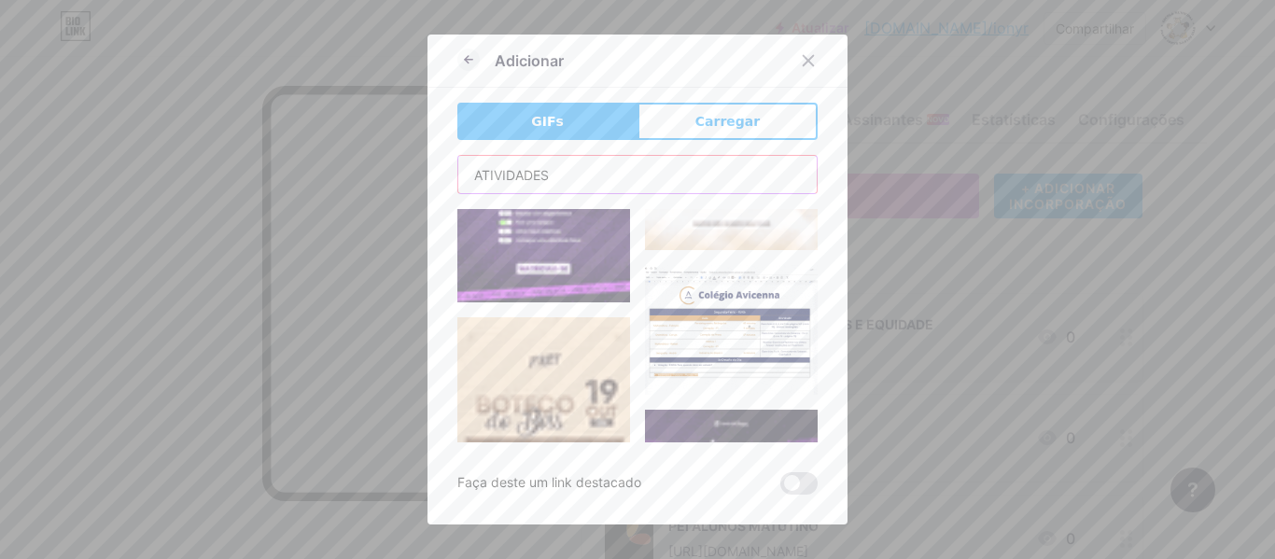
scroll to position [2305, 0]
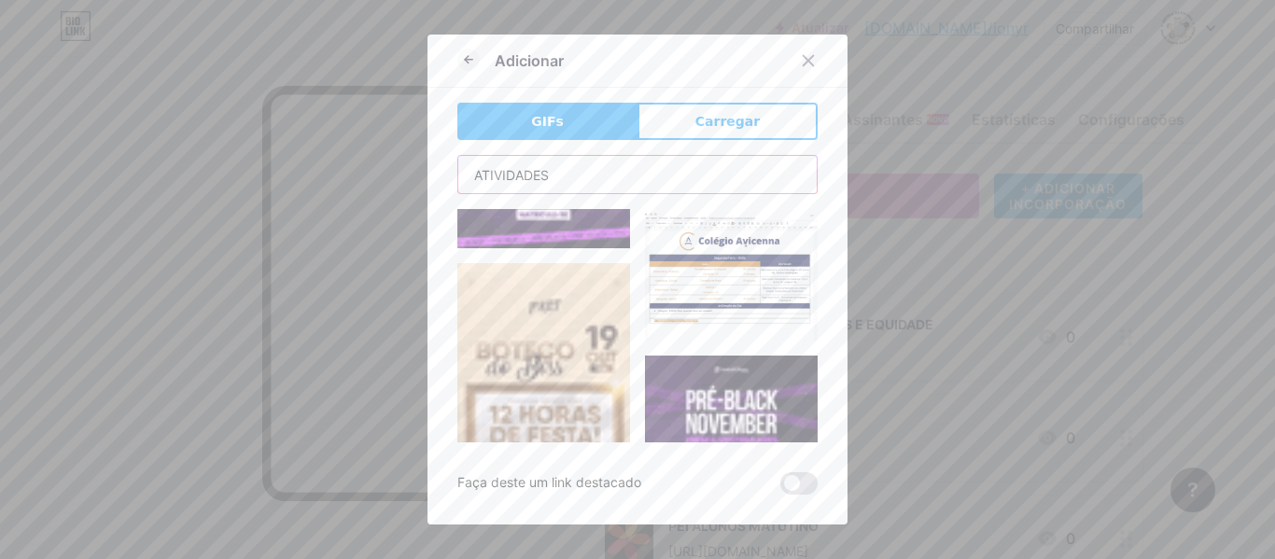
drag, startPoint x: 637, startPoint y: 172, endPoint x: 373, endPoint y: 161, distance: 263.4
click at [377, 171] on div "Adicionar GIFs Carregar Contente YouTube Reproduza vídeos do YouTube sem sair d…" at bounding box center [637, 279] width 1275 height 559
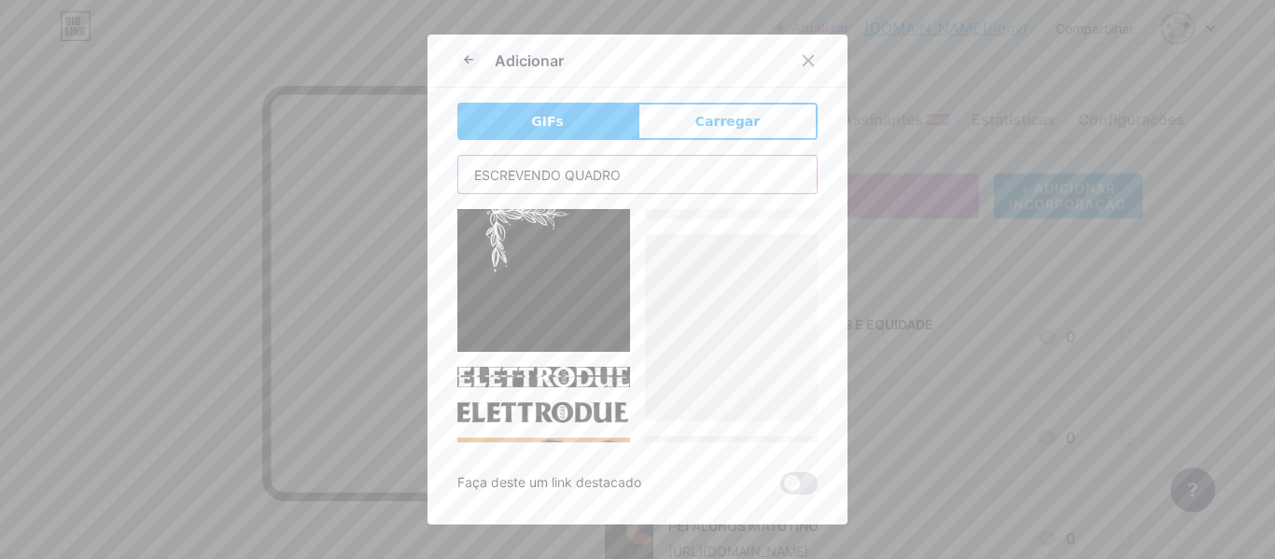
scroll to position [1075, 0]
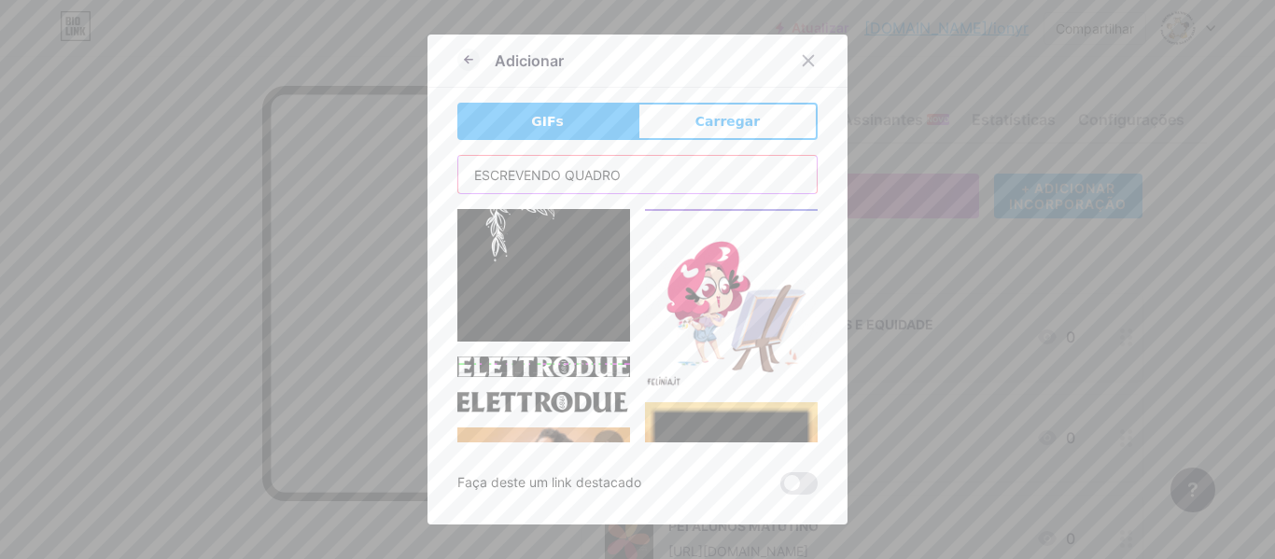
drag, startPoint x: 638, startPoint y: 181, endPoint x: 384, endPoint y: 167, distance: 255.2
click at [384, 167] on div "Adicionar GIFs Carregar Contente YouTube Reproduza vídeos do YouTube sem sair d…" at bounding box center [637, 279] width 1275 height 559
type input "ATIVIDADES"
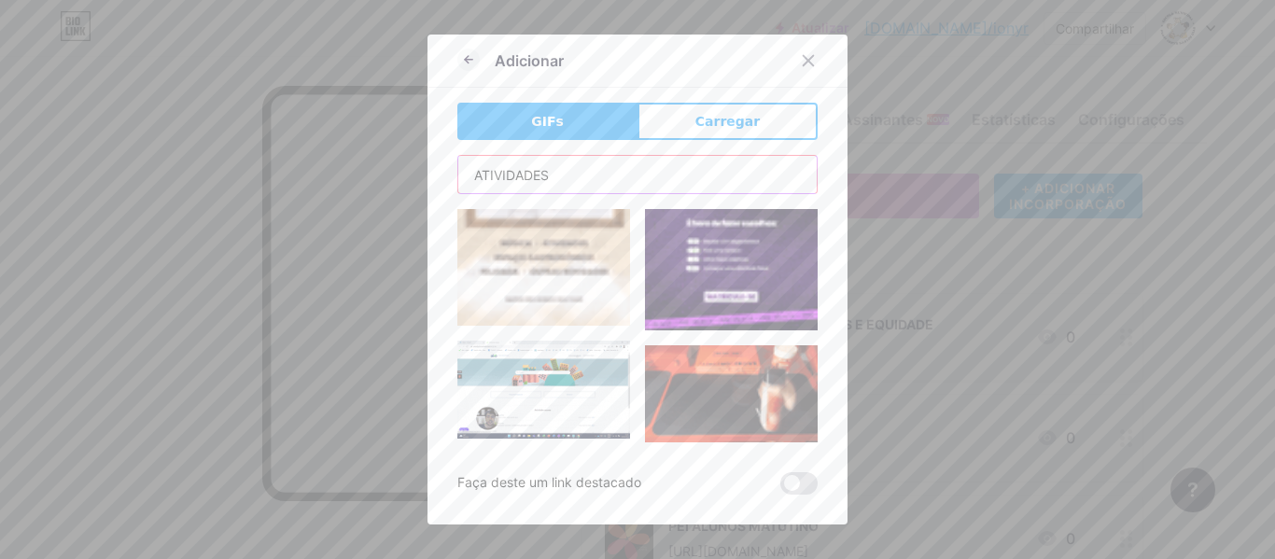
scroll to position [2544, 0]
drag, startPoint x: 629, startPoint y: 190, endPoint x: 429, endPoint y: 188, distance: 199.7
click at [429, 188] on div "Adicionar GIFs Carregar Contente YouTube Reproduza vídeos do YouTube sem sair d…" at bounding box center [637, 280] width 420 height 490
type input "B"
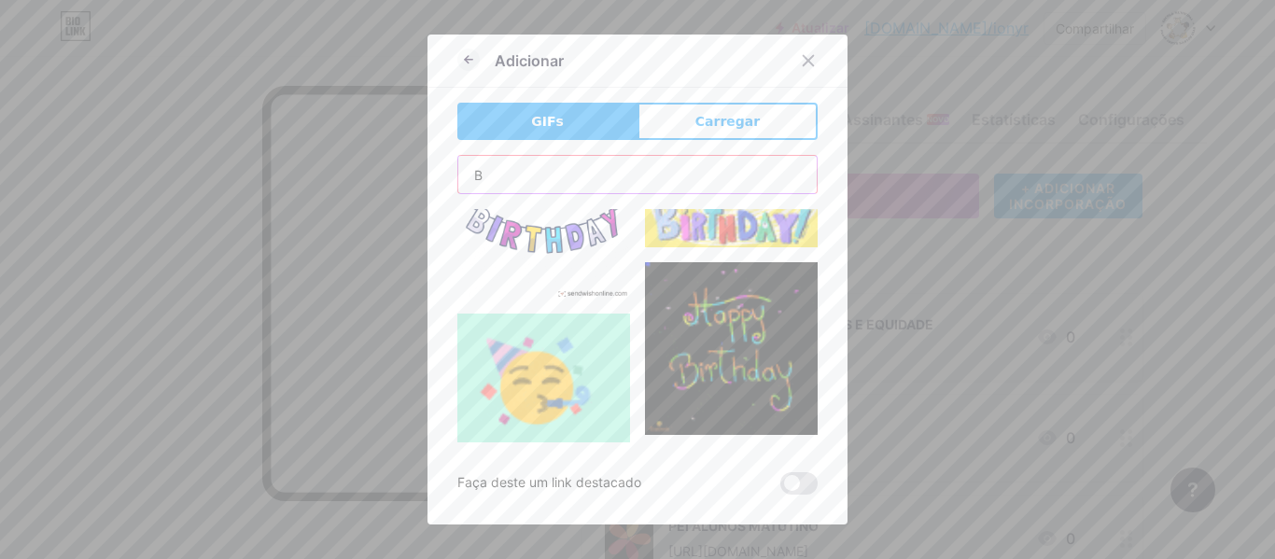
scroll to position [0, 0]
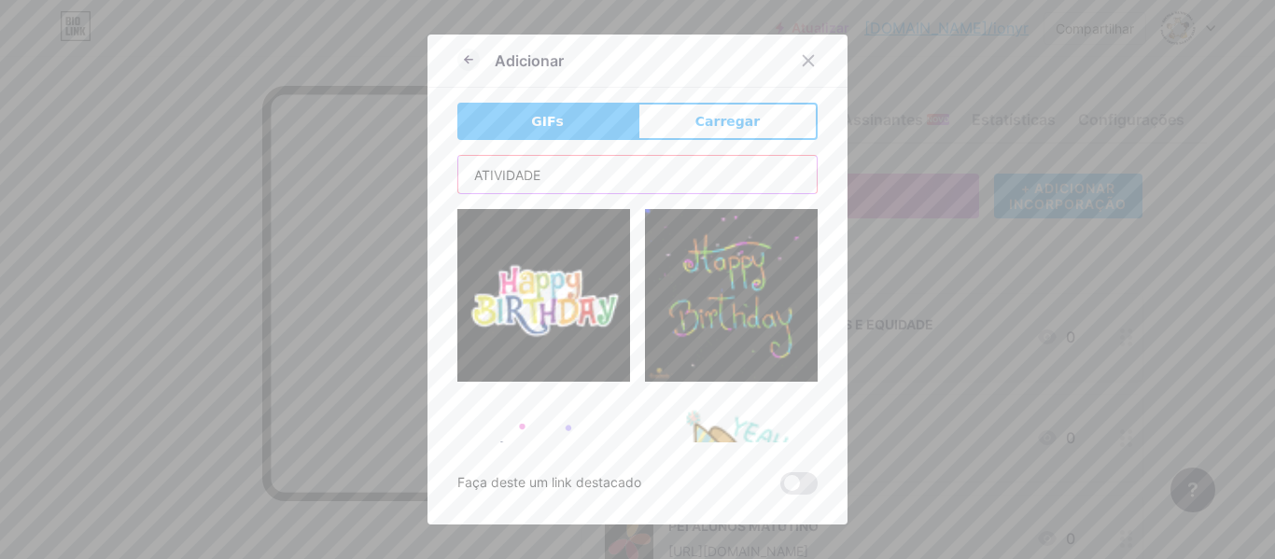
type input "ATIVIDADES"
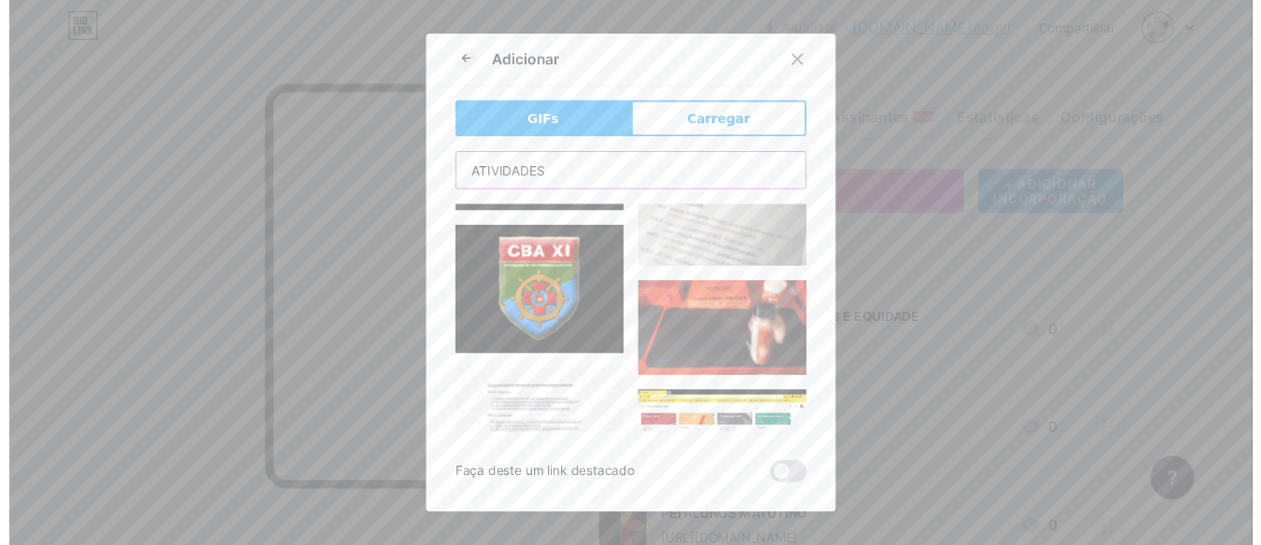
scroll to position [280, 0]
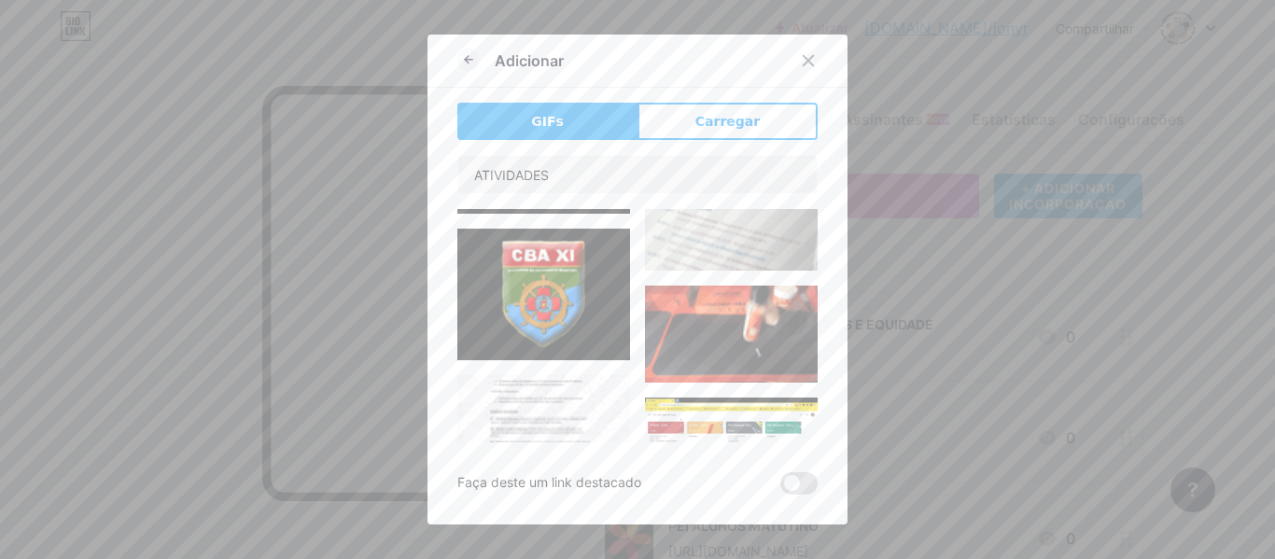
click at [729, 271] on img at bounding box center [731, 155] width 173 height 231
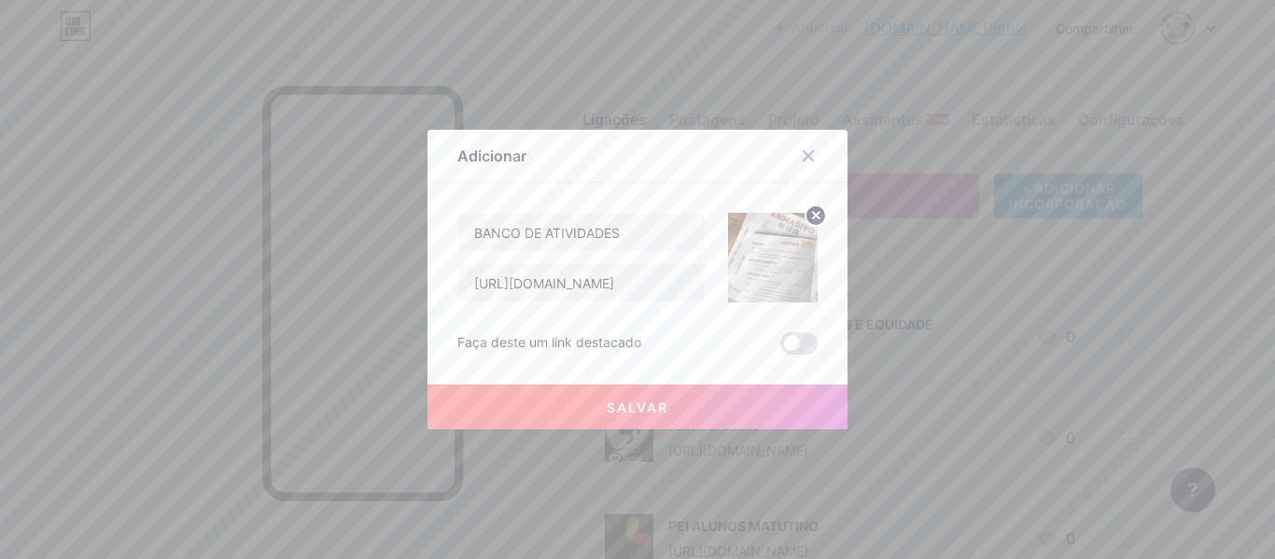
click at [658, 400] on font "Salvar" at bounding box center [638, 407] width 62 height 16
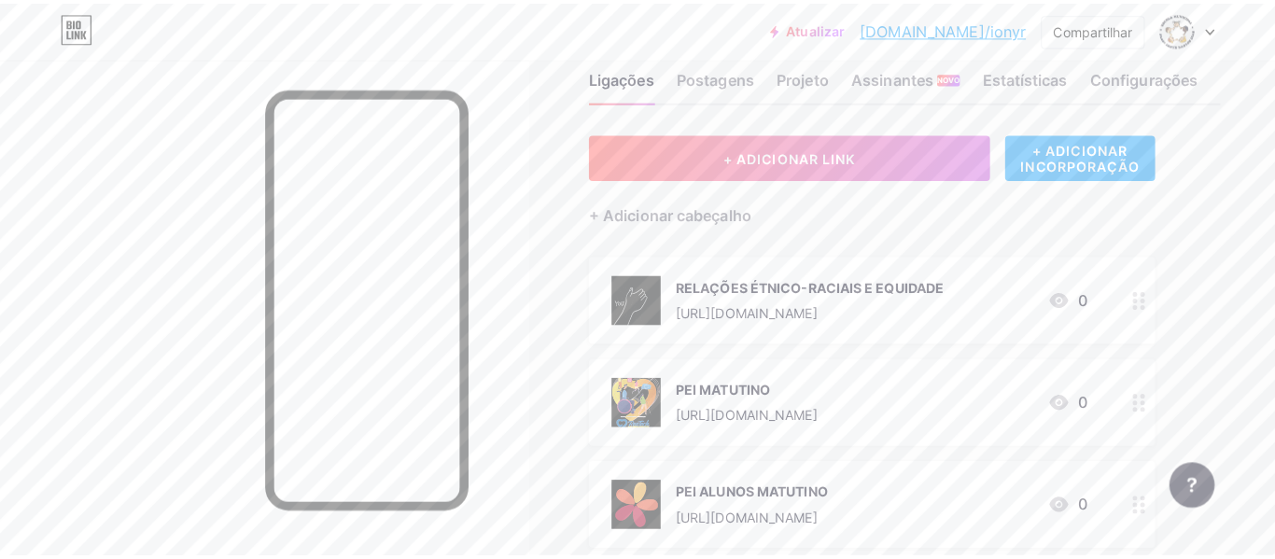
scroll to position [0, 0]
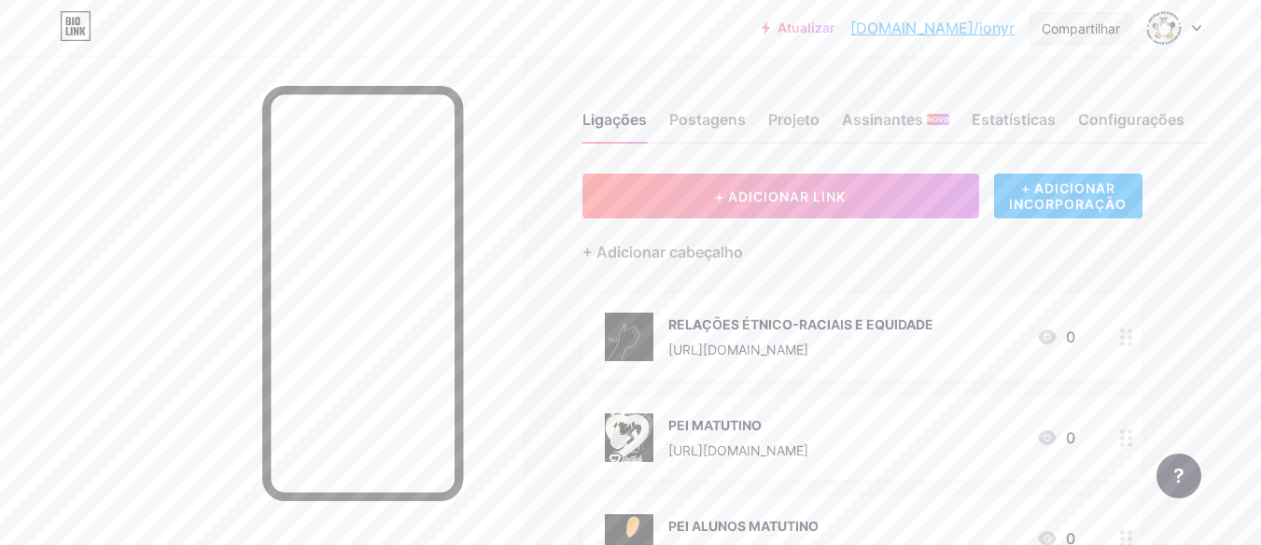
click at [1095, 36] on div "Compartilhar" at bounding box center [1081, 29] width 78 height 20
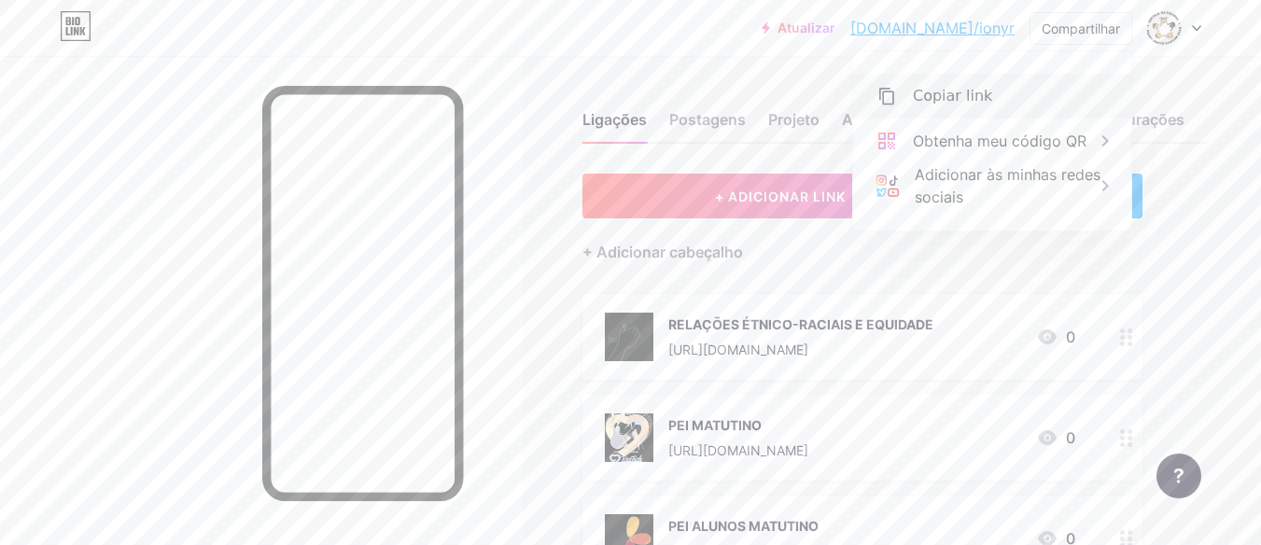
click at [969, 97] on font "Copiar link" at bounding box center [952, 96] width 79 height 18
click at [743, 325] on font "RELAÇÕES ÉTNICO-RACIAIS E EQUIDADE" at bounding box center [800, 324] width 265 height 16
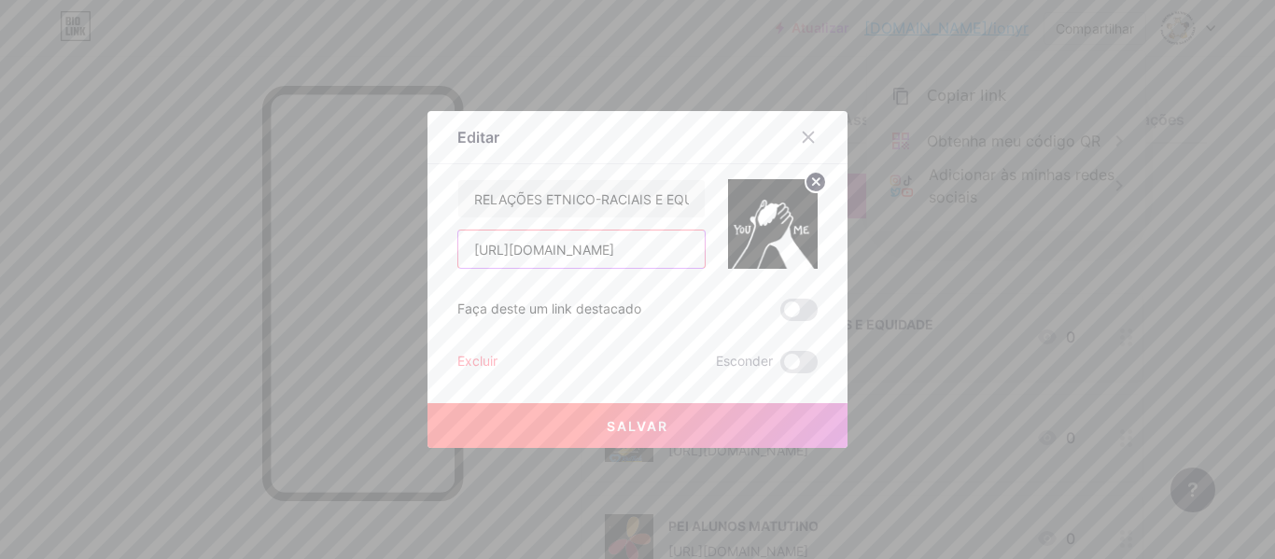
click at [578, 246] on input "[URL][DOMAIN_NAME]" at bounding box center [581, 249] width 246 height 37
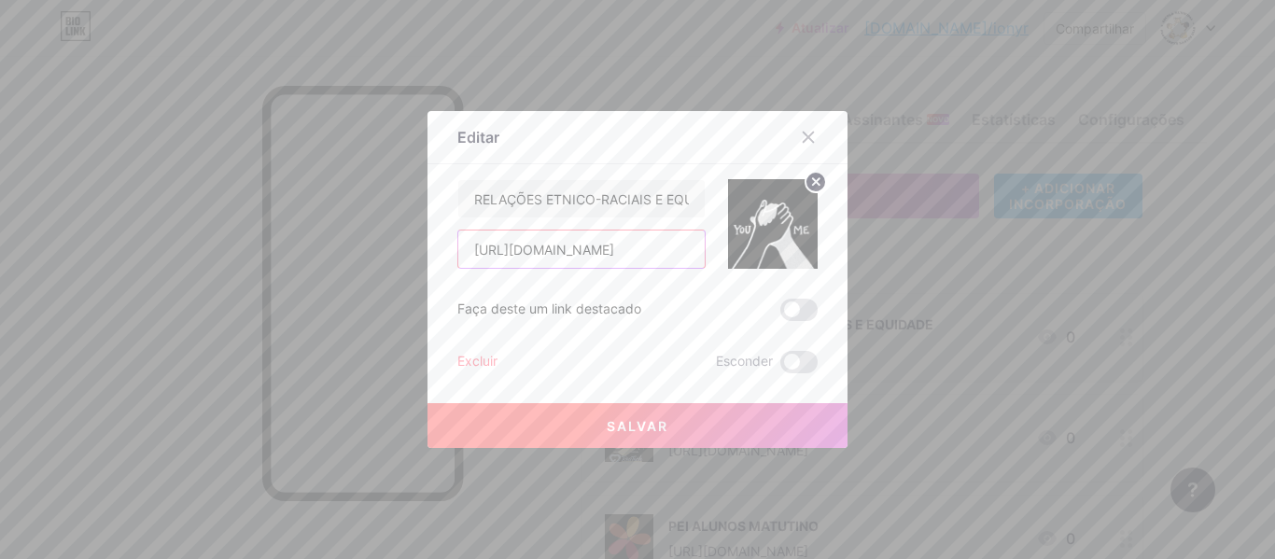
click at [578, 246] on input "[URL][DOMAIN_NAME]" at bounding box center [581, 249] width 246 height 37
paste input "[URL][DOMAIN_NAME]"
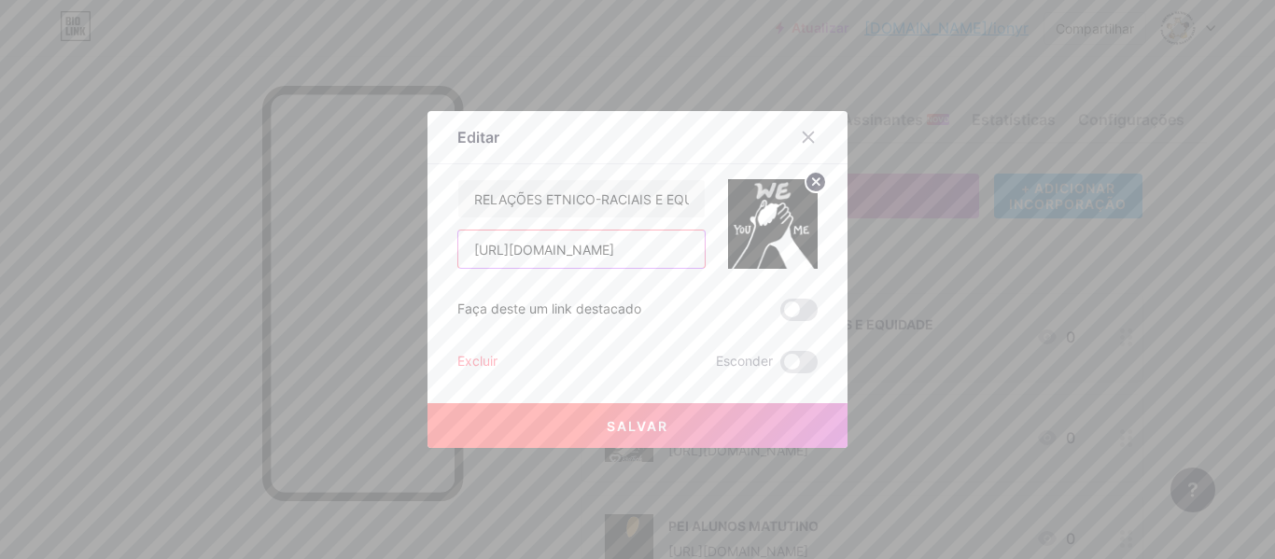
scroll to position [0, 384]
type input "[URL][DOMAIN_NAME]"
click at [672, 417] on button "Salvar" at bounding box center [637, 425] width 420 height 45
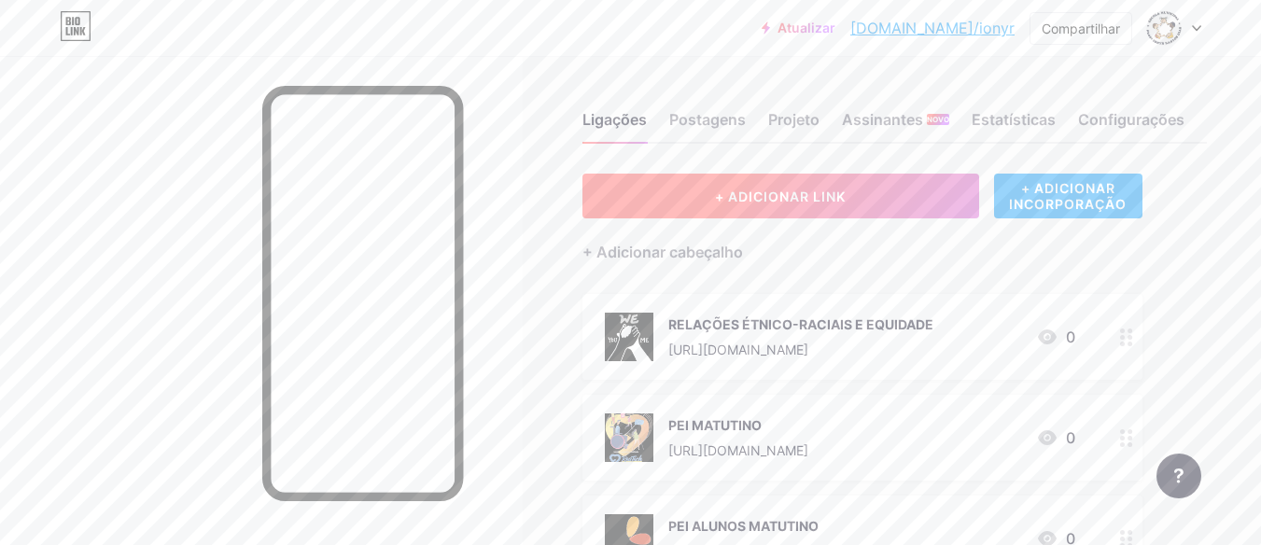
click at [821, 198] on font "+ ADICIONAR LINK" at bounding box center [780, 197] width 131 height 16
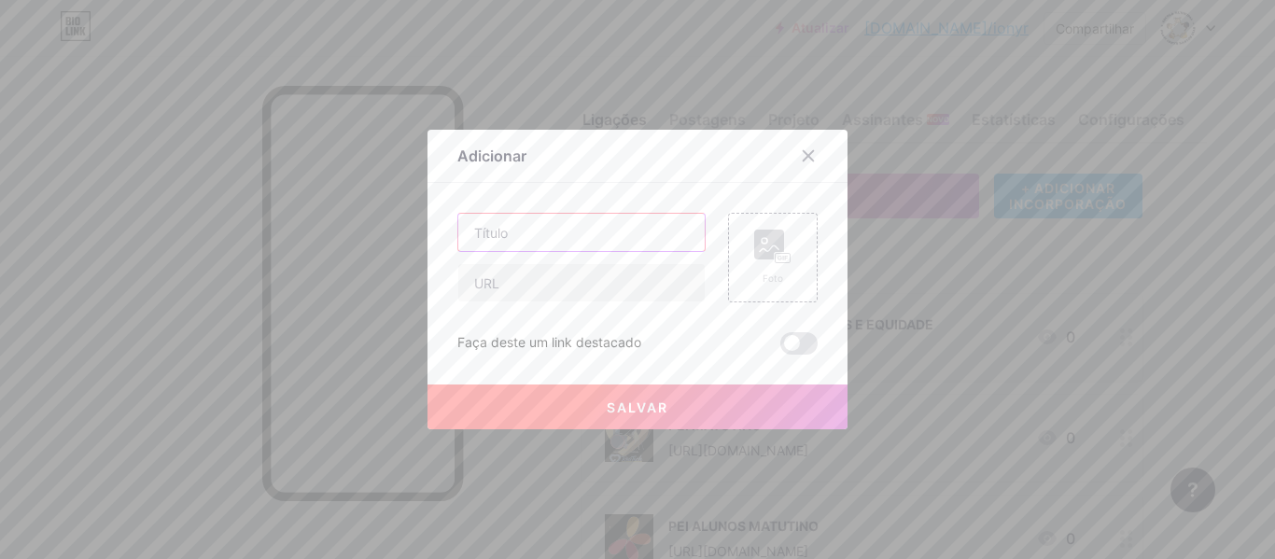
click at [574, 245] on input "text" at bounding box center [581, 232] width 246 height 37
type input "CURRICULO 2º SEMESTRE ED. INFANTIL"
click at [592, 283] on input "text" at bounding box center [581, 282] width 246 height 37
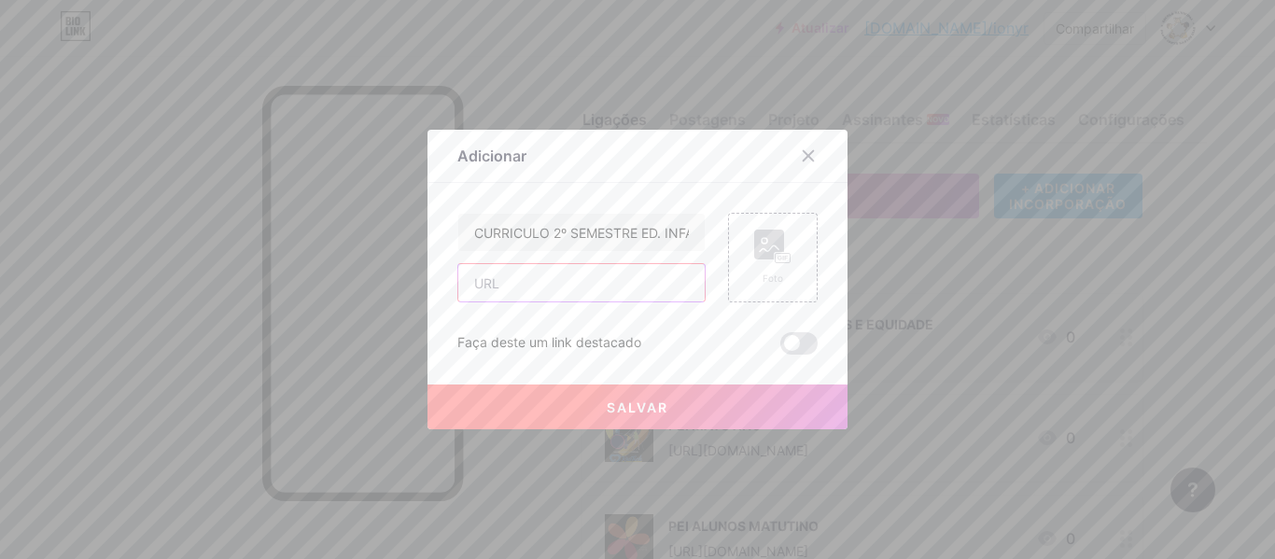
paste input "[URL][DOMAIN_NAME]"
type input "[URL][DOMAIN_NAME]"
click at [777, 266] on div "Foto" at bounding box center [772, 258] width 37 height 56
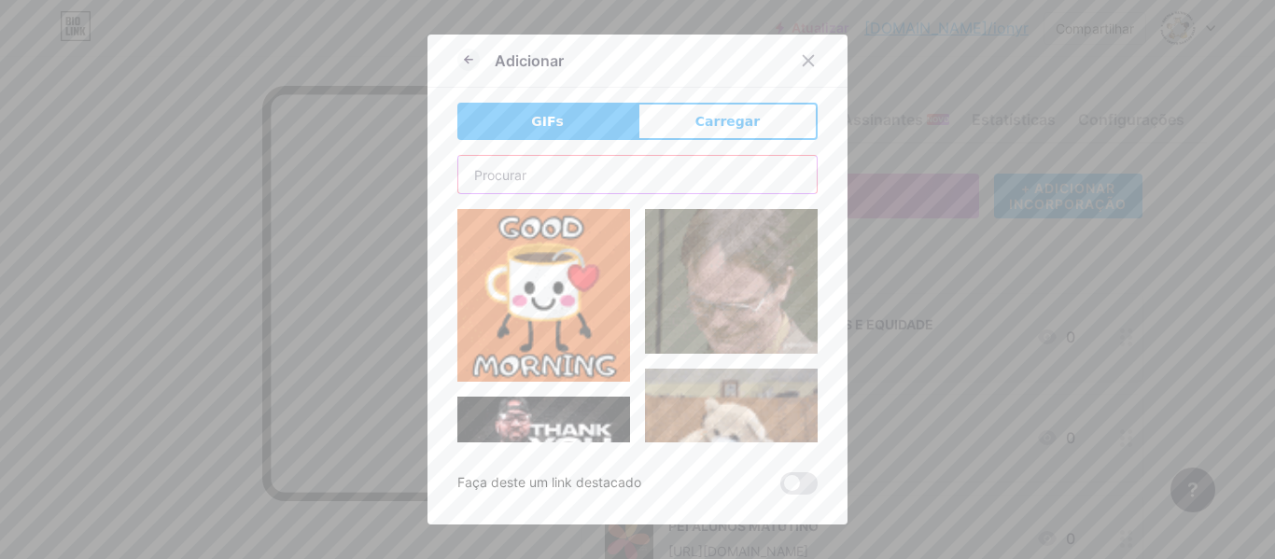
click at [626, 180] on input "text" at bounding box center [637, 174] width 358 height 37
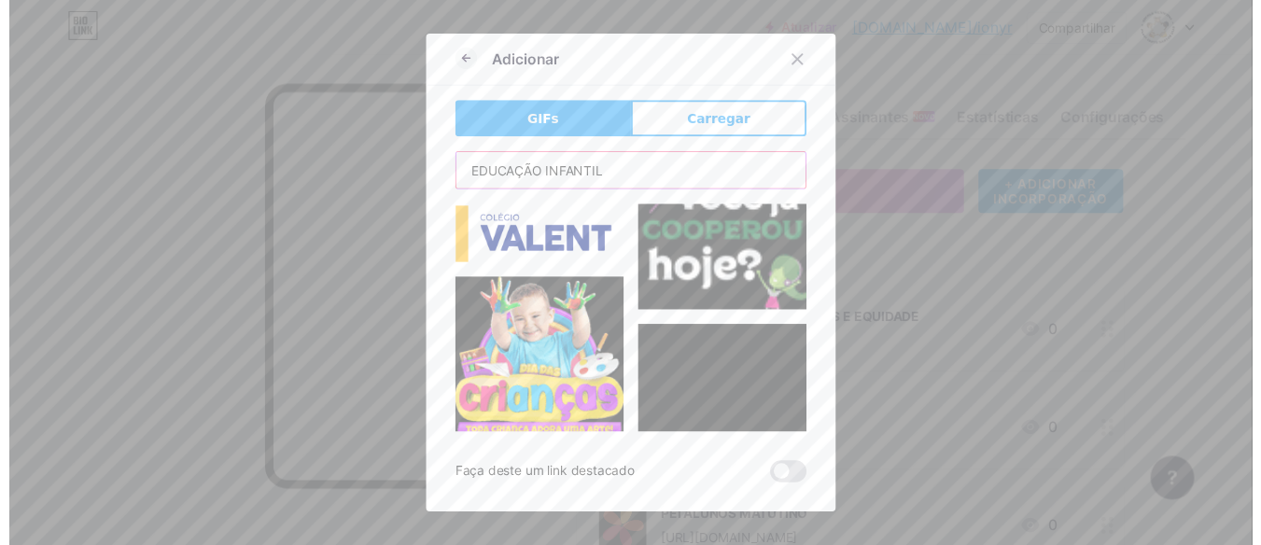
scroll to position [280, 0]
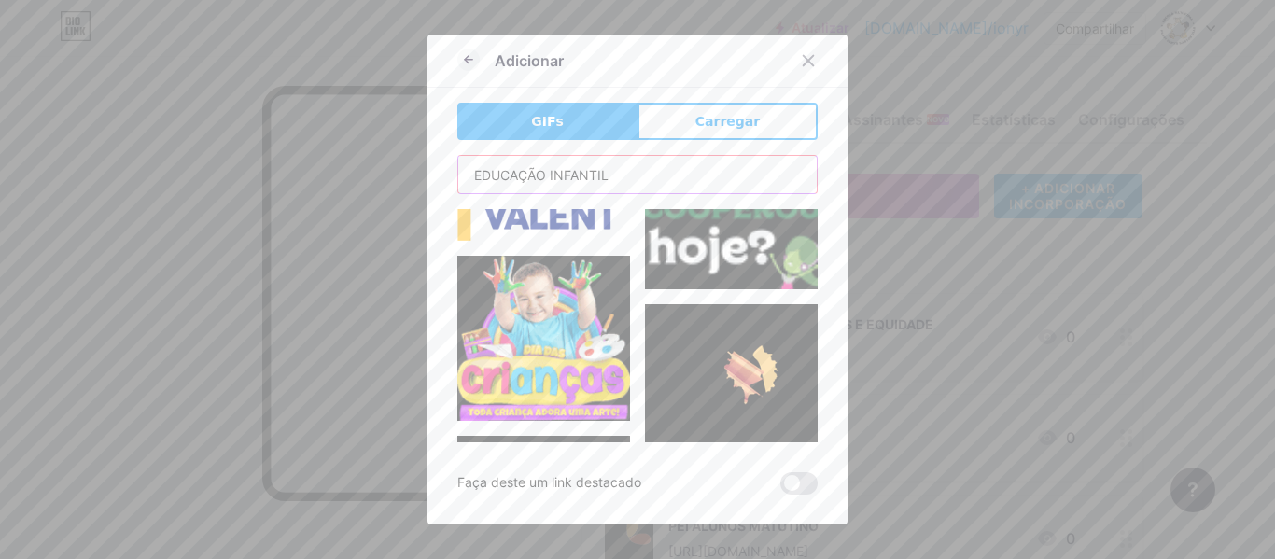
type input "EDUCAÇÃO INFANTIL"
click at [532, 335] on img at bounding box center [543, 338] width 173 height 165
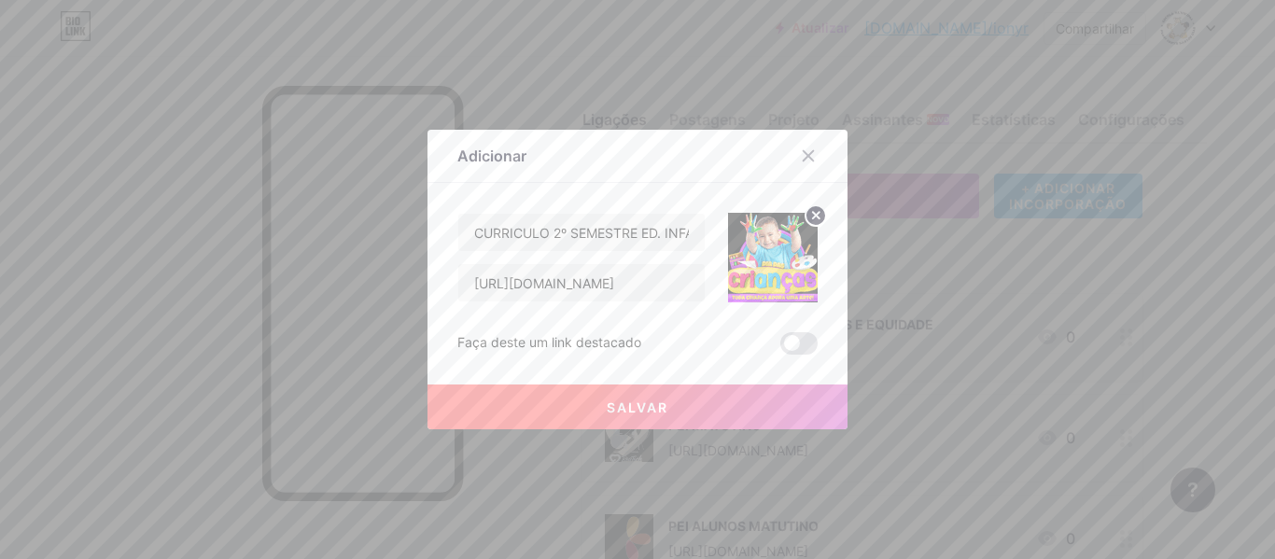
click at [655, 407] on font "Salvar" at bounding box center [638, 407] width 62 height 16
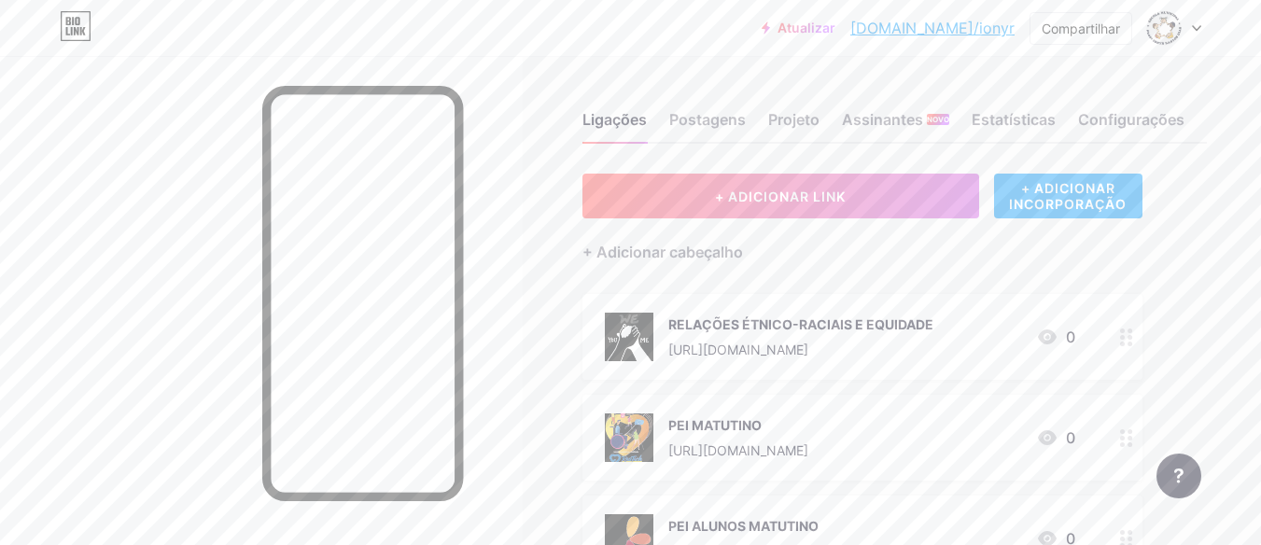
scroll to position [455, 0]
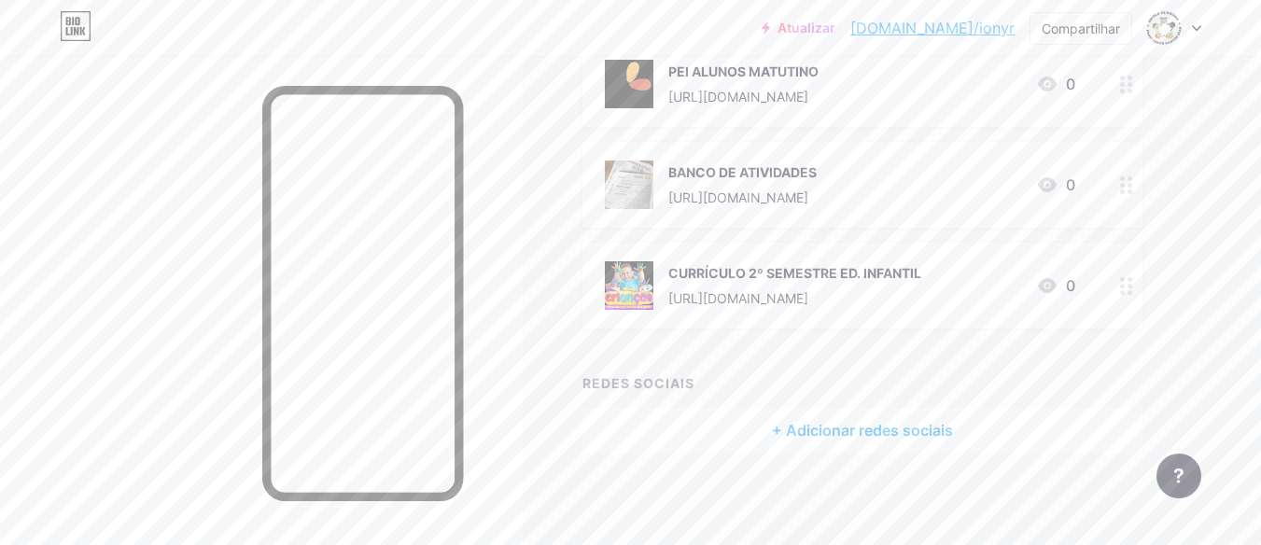
click at [834, 266] on font "CURRÍCULO 2º SEMESTRE ED. INFANTIL" at bounding box center [794, 273] width 253 height 16
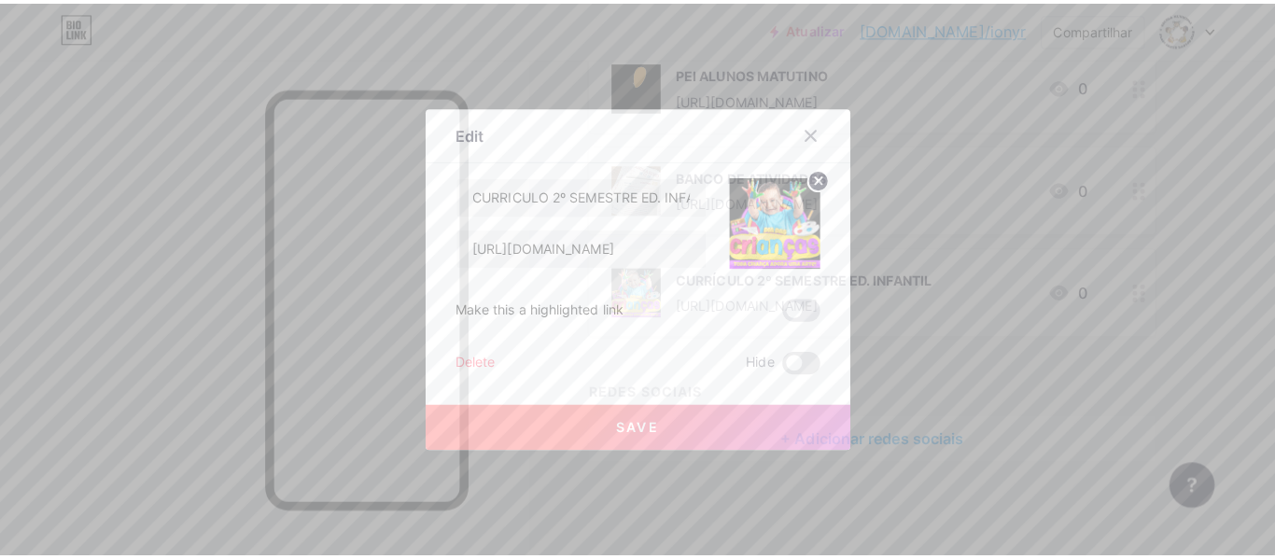
scroll to position [441, 0]
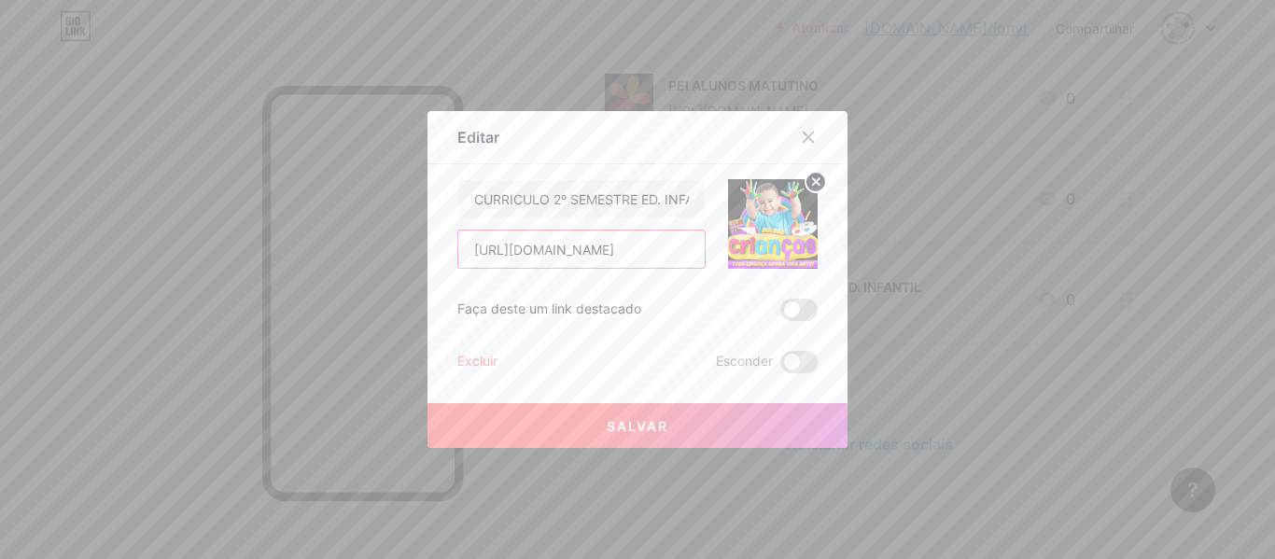
click at [532, 263] on input "[URL][DOMAIN_NAME]" at bounding box center [581, 249] width 246 height 37
paste input "[URL][DOMAIN_NAME]"
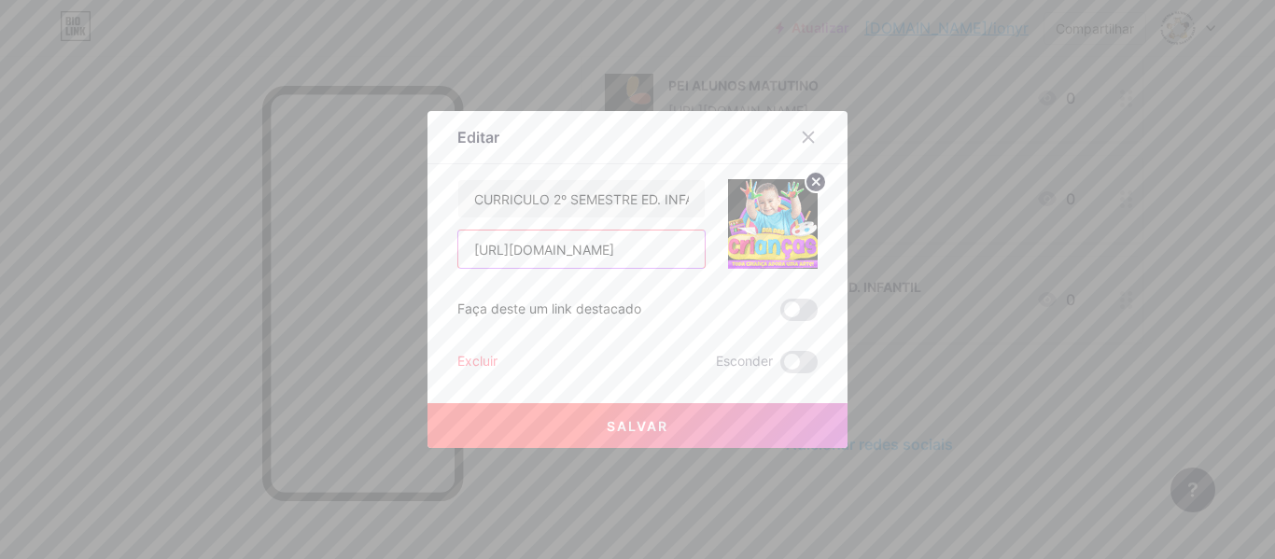
type input "[URL][DOMAIN_NAME]"
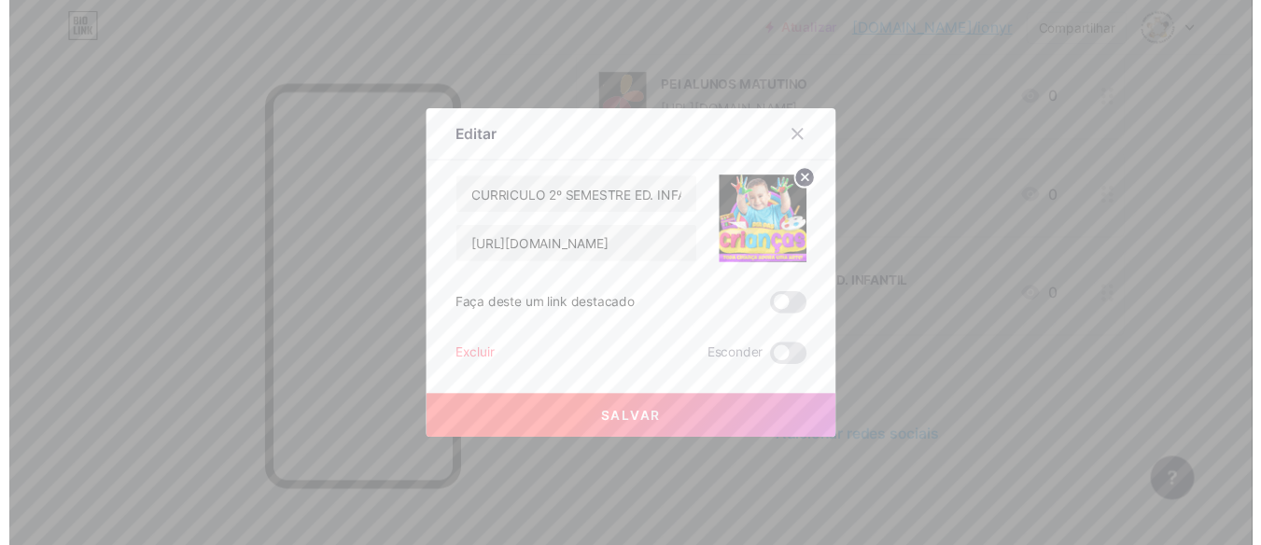
scroll to position [0, 0]
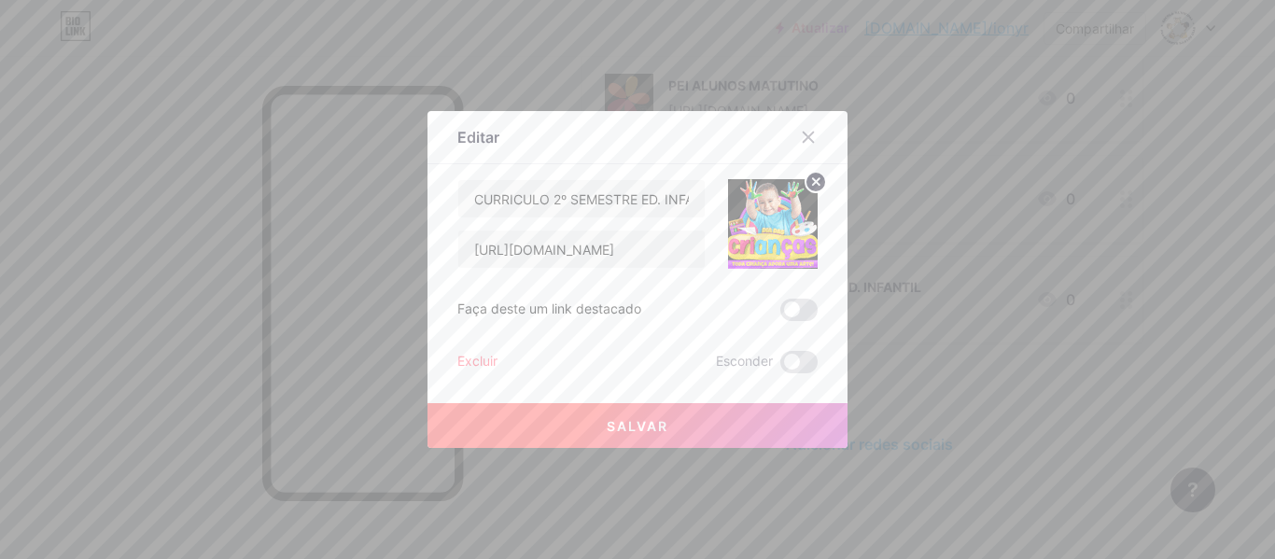
click at [591, 413] on button "Salvar" at bounding box center [637, 425] width 420 height 45
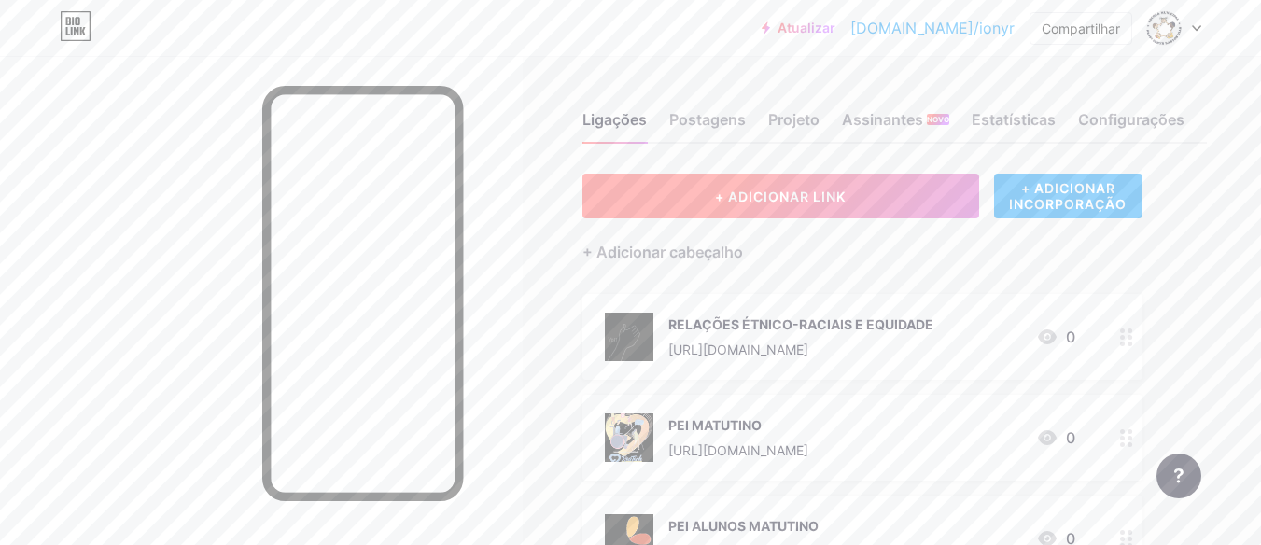
click at [706, 189] on button "+ ADICIONAR LINK" at bounding box center [780, 196] width 397 height 45
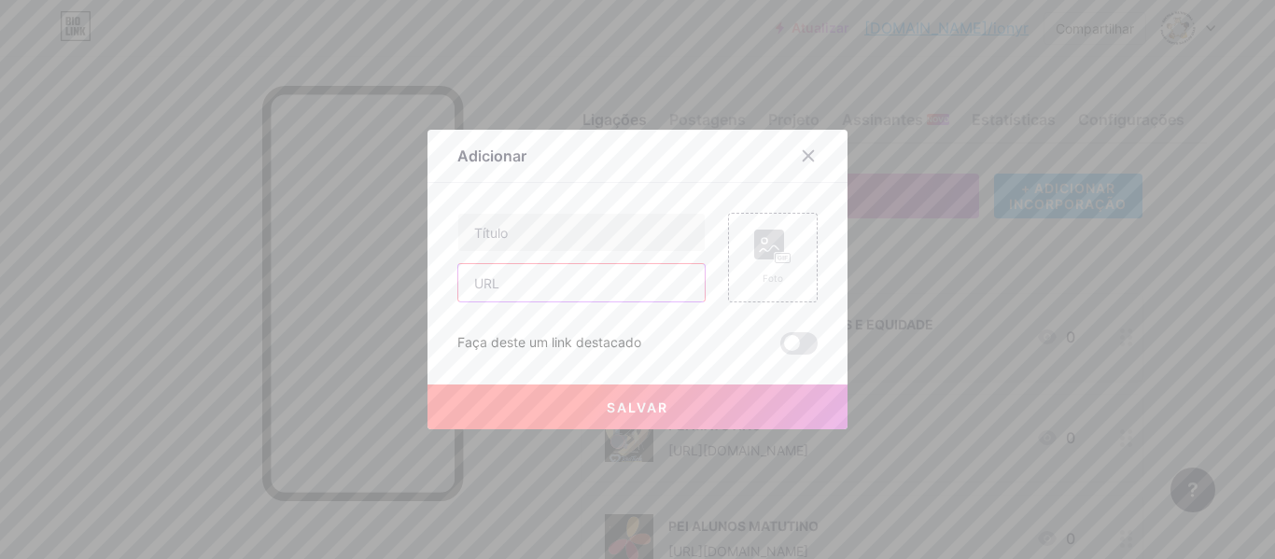
click at [604, 279] on input "text" at bounding box center [581, 282] width 246 height 37
paste input "[URL][DOMAIN_NAME]"
type input "[URL][DOMAIN_NAME]"
click at [573, 234] on input "text" at bounding box center [581, 232] width 246 height 37
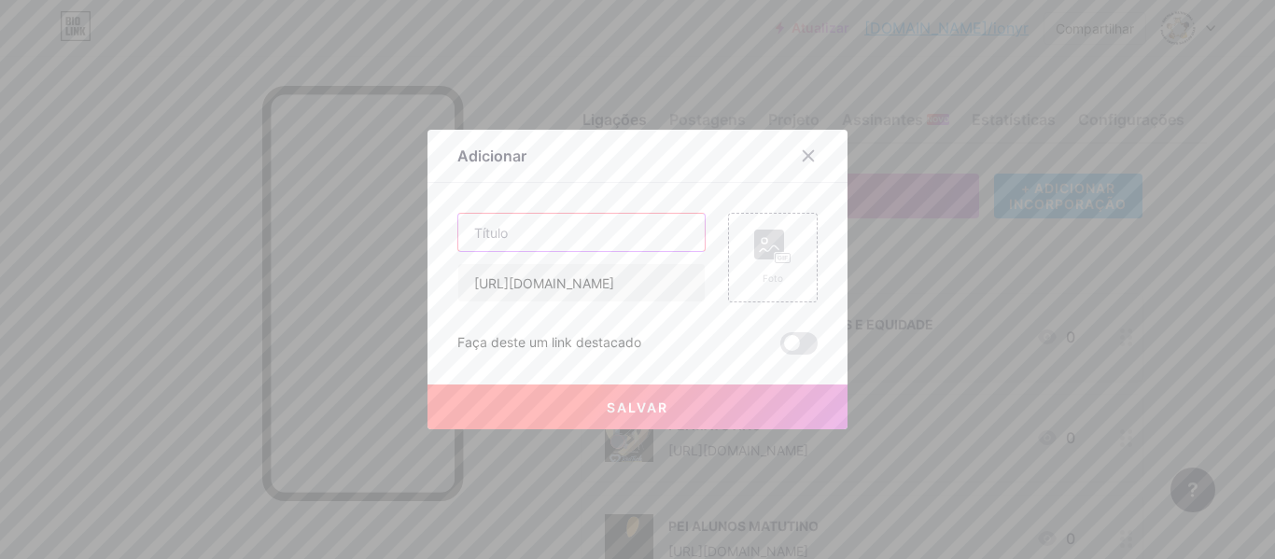
scroll to position [0, 0]
type input "c"
type input "CURRÍCULO ANOS INICIAIS"
click at [744, 245] on div "Foto" at bounding box center [773, 258] width 90 height 90
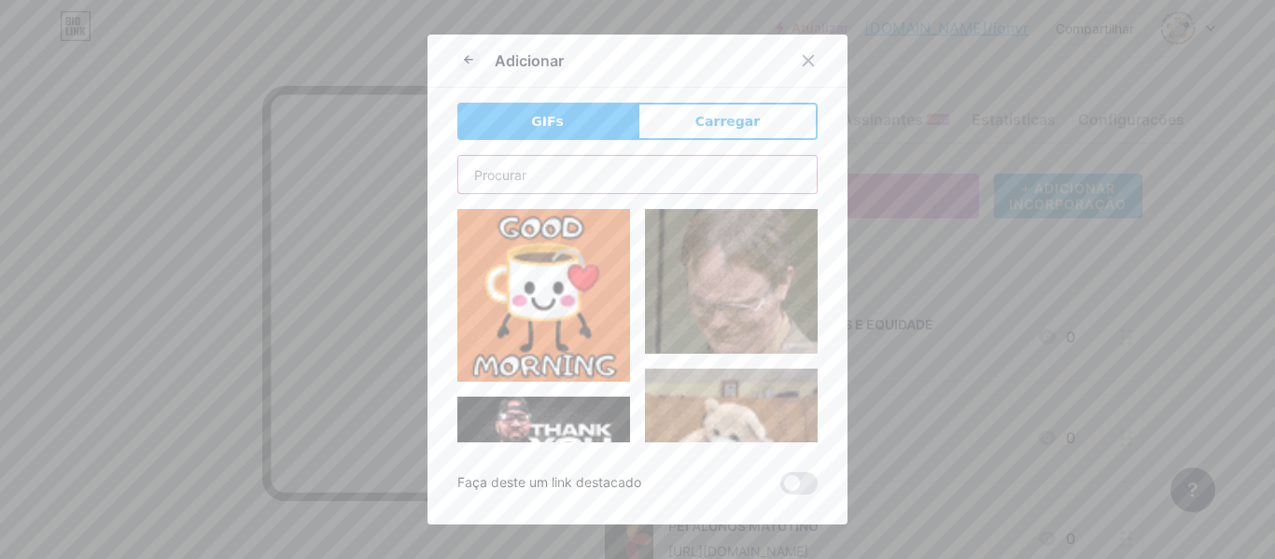
click at [604, 183] on input "text" at bounding box center [637, 174] width 358 height 37
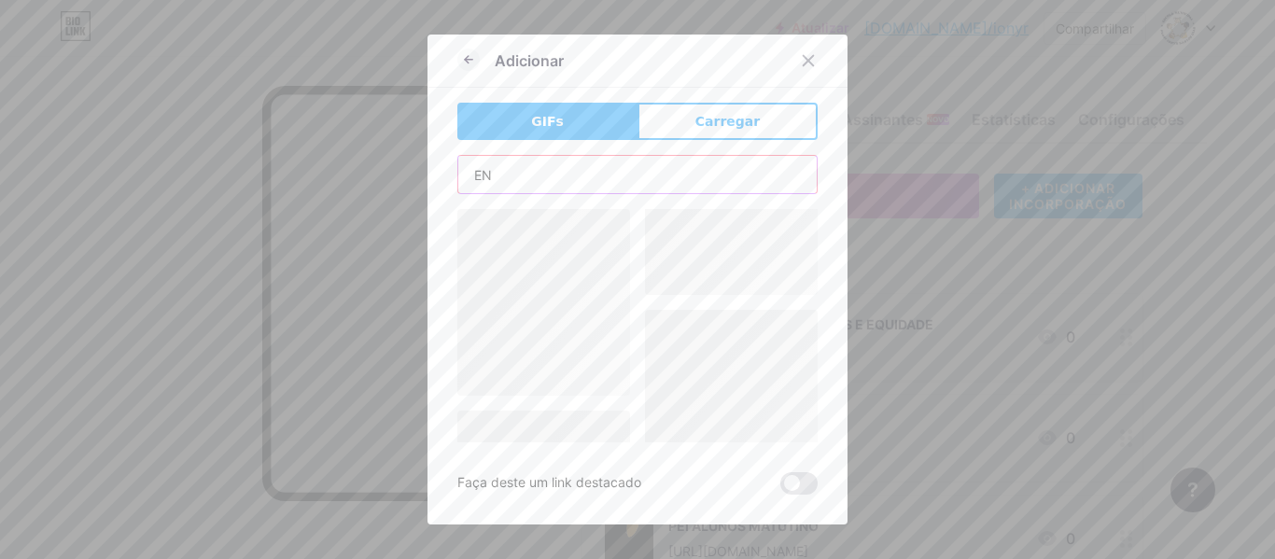
type input "E"
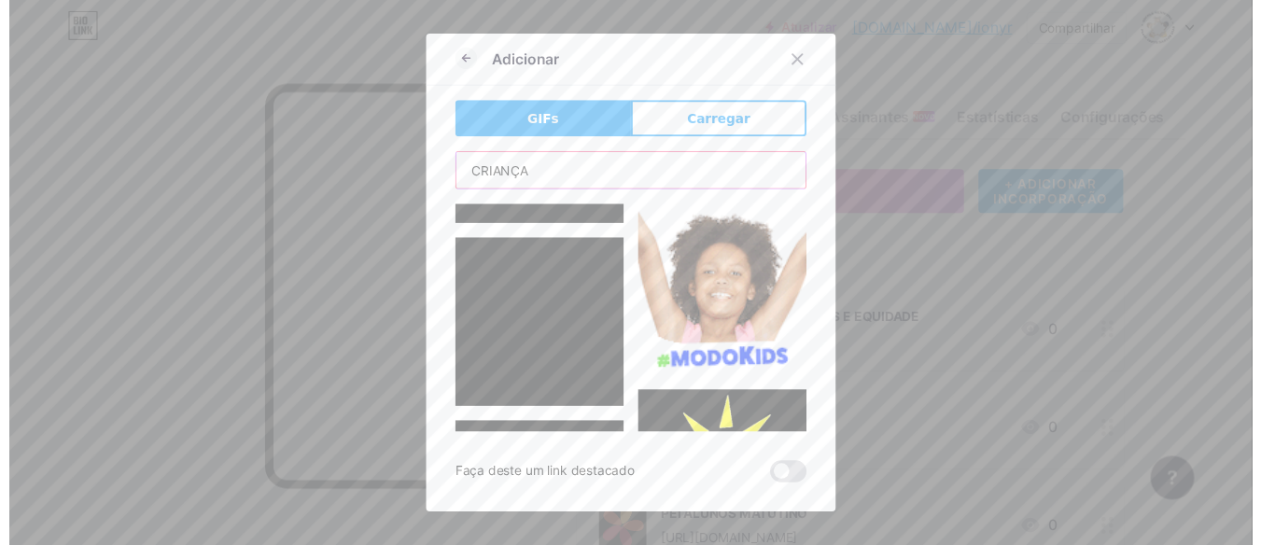
scroll to position [1307, 0]
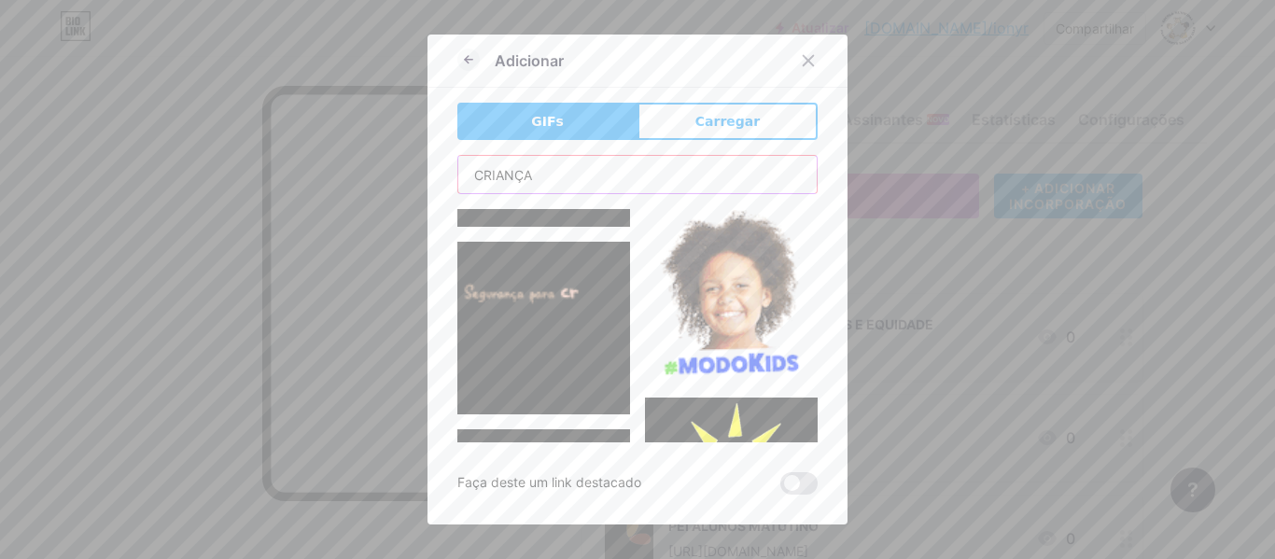
type input "CRIANÇA"
click at [705, 283] on img at bounding box center [731, 296] width 173 height 173
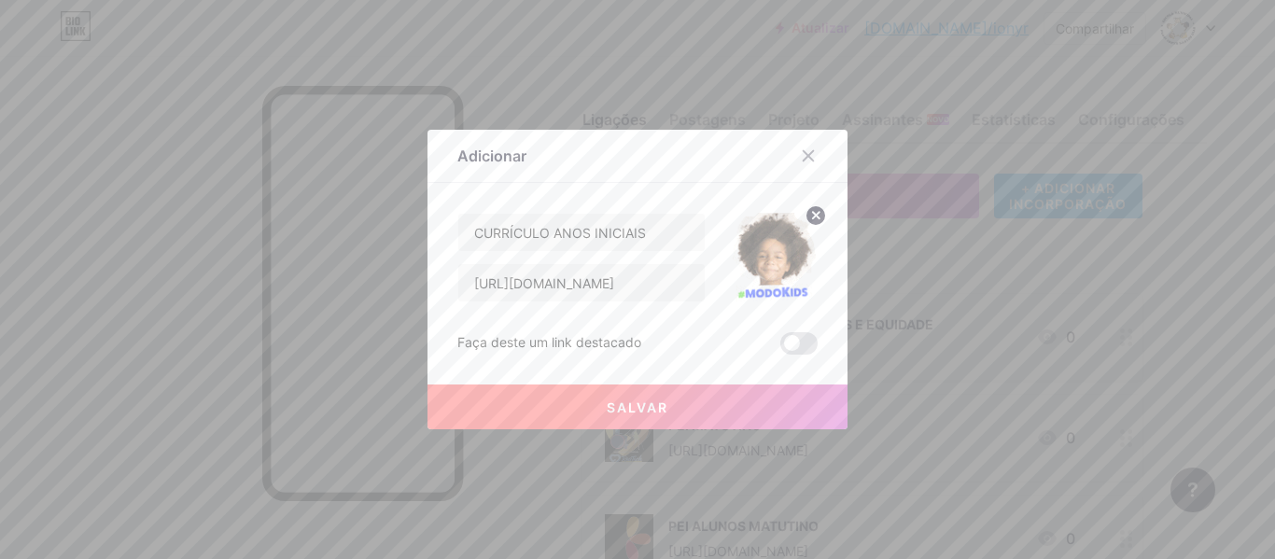
click at [646, 401] on font "Salvar" at bounding box center [638, 407] width 62 height 16
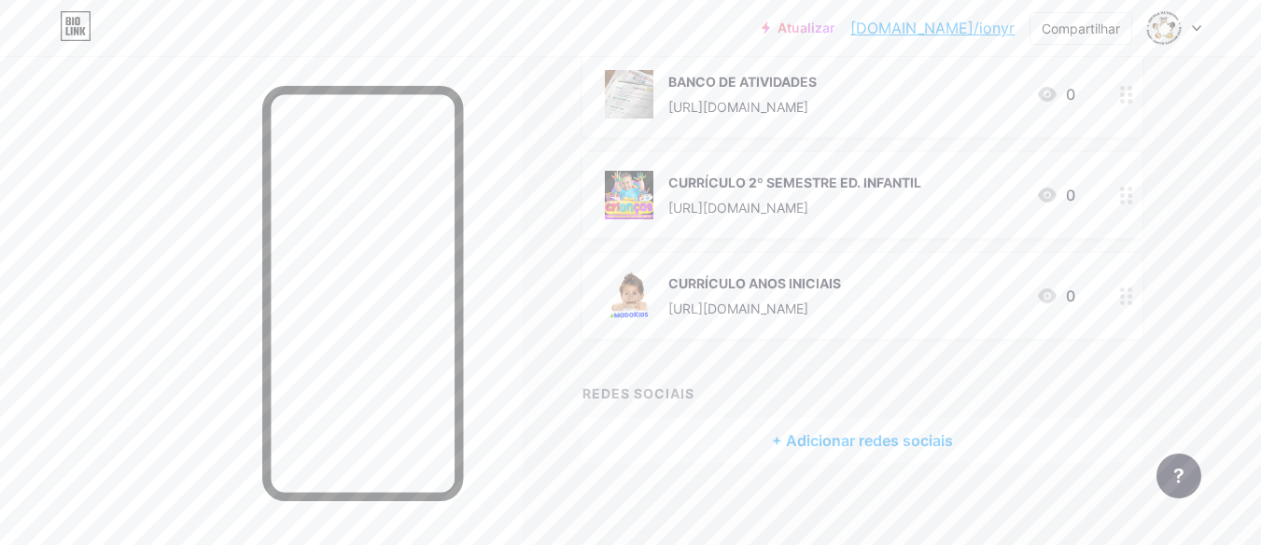
scroll to position [555, 0]
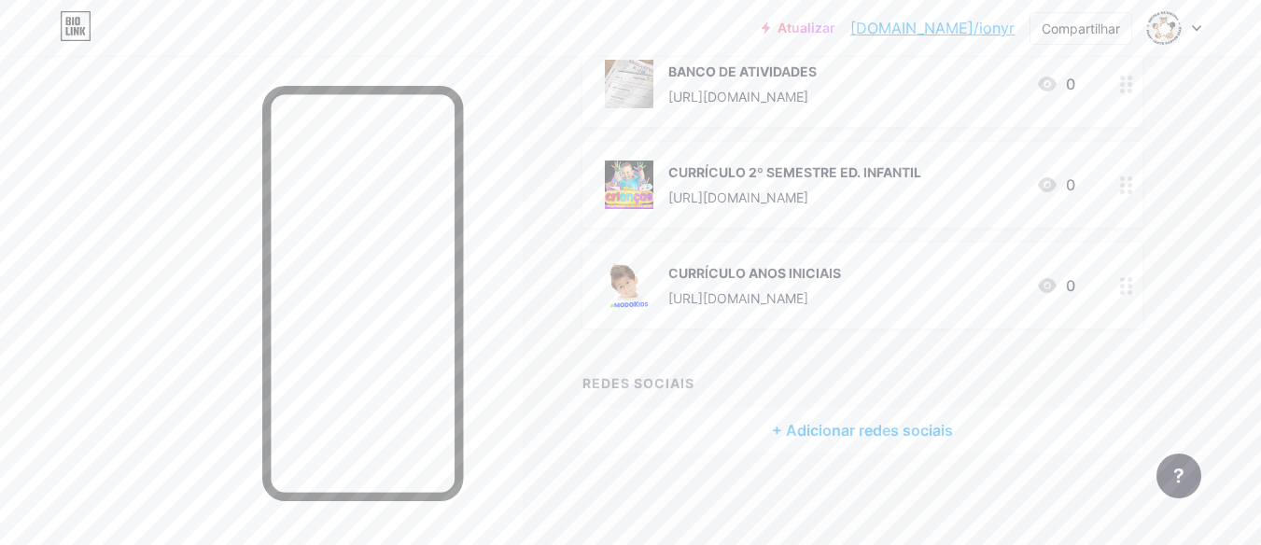
click at [762, 276] on font "CURRÍCULO ANOS INICIAIS" at bounding box center [754, 273] width 173 height 16
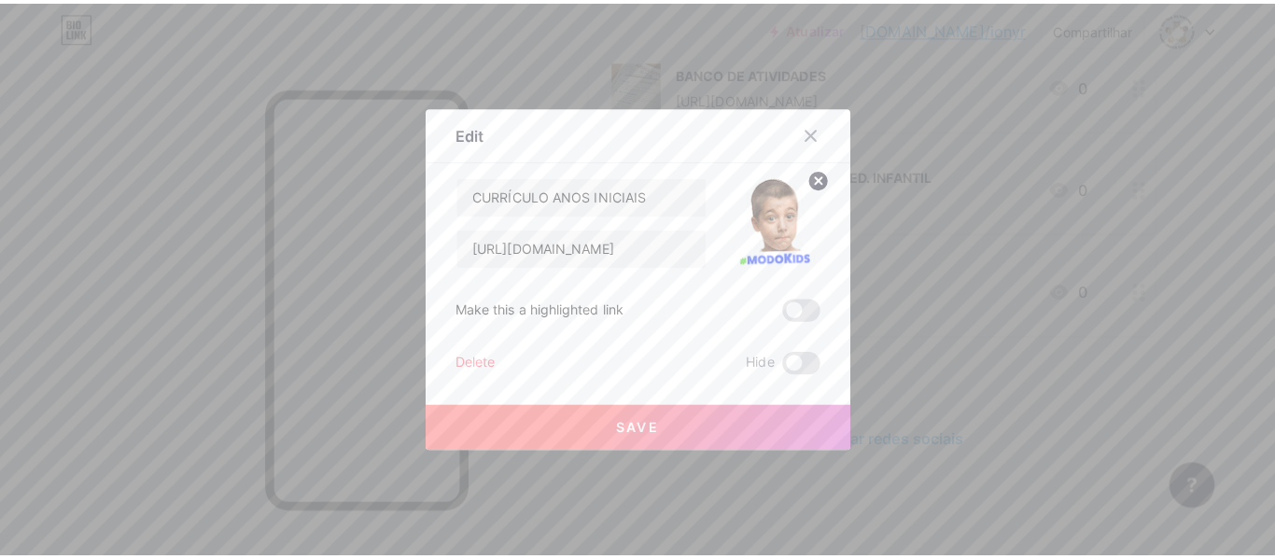
scroll to position [541, 0]
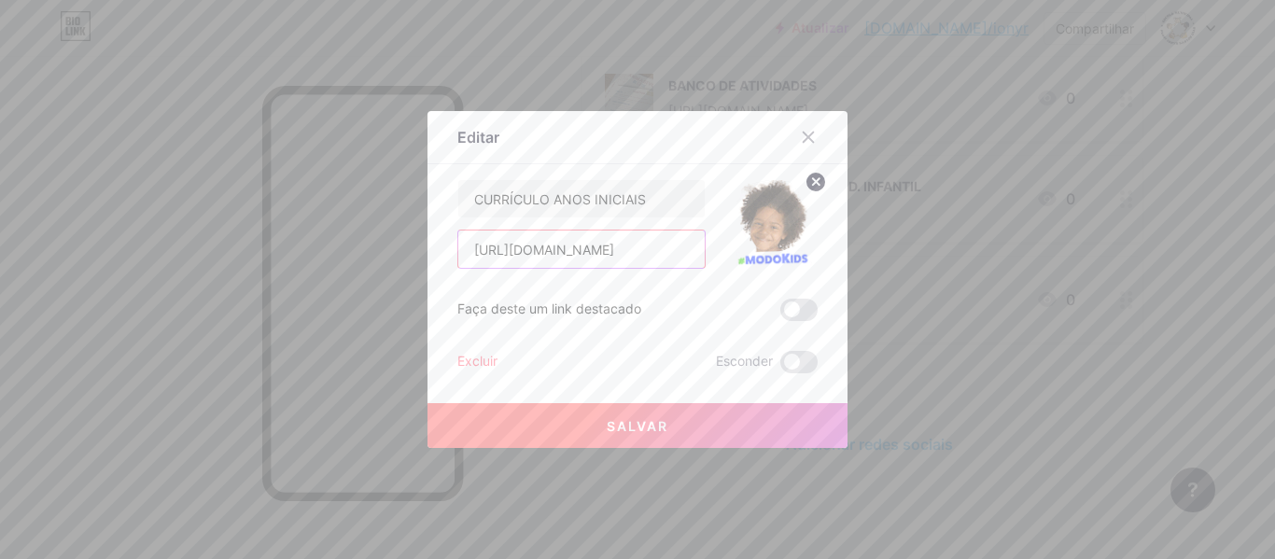
click at [573, 255] on input "[URL][DOMAIN_NAME]" at bounding box center [581, 249] width 246 height 37
click at [553, 257] on input "[URL][DOMAIN_NAME]" at bounding box center [581, 249] width 246 height 37
drag, startPoint x: 468, startPoint y: 255, endPoint x: 730, endPoint y: 259, distance: 262.3
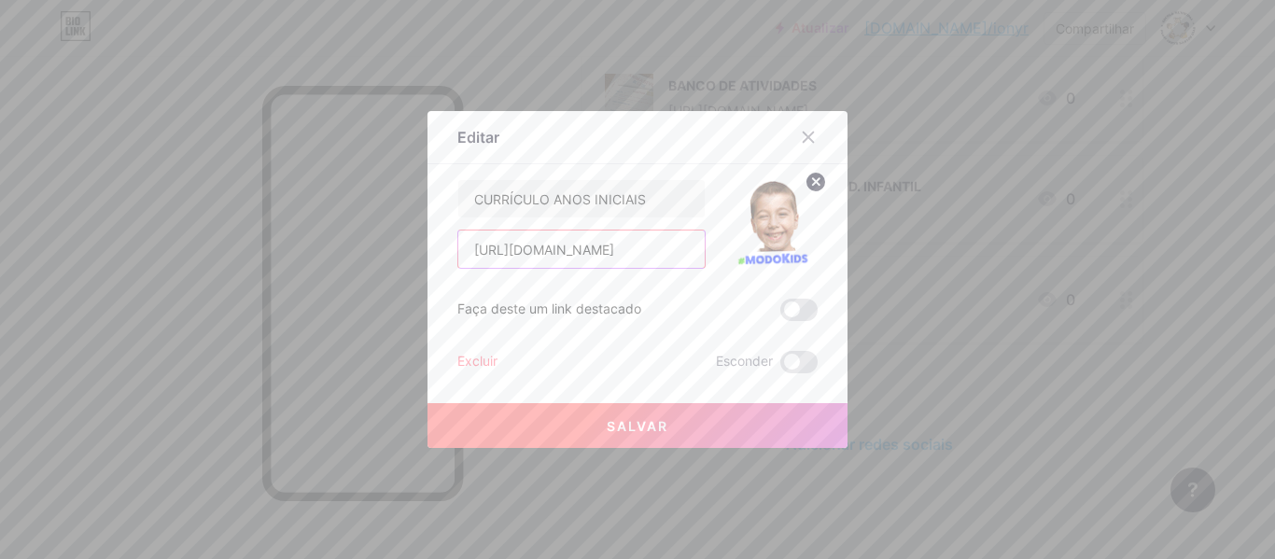
click at [730, 259] on div "CURRÍCULO ANOS INICIAIS [URL][DOMAIN_NAME]" at bounding box center [637, 224] width 360 height 90
paste input "[URL][DOMAIN_NAME]"
type input "[URL][DOMAIN_NAME]"
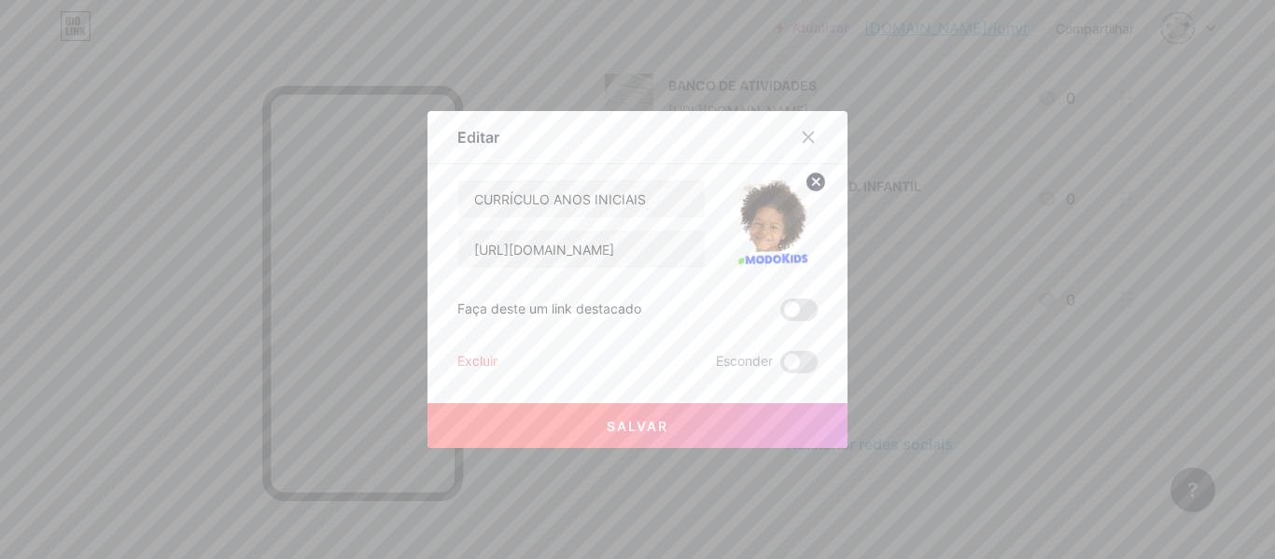
click at [637, 423] on font "Salvar" at bounding box center [638, 426] width 62 height 16
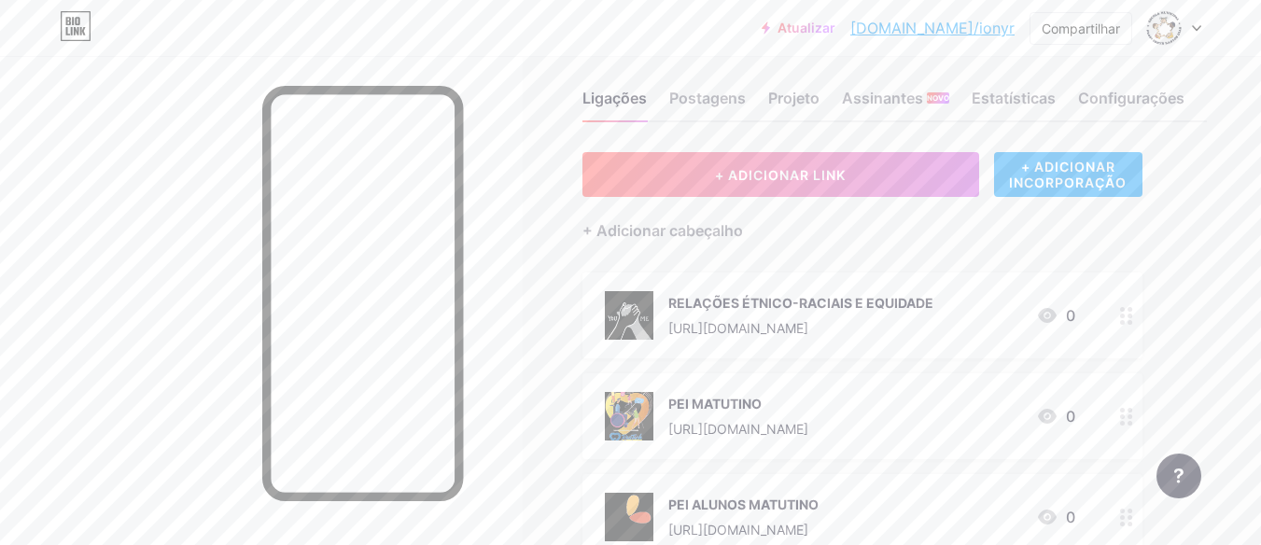
scroll to position [0, 0]
